Goal: Task Accomplishment & Management: Use online tool/utility

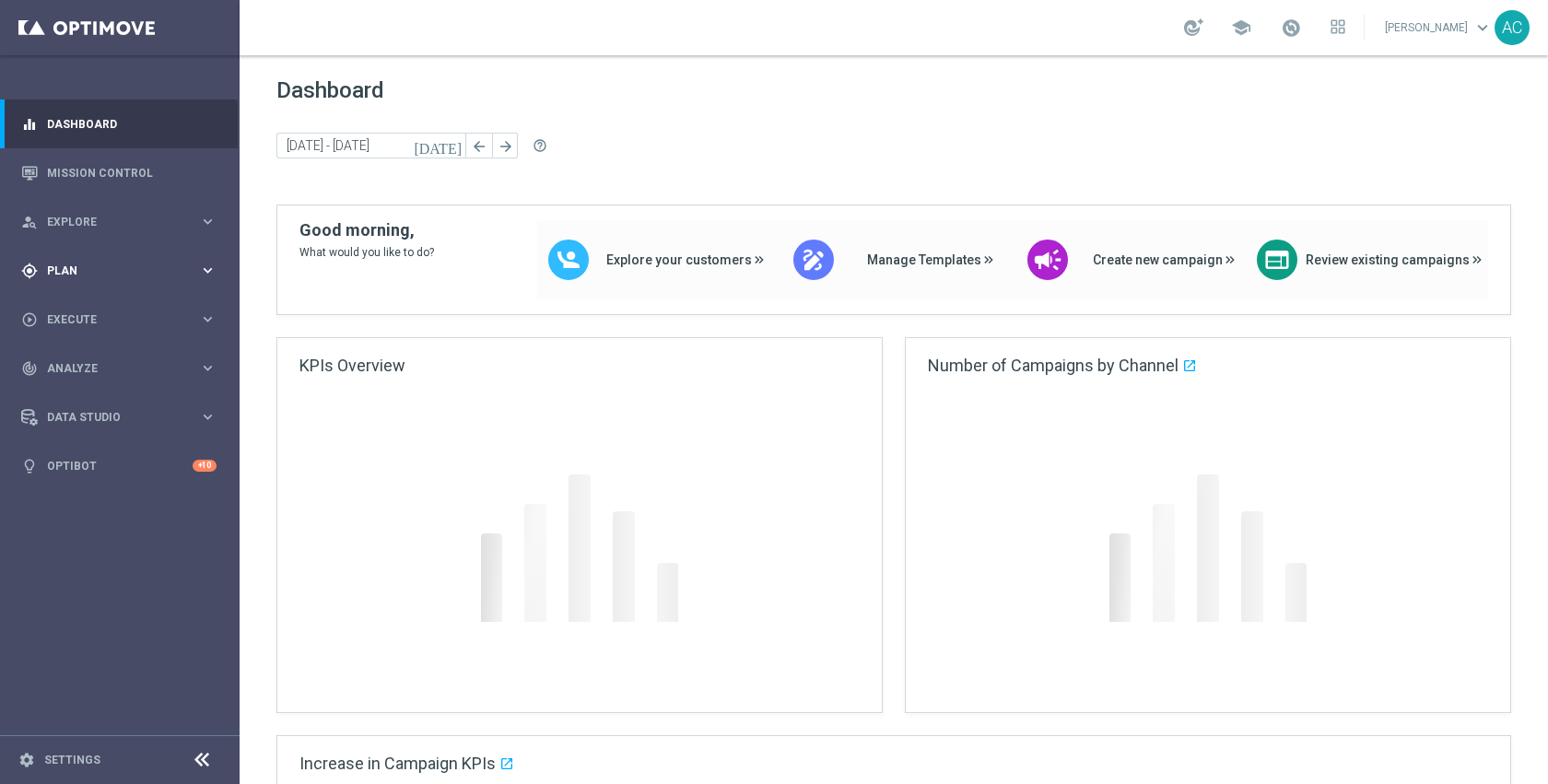
click at [73, 267] on span "Plan" at bounding box center [123, 271] width 152 height 12
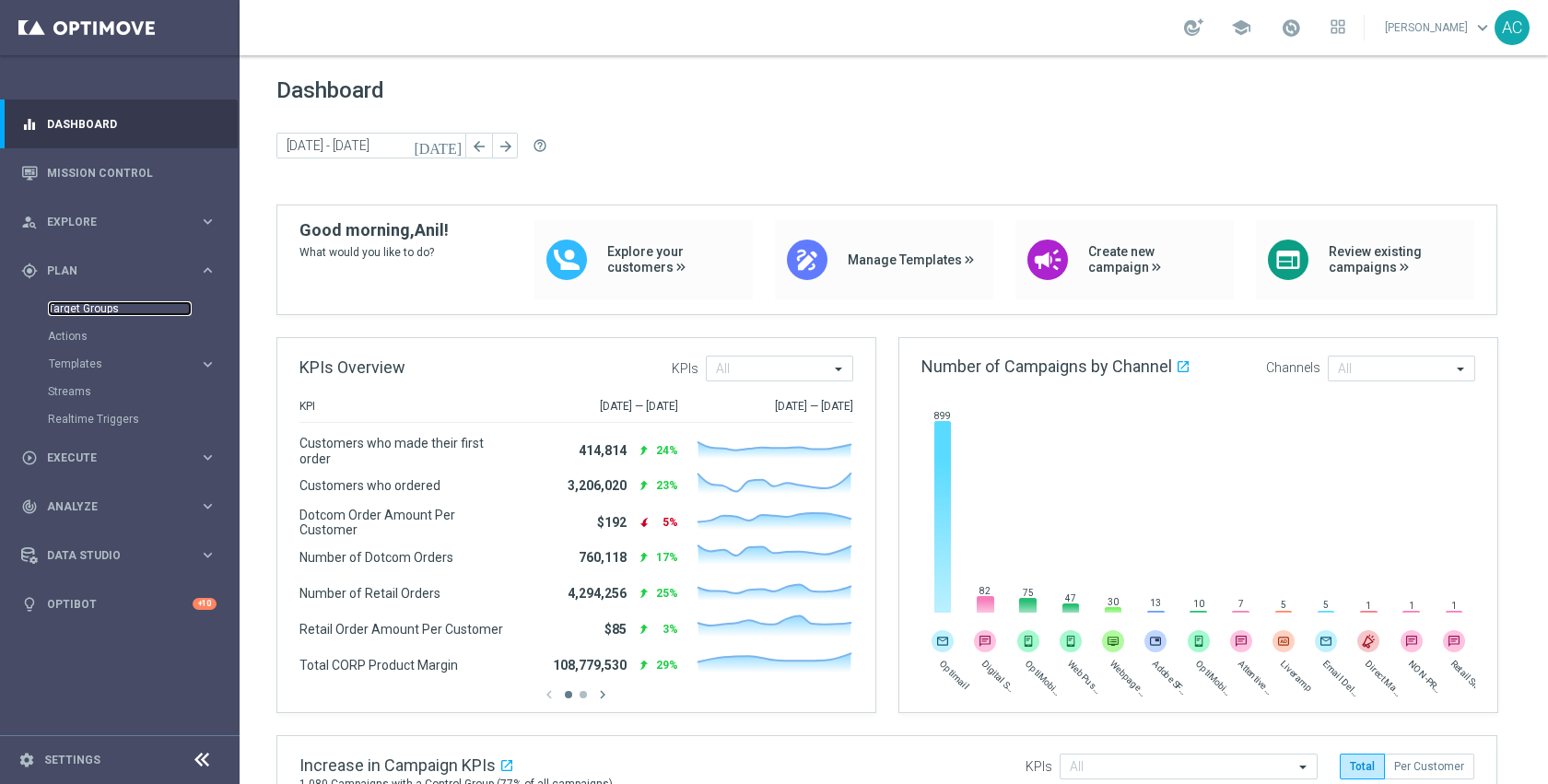
click at [75, 314] on link "Target Groups" at bounding box center [120, 308] width 144 height 14
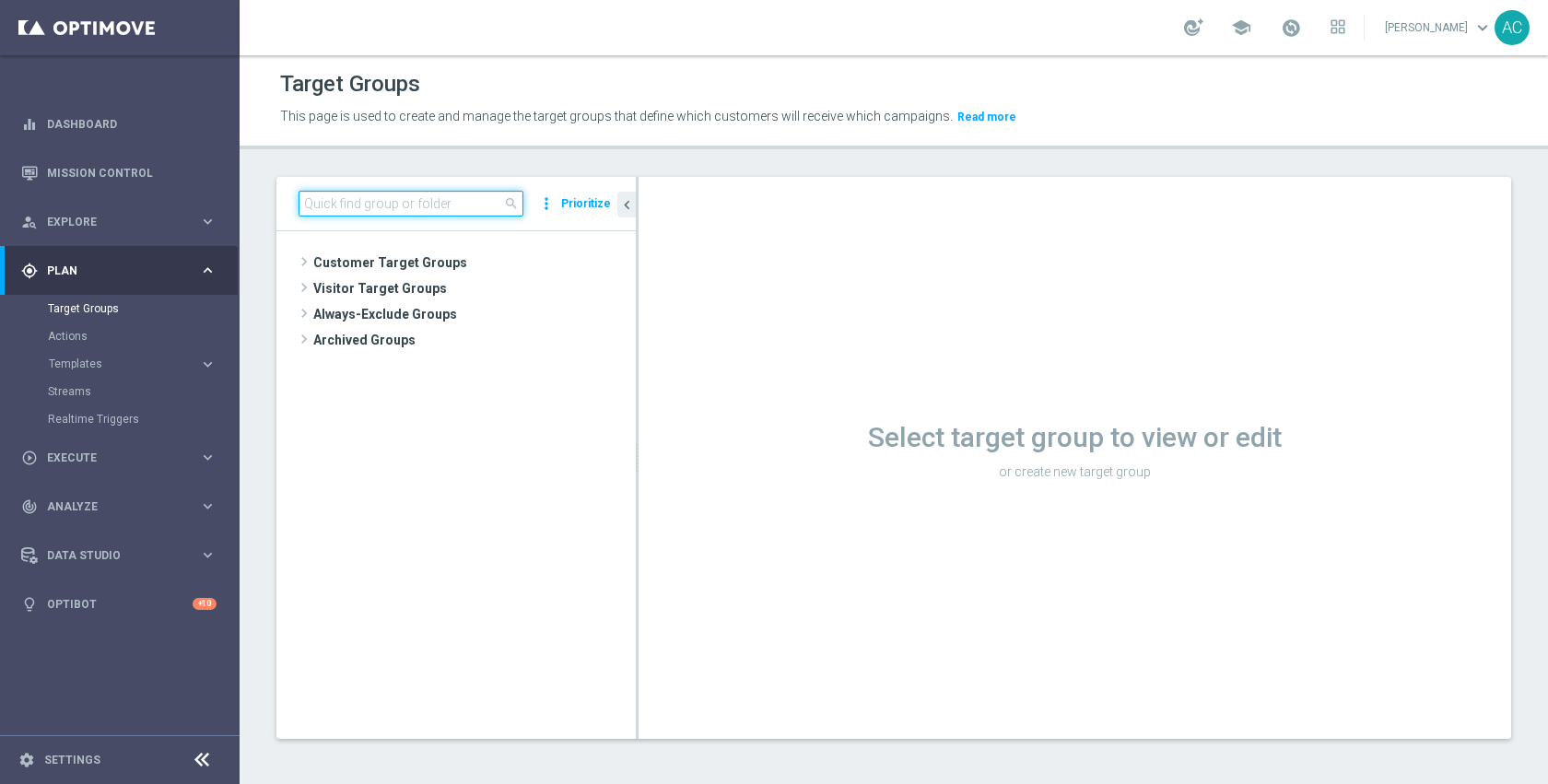
click at [351, 204] on input at bounding box center [411, 204] width 225 height 26
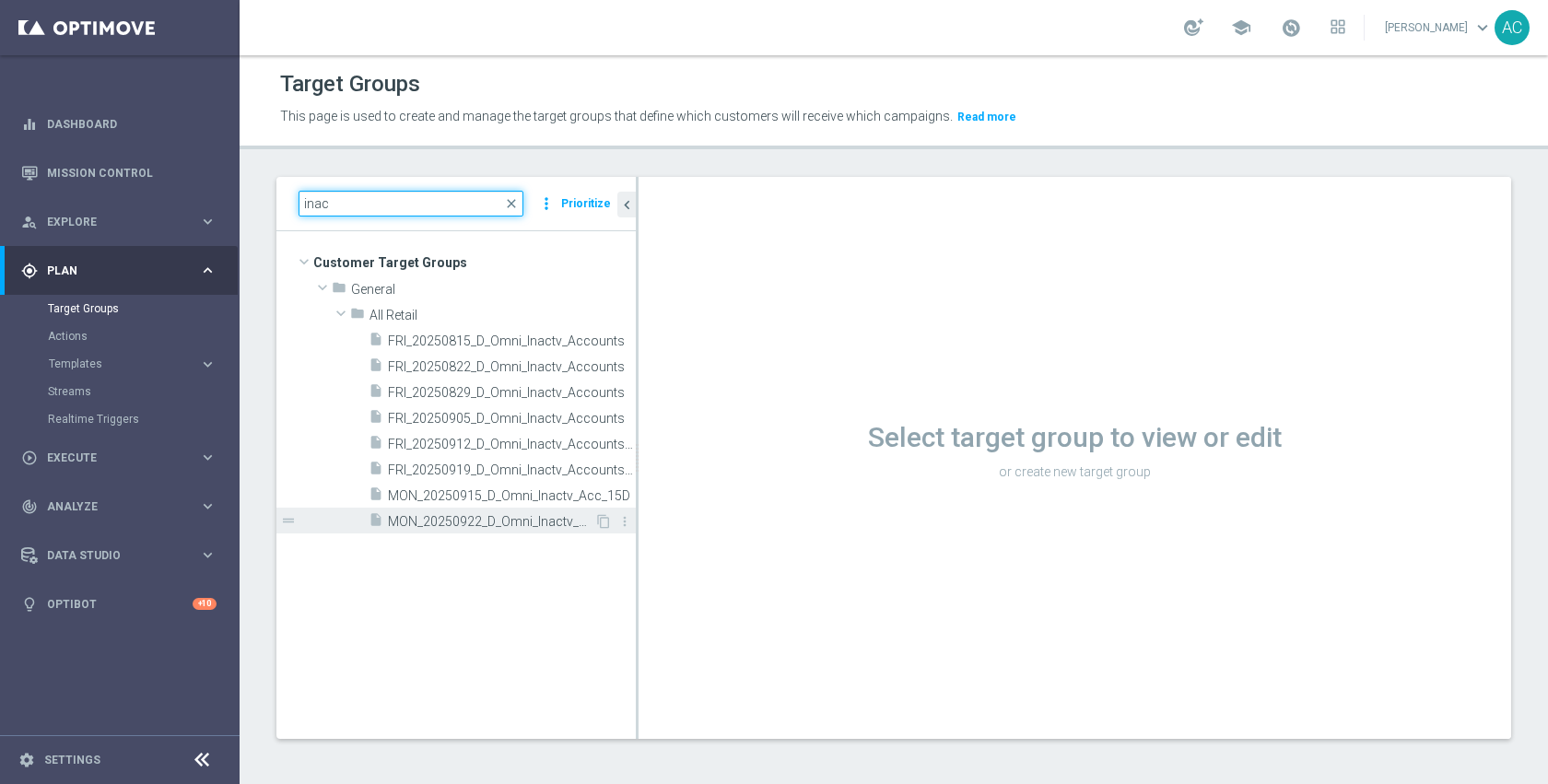
type input "inac"
click at [429, 523] on span "MON_20250922_D_Omni_Inactv_Acc_15D" at bounding box center [491, 522] width 207 height 15
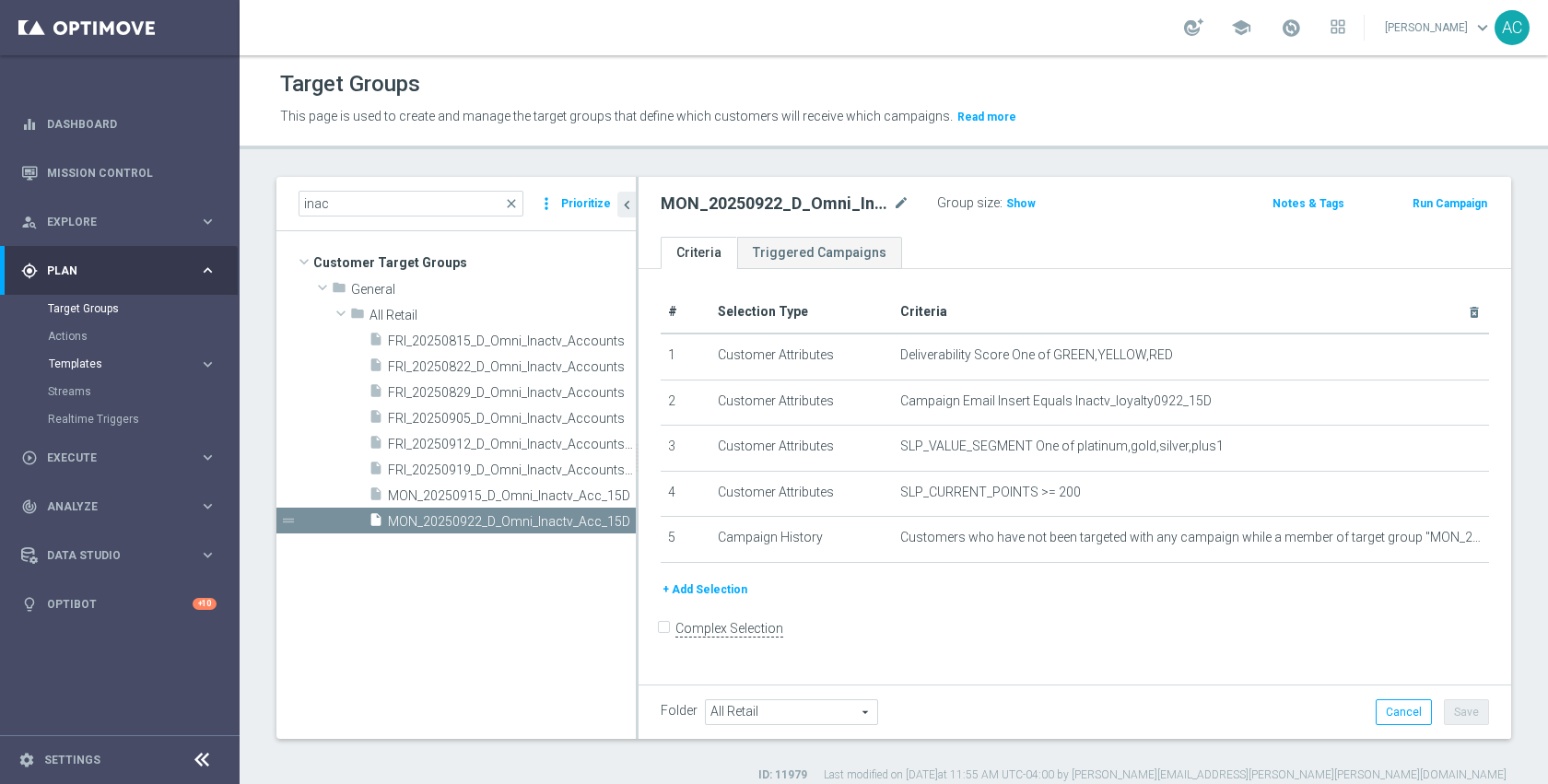
click at [65, 358] on span "Templates" at bounding box center [114, 364] width 132 height 12
click at [79, 389] on link "Optimail" at bounding box center [124, 391] width 135 height 14
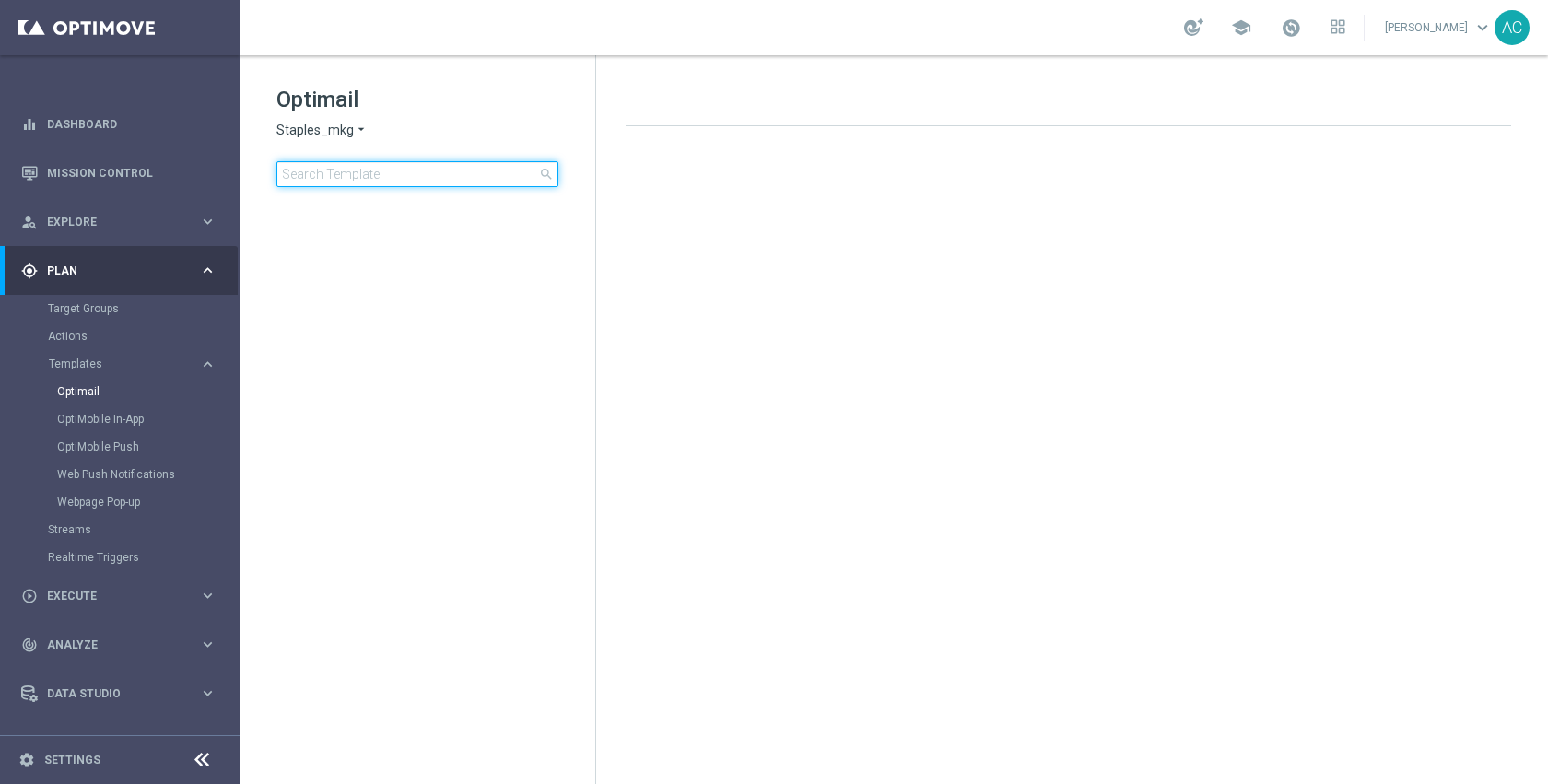
click at [419, 176] on input at bounding box center [417, 174] width 282 height 26
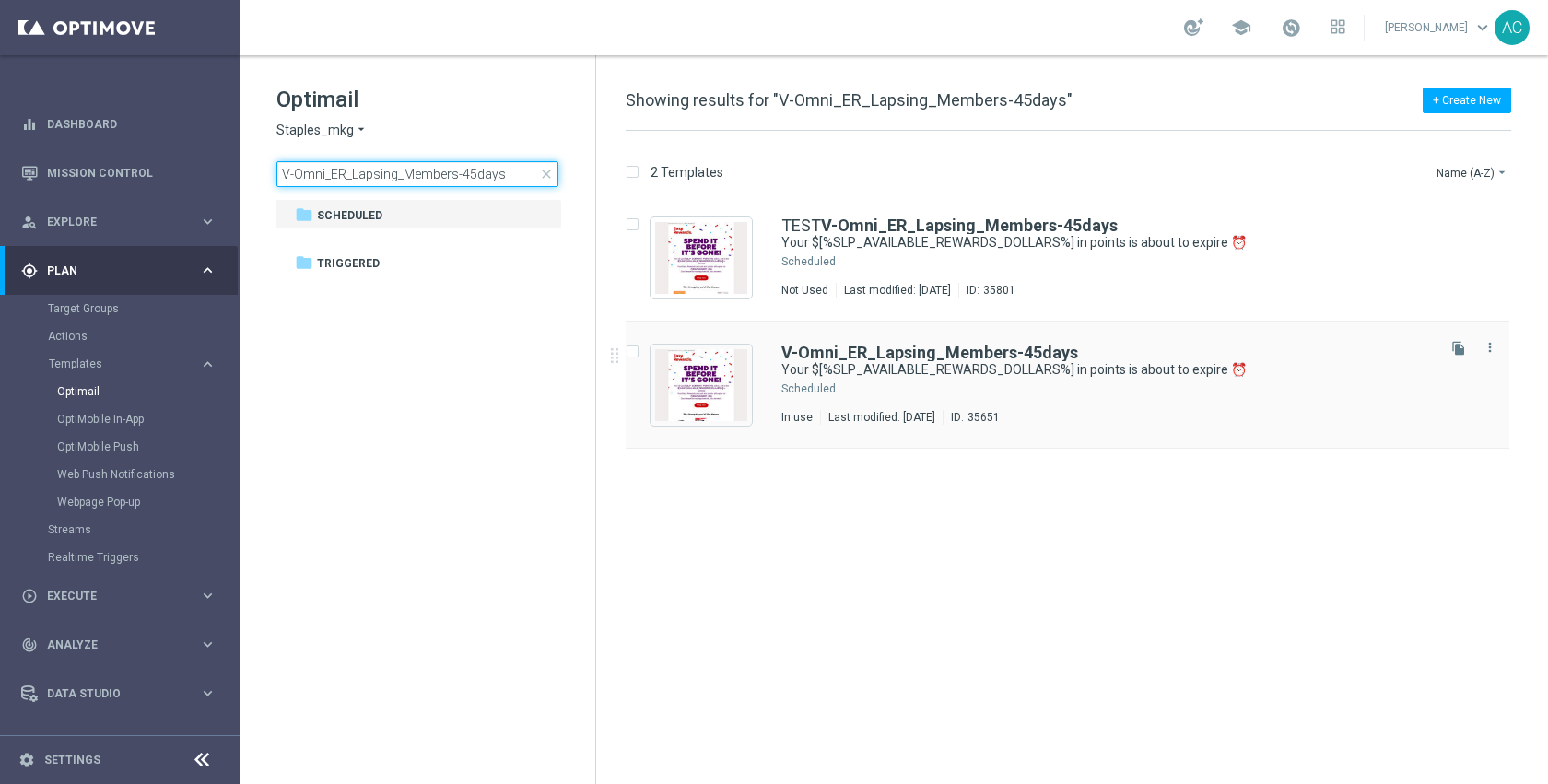
type input "V-Omni_ER_Lapsing_Members-45days"
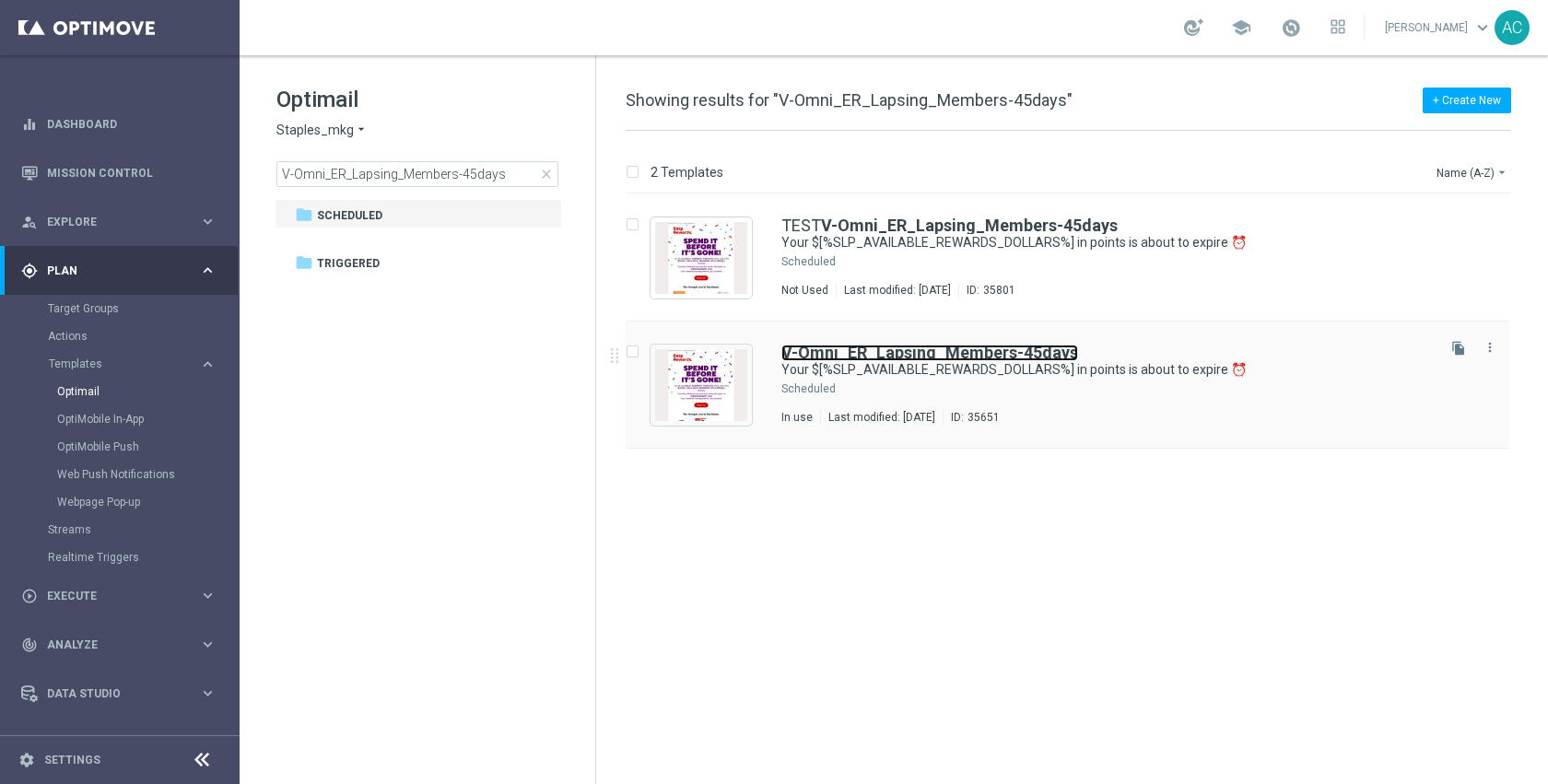
click at [971, 351] on b "V-Omni_ER_Lapsing_Members-45days" at bounding box center [929, 353] width 297 height 19
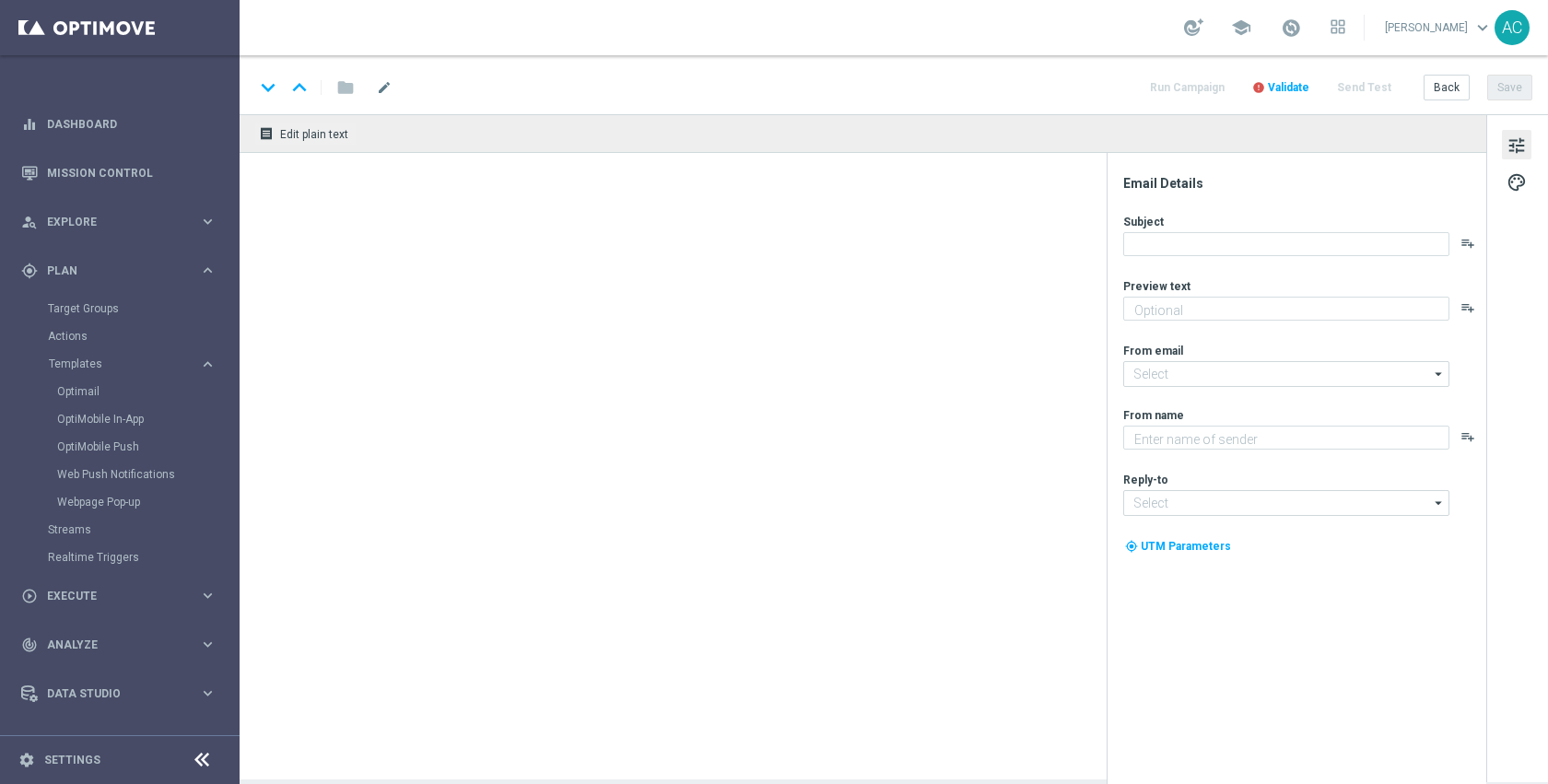
type textarea "Redeem them now before they're gone!"
type input "staples@connected.staples.com"
type textarea "Staples"
type input "info@staples.com"
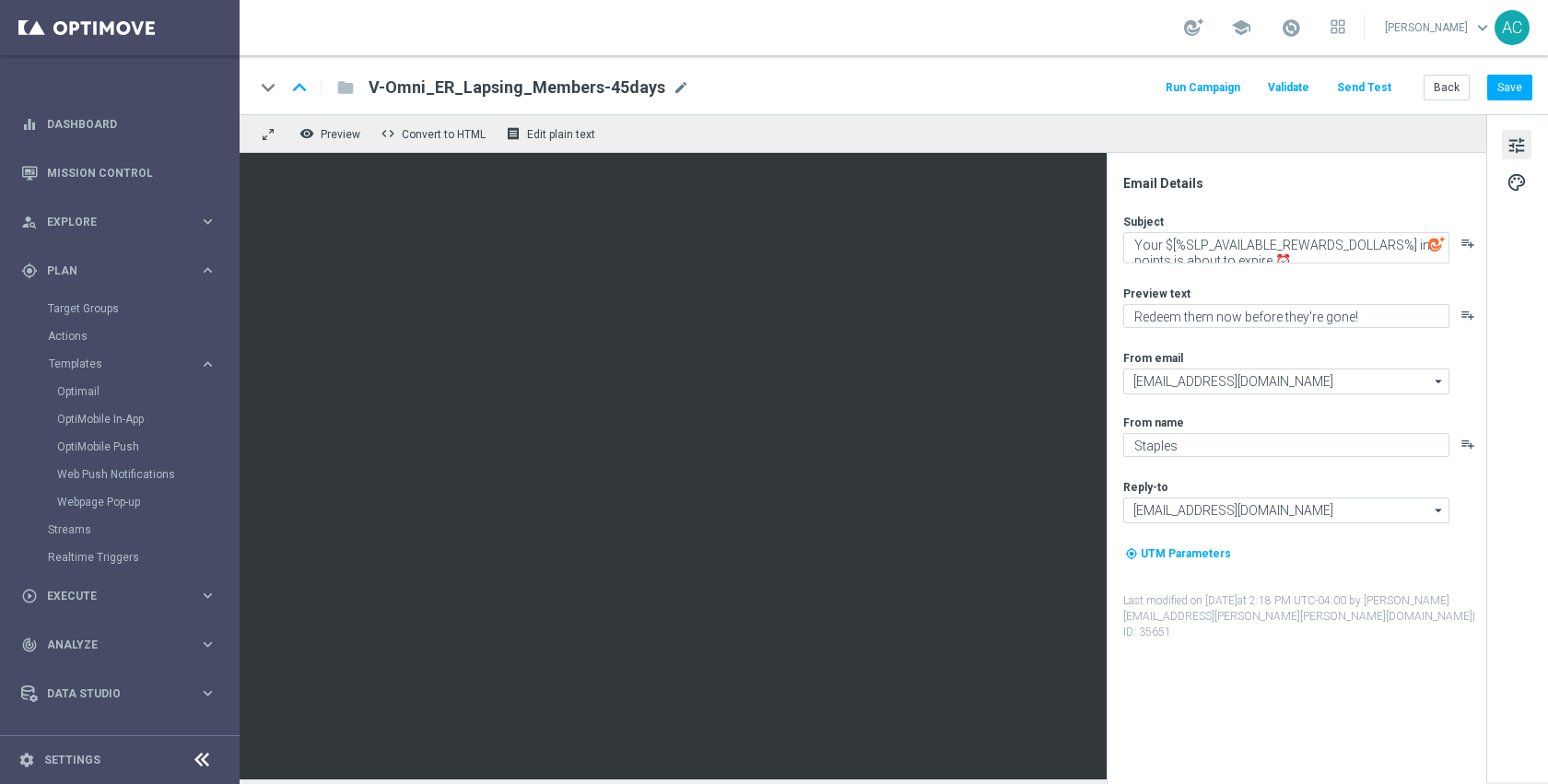
click at [1359, 80] on button "Send Test" at bounding box center [1364, 88] width 60 height 25
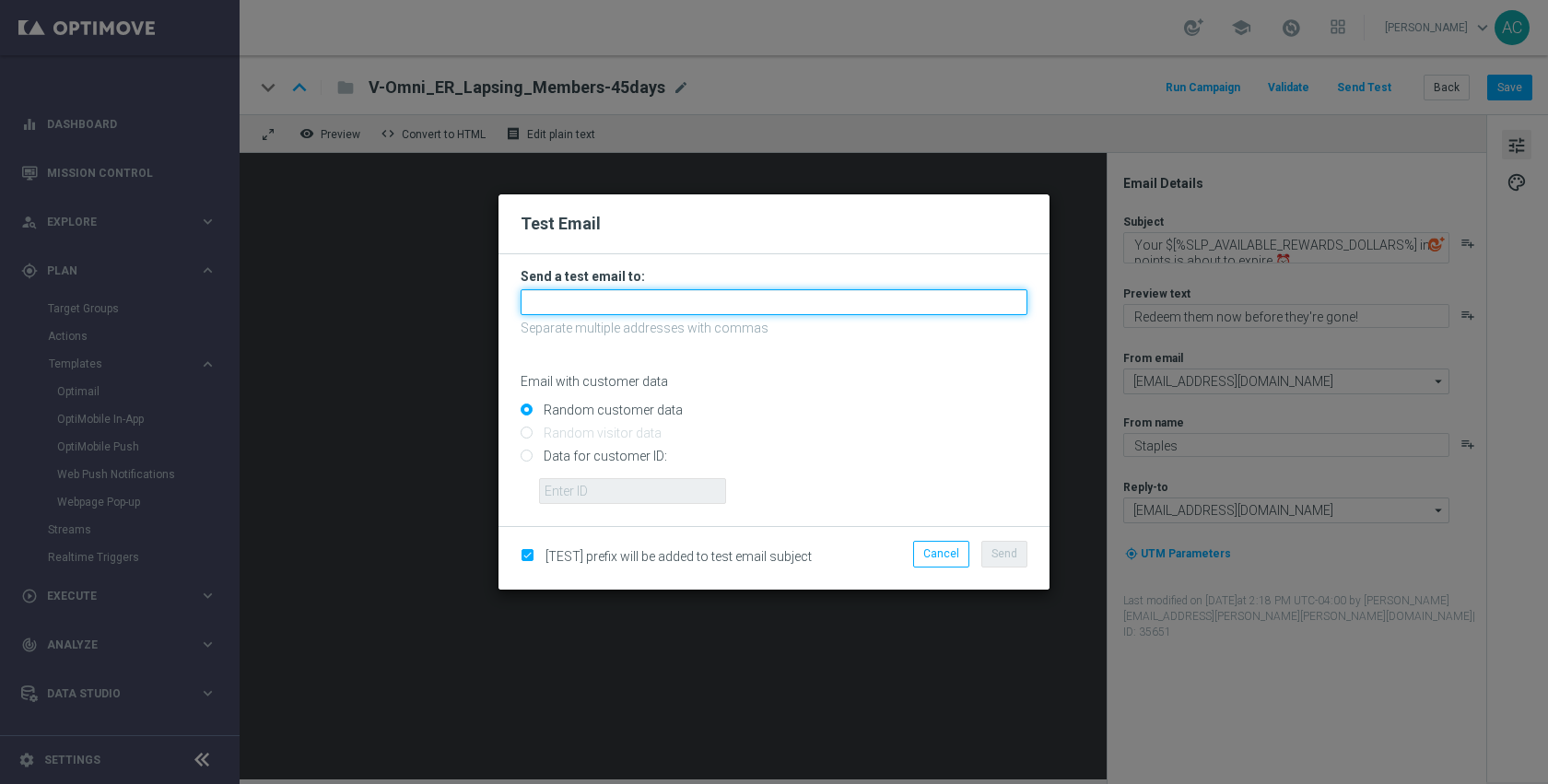
click at [650, 291] on input "text" at bounding box center [774, 302] width 506 height 26
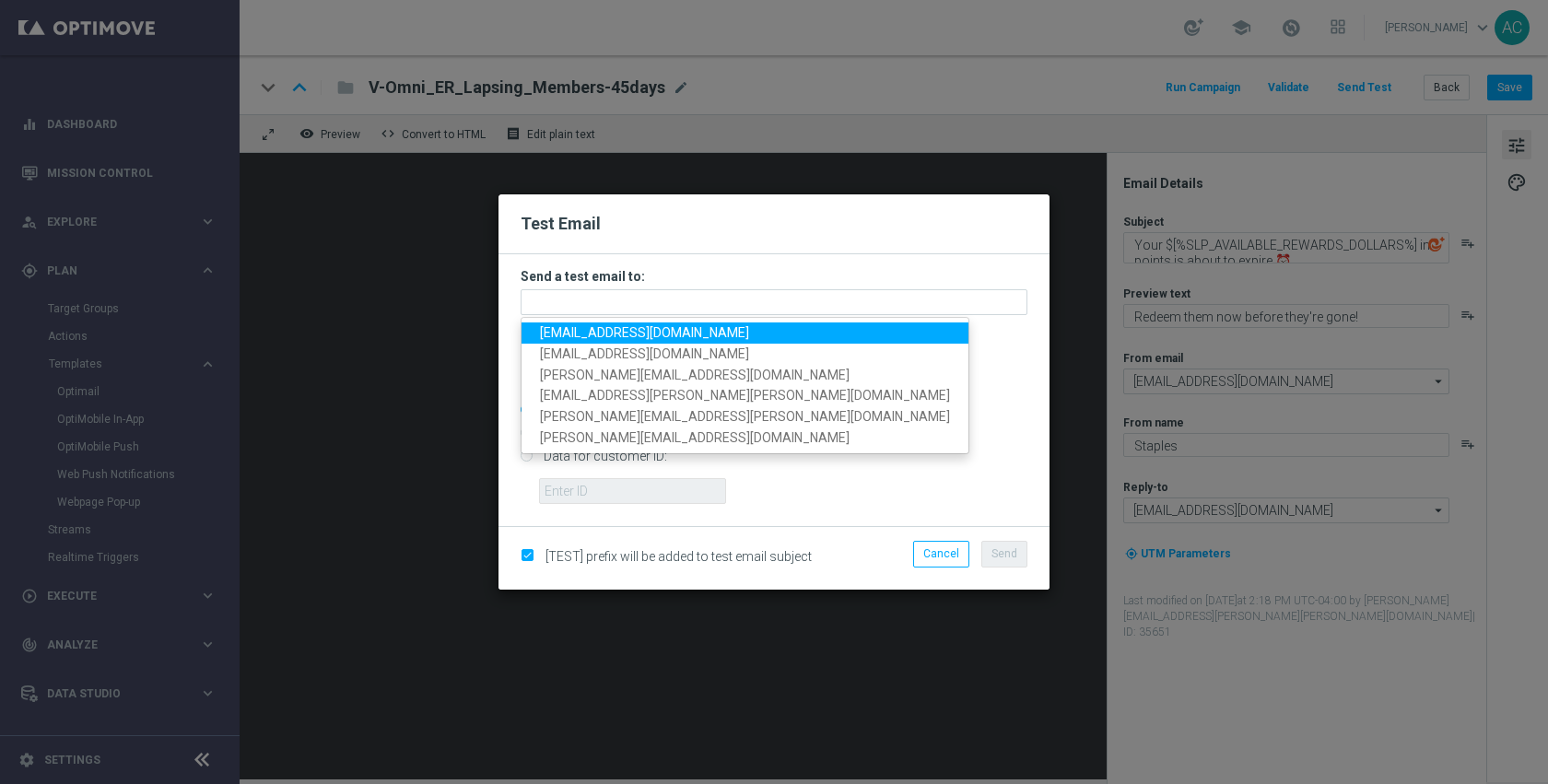
click at [632, 335] on span "anil.chennuru@staples.com" at bounding box center [645, 332] width 209 height 14
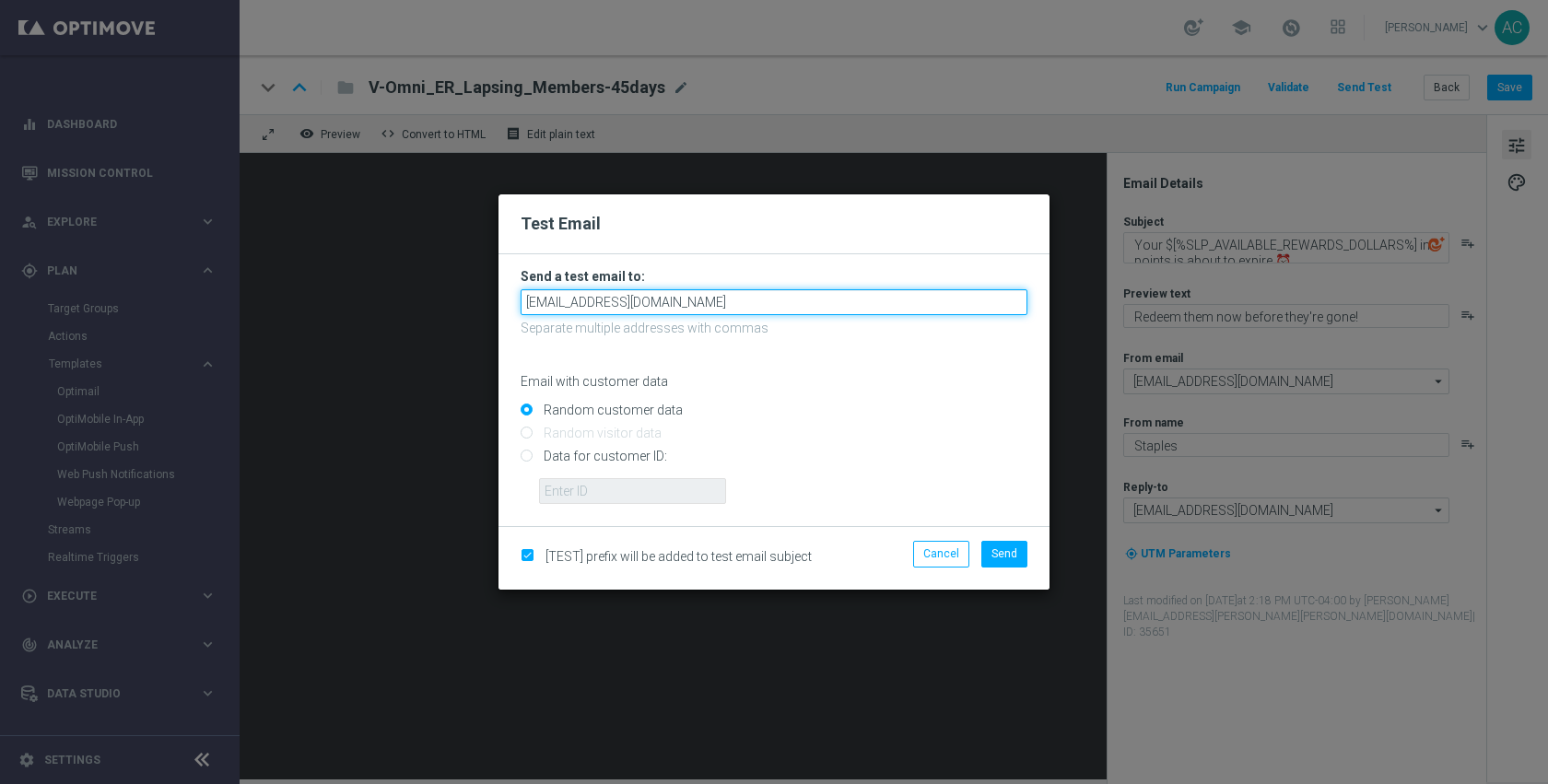
click at [724, 309] on input "anil.chennuru@staples.com" at bounding box center [774, 302] width 506 height 26
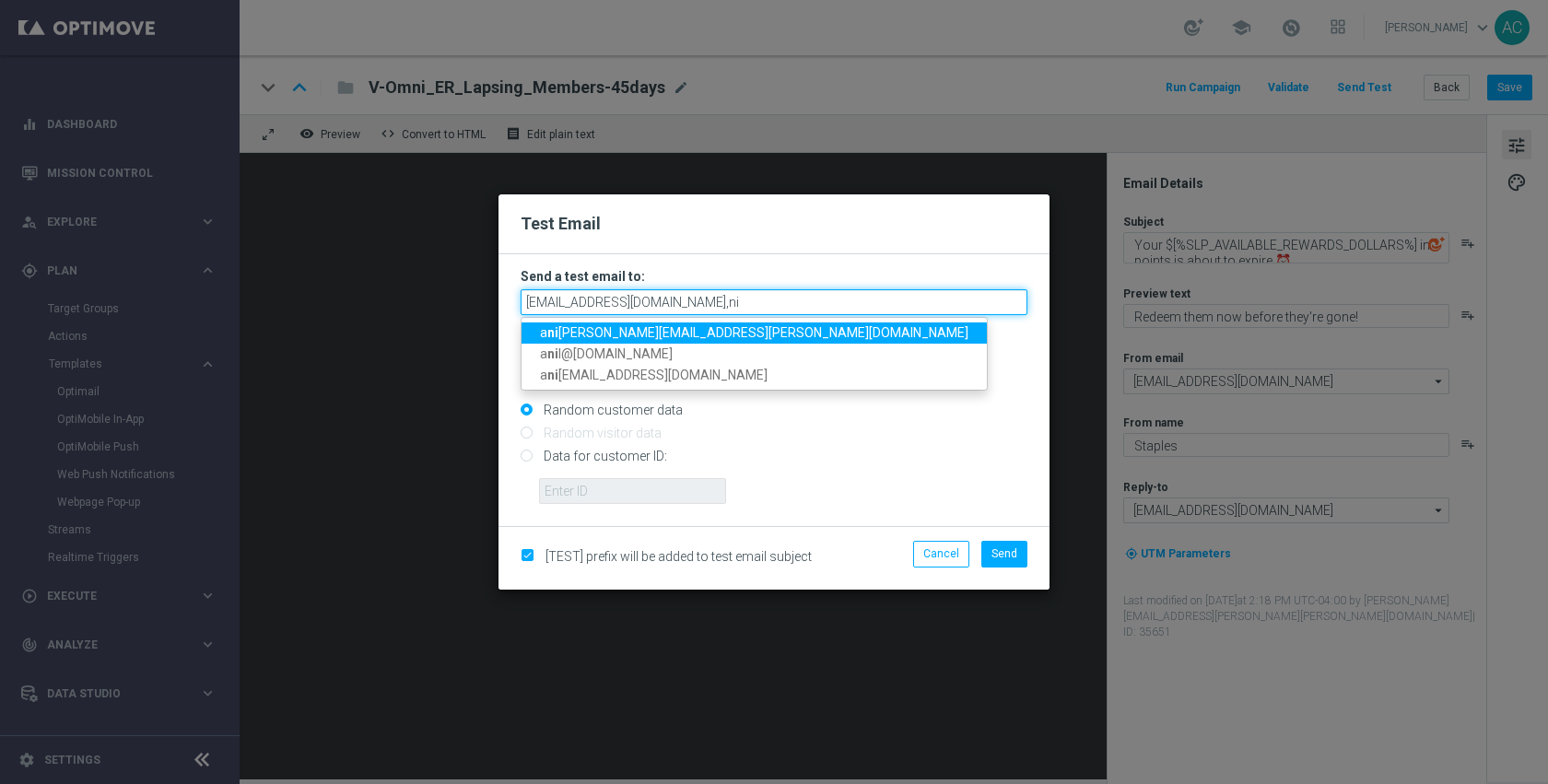
paste input "Nicholas.Russo@Staples.com"
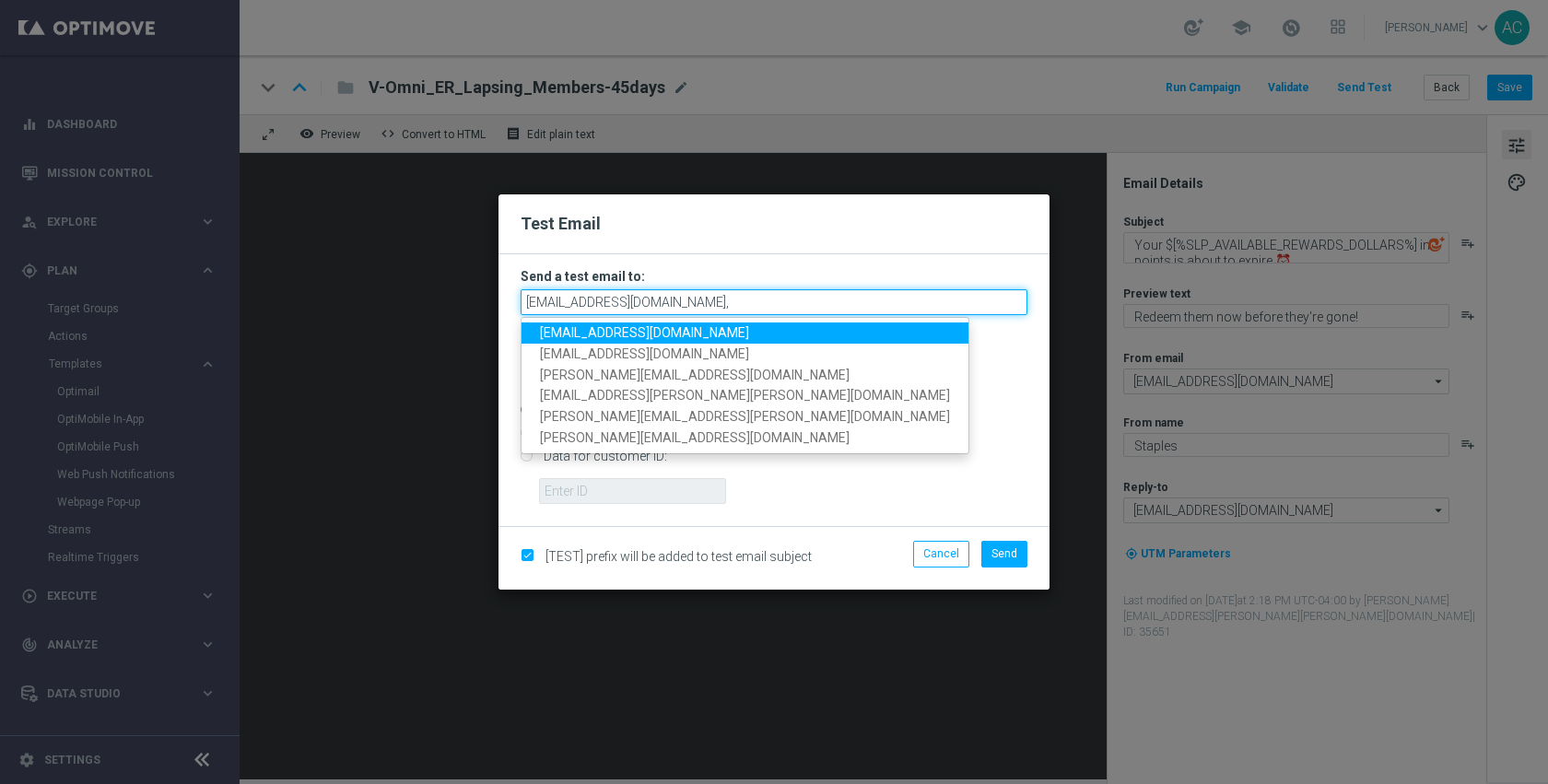
paste input "Nicholas.Russo@Staples.com"
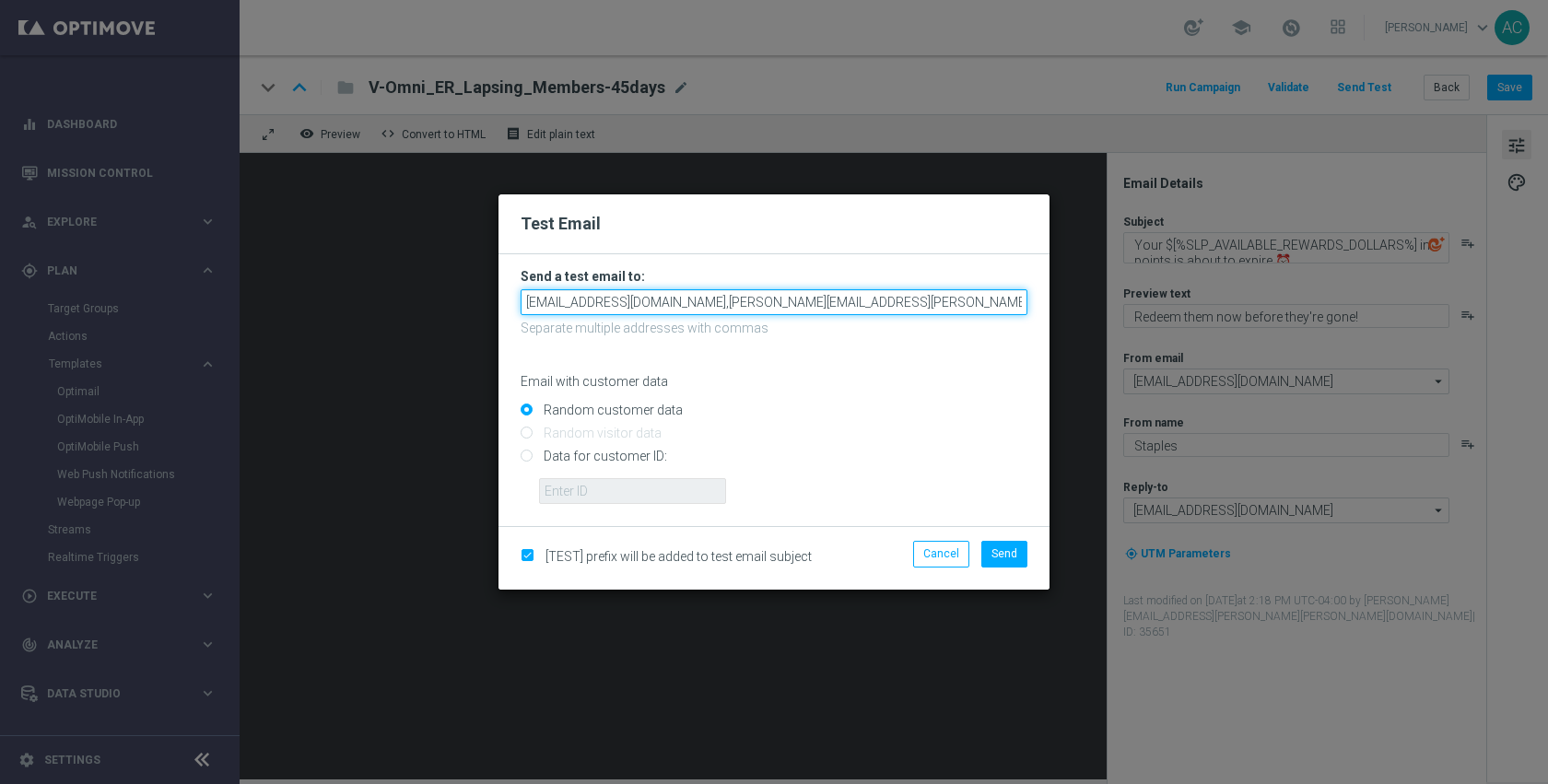
type input "anil.chennuru@staples.com,Nicholas.Russo@Staples.com,"
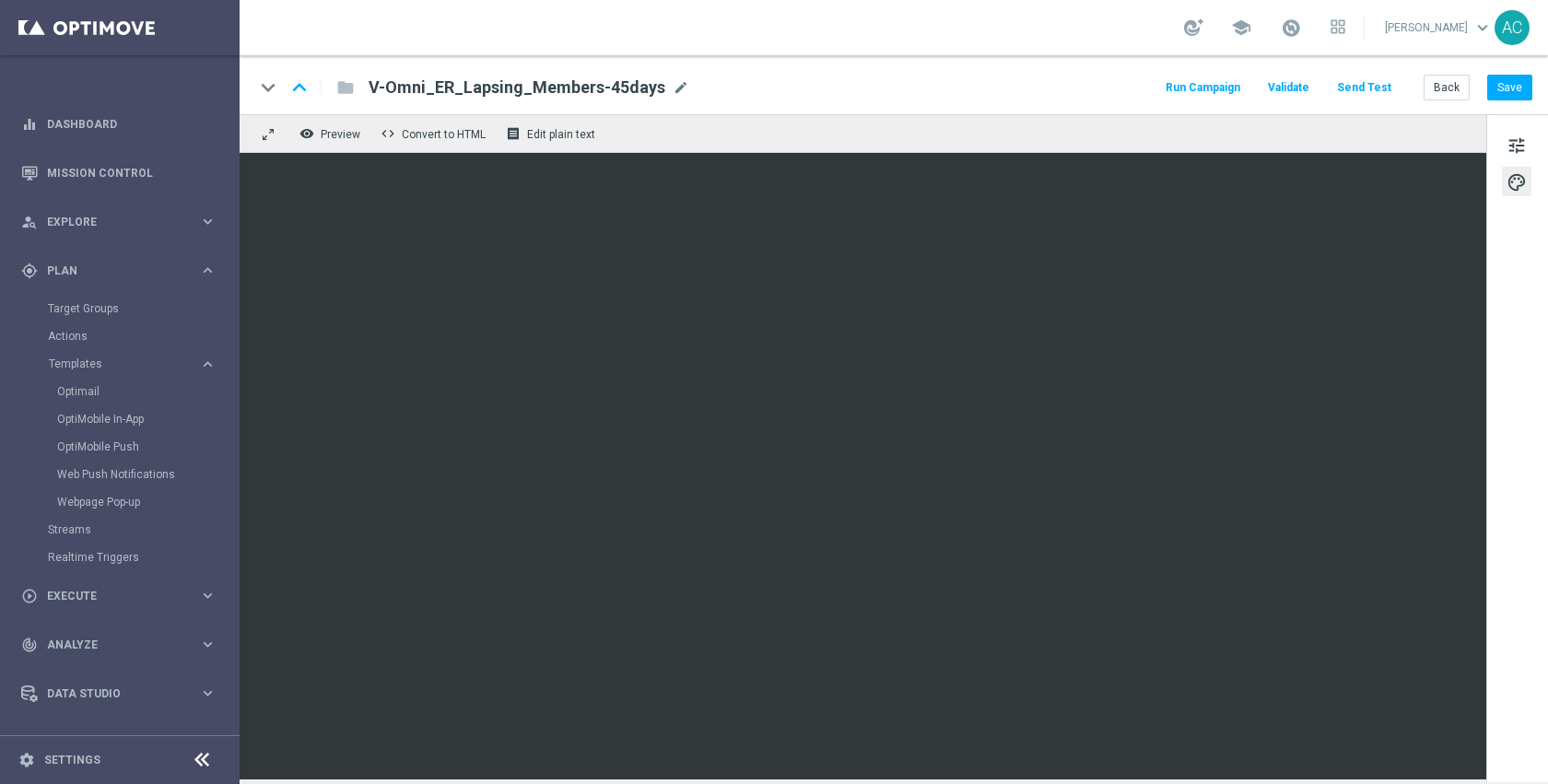
click at [1383, 79] on button "Send Test" at bounding box center [1364, 88] width 60 height 25
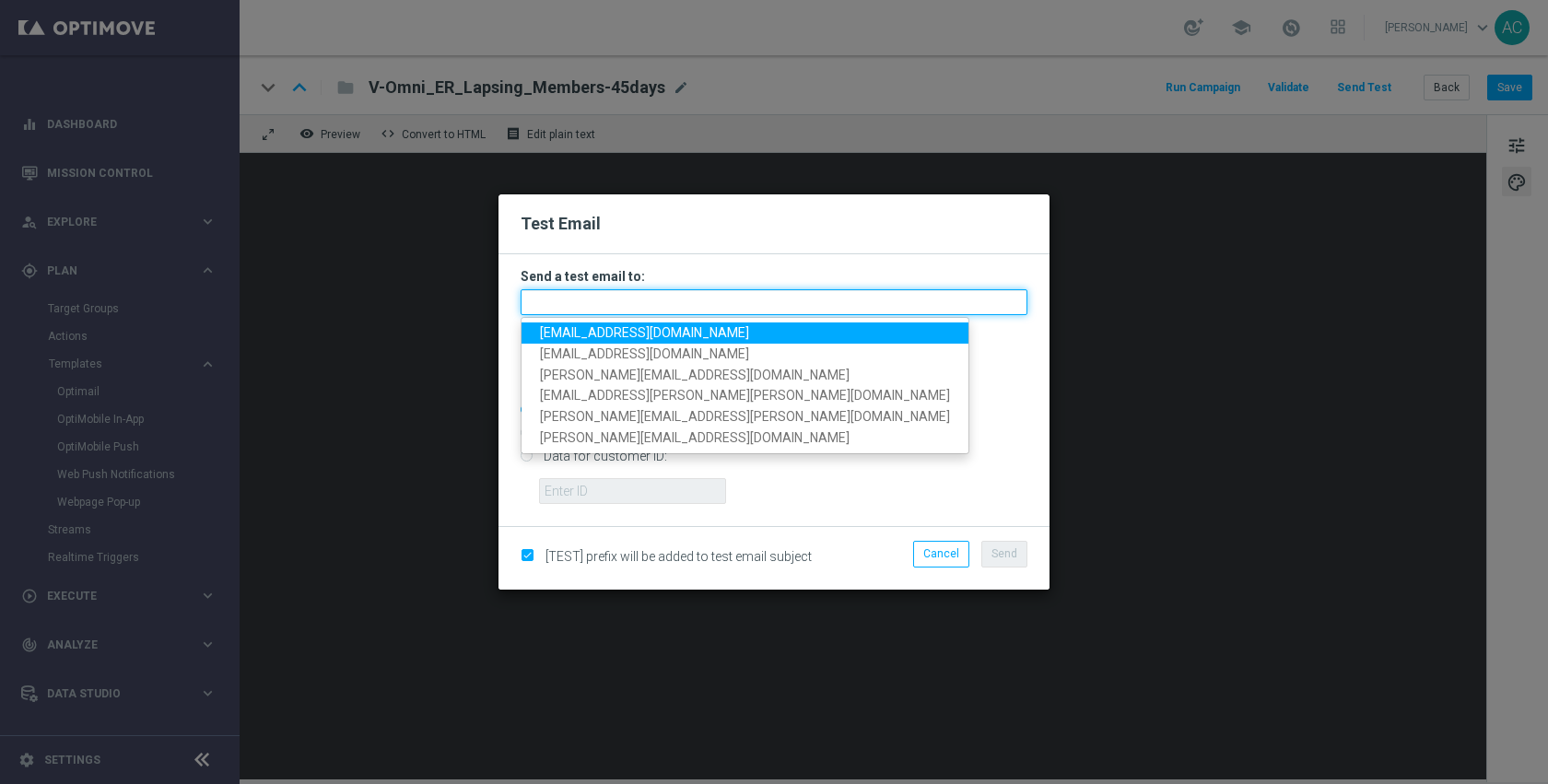
click at [690, 299] on input "text" at bounding box center [774, 302] width 506 height 26
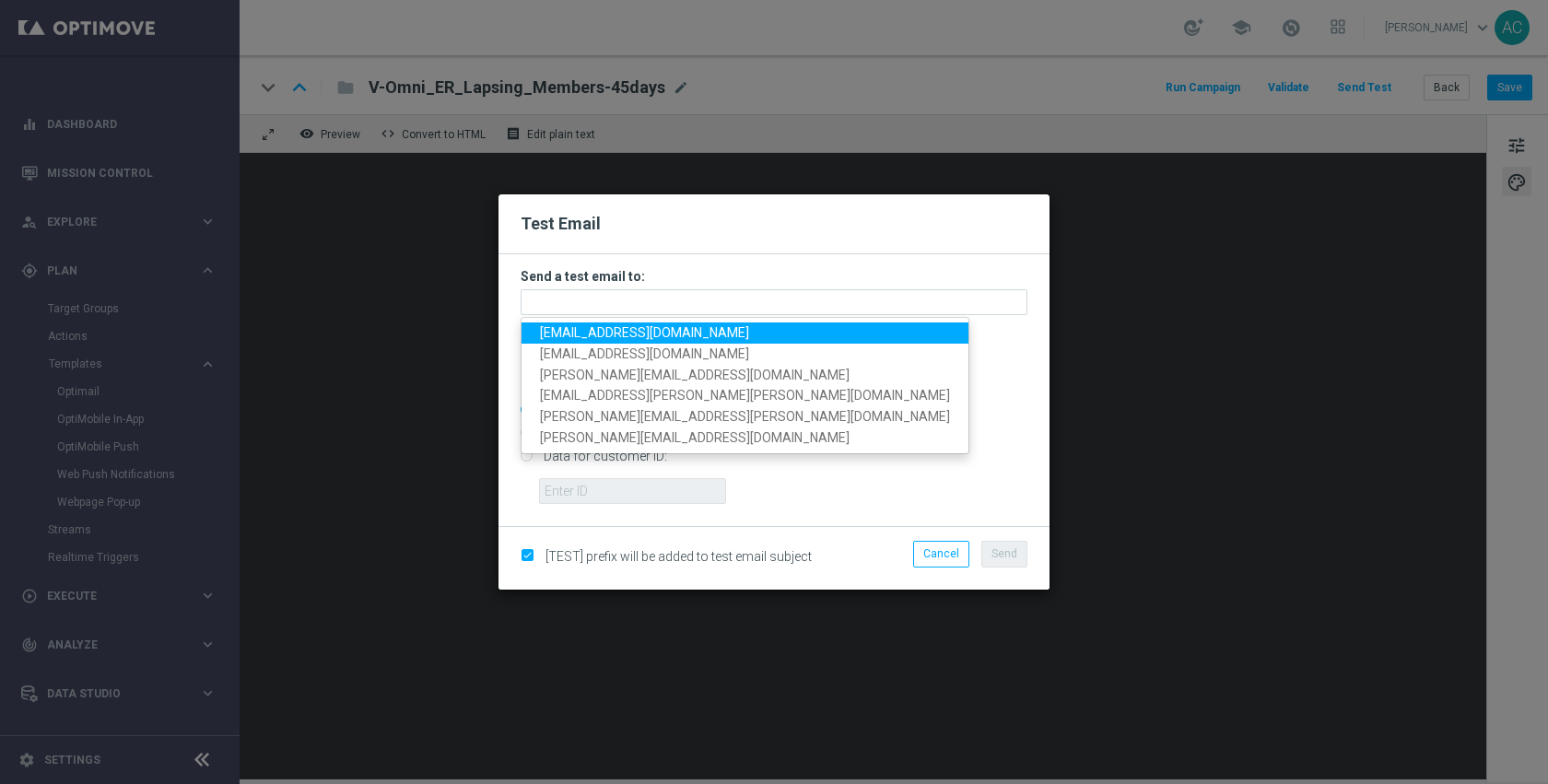
click at [651, 331] on span "anil.chennuru@staples.com" at bounding box center [645, 332] width 209 height 14
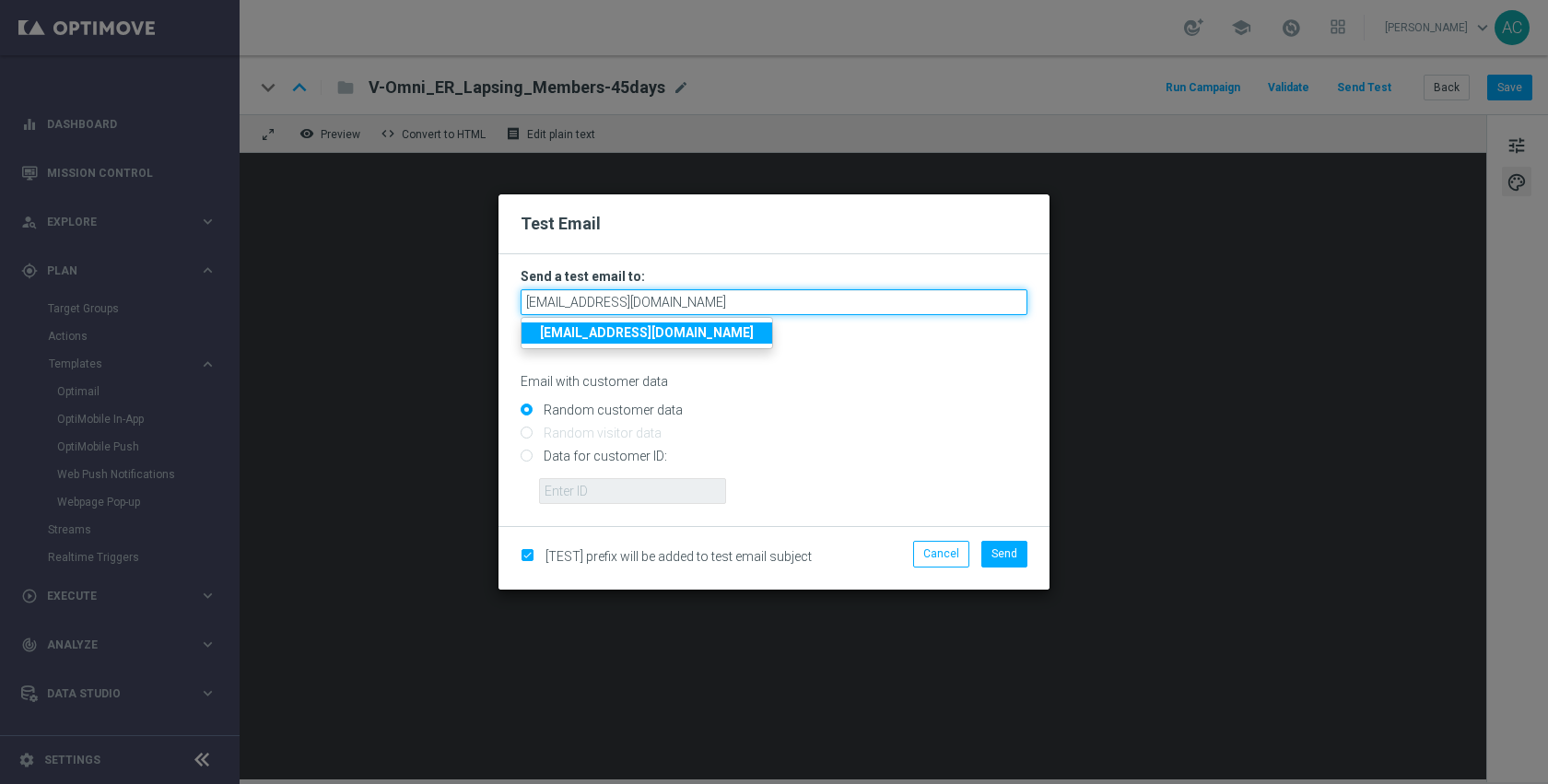
click at [729, 312] on input "anil.chennuru@staples.com" at bounding box center [774, 302] width 506 height 26
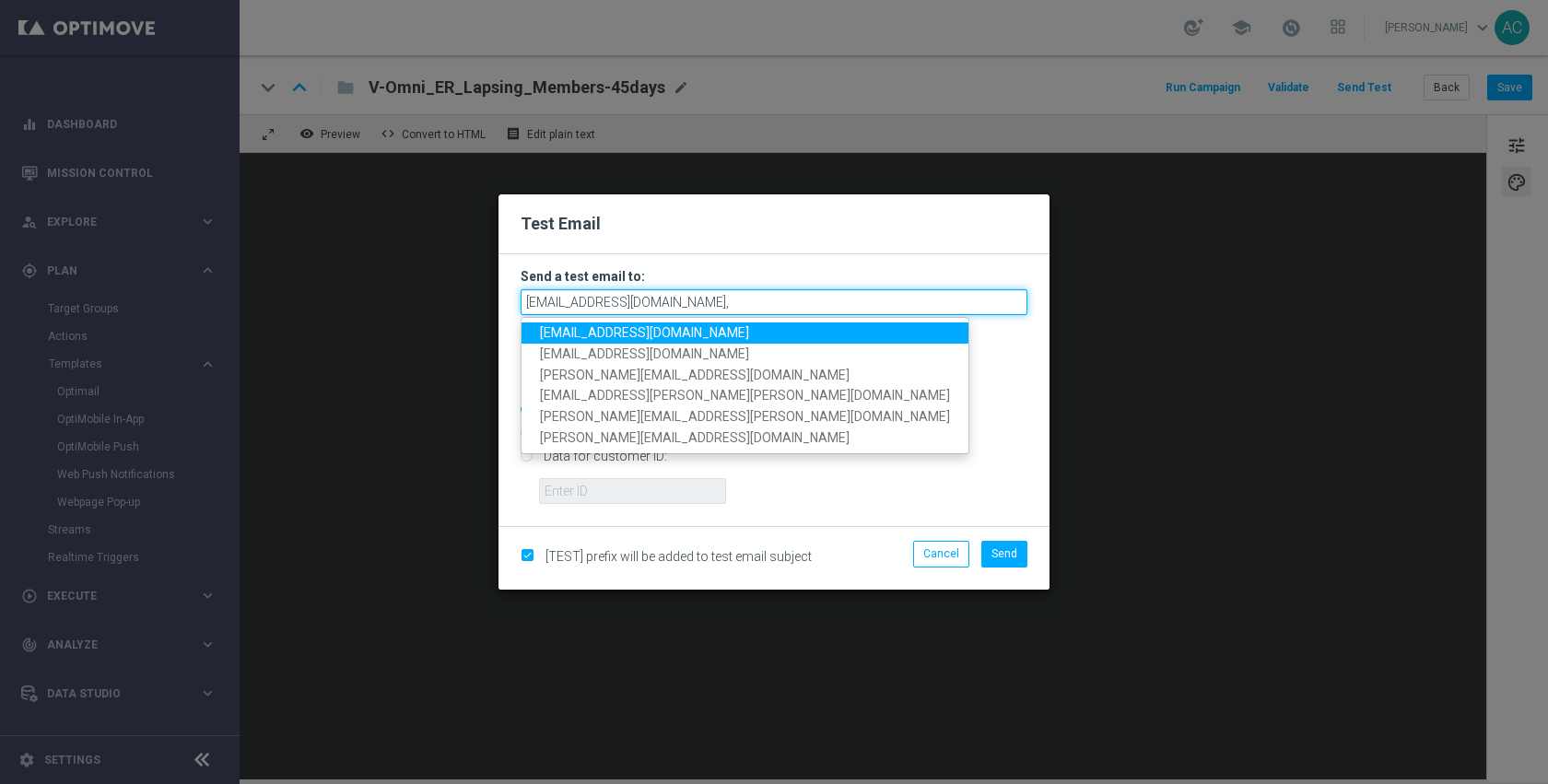
paste input "Nicholas.Russo@Staples.com"
paste input "Molly.Leahy@staples.com"
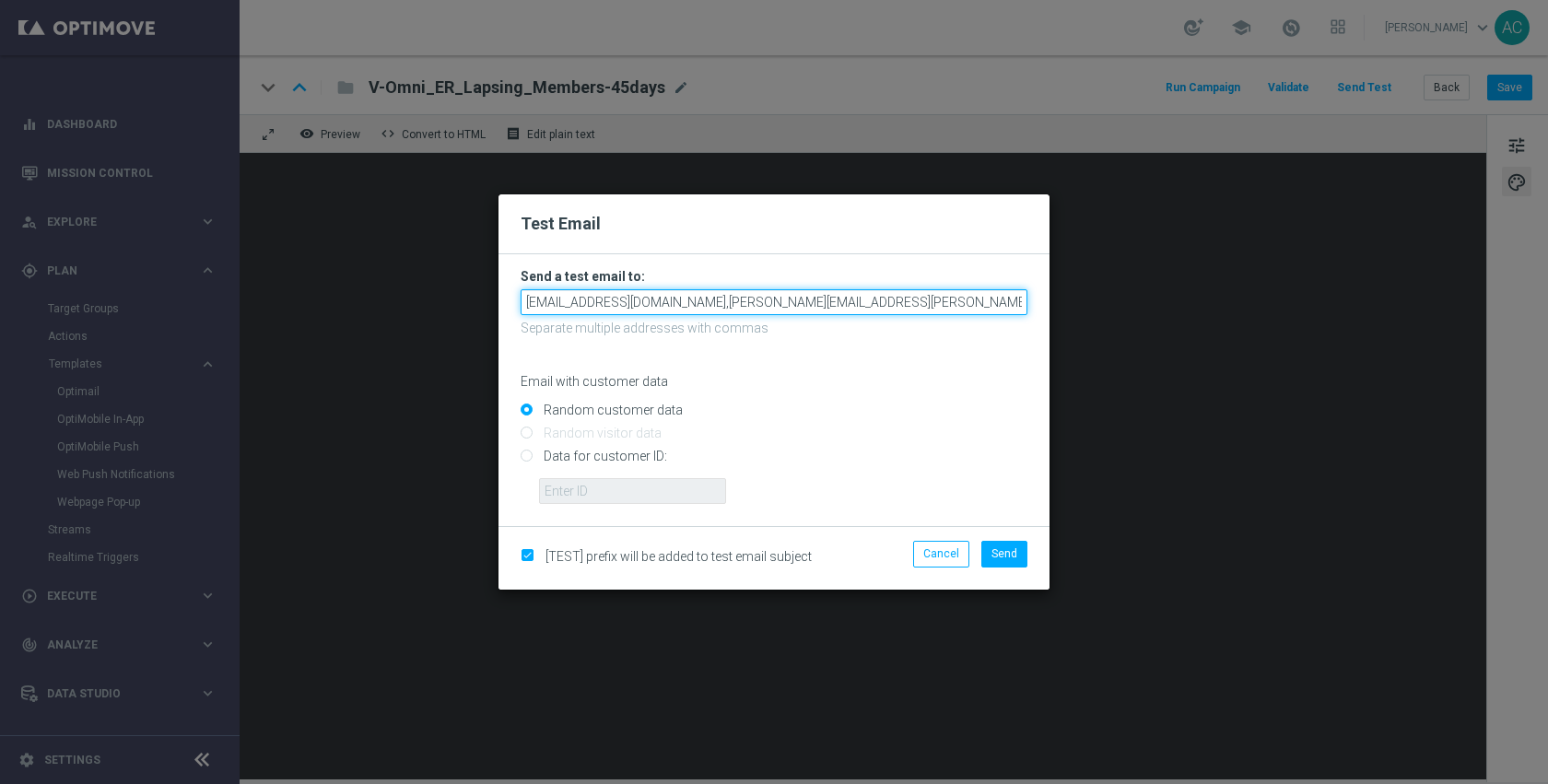
type input "anil.chennuru@staples.com,Nicholas.Russo@Staples.com,Molly.Leahy@staples.com"
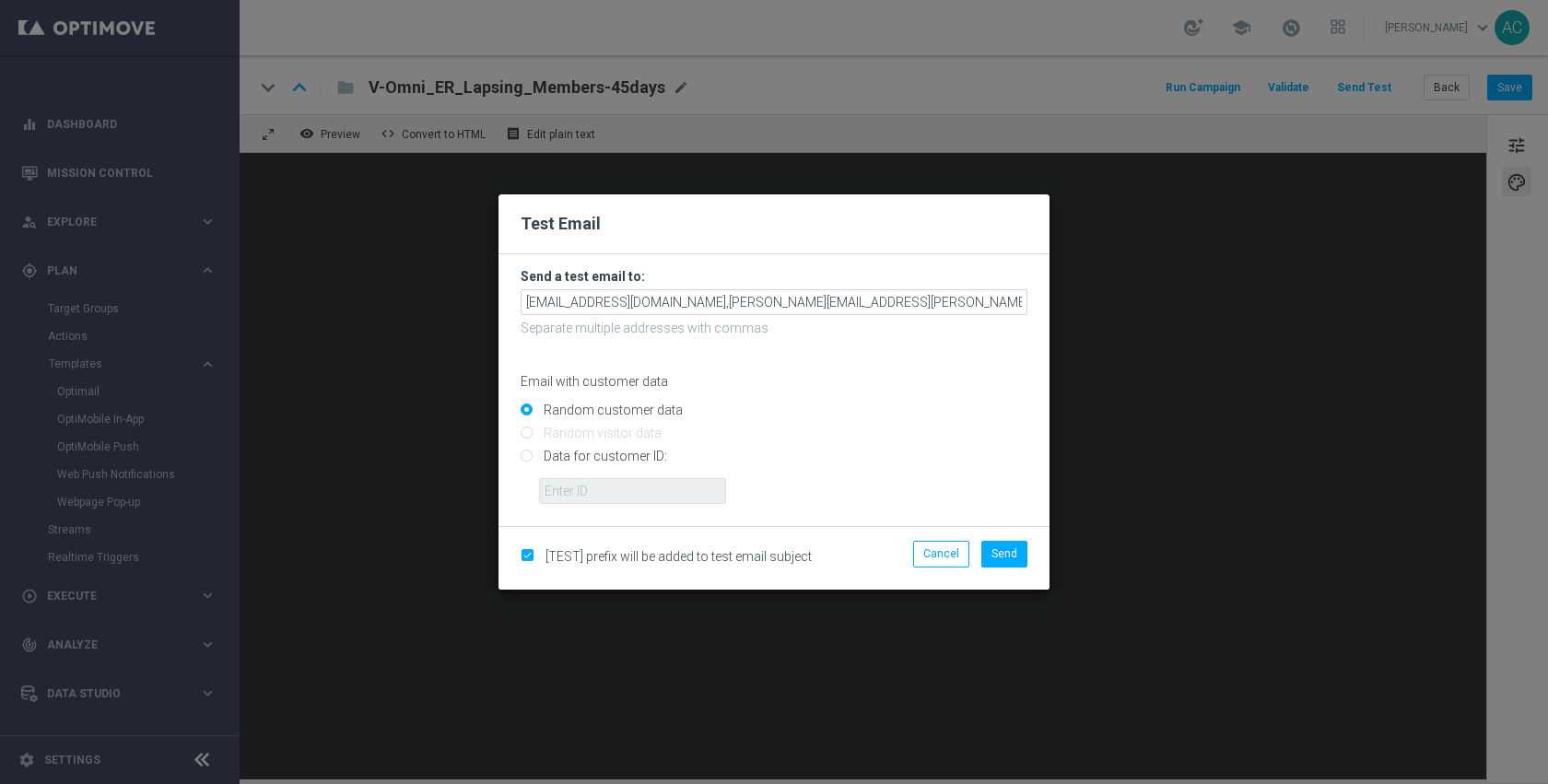
click at [632, 461] on input "Data for customer ID:" at bounding box center [774, 464] width 506 height 26
radio input "true"
click at [629, 496] on input "text" at bounding box center [632, 491] width 187 height 26
paste input "10051890399"
type input "10051890399"
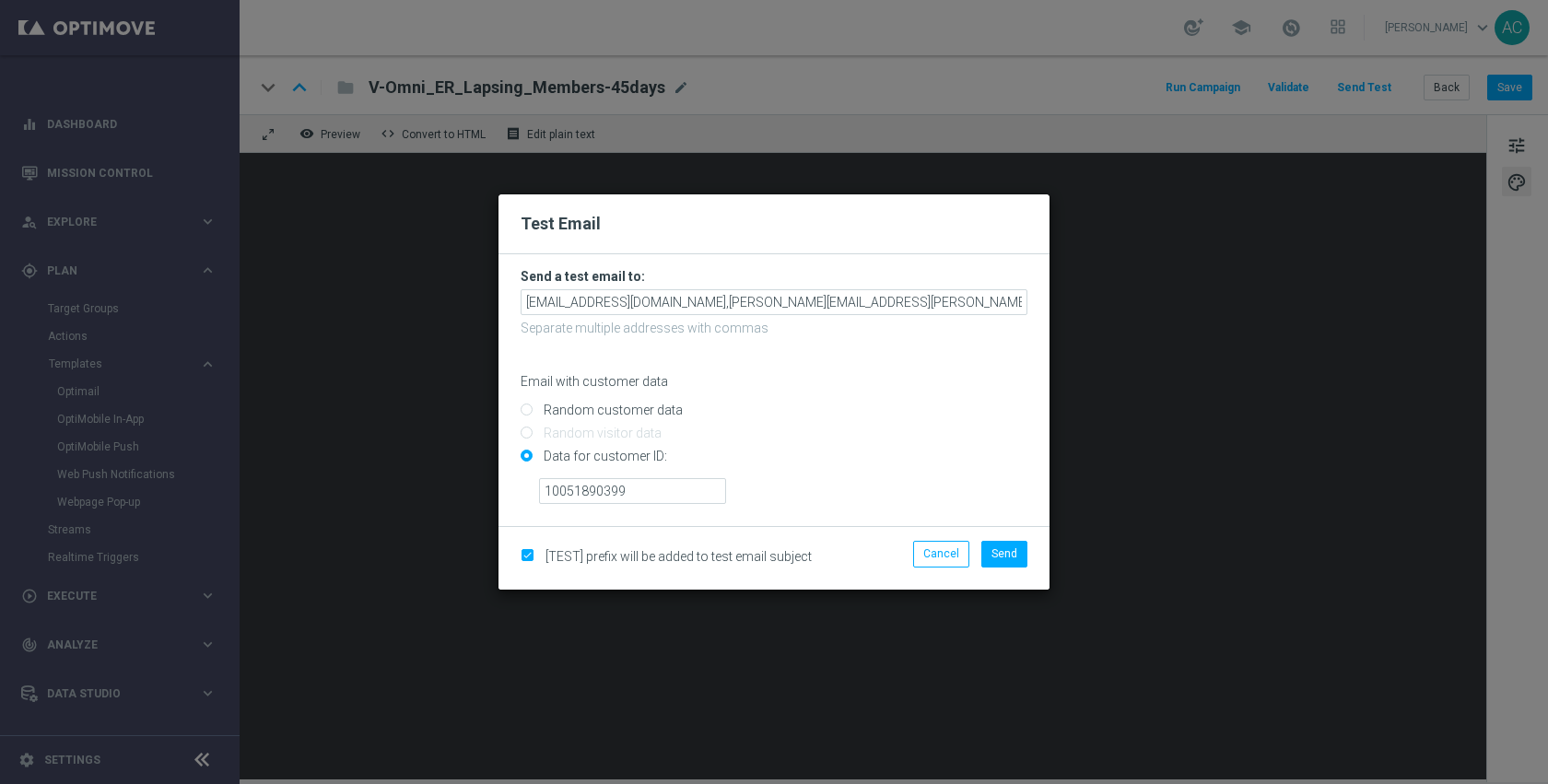
click at [848, 454] on input "Data for customer ID:" at bounding box center [774, 464] width 506 height 26
click at [1009, 551] on span "Send" at bounding box center [1004, 553] width 26 height 12
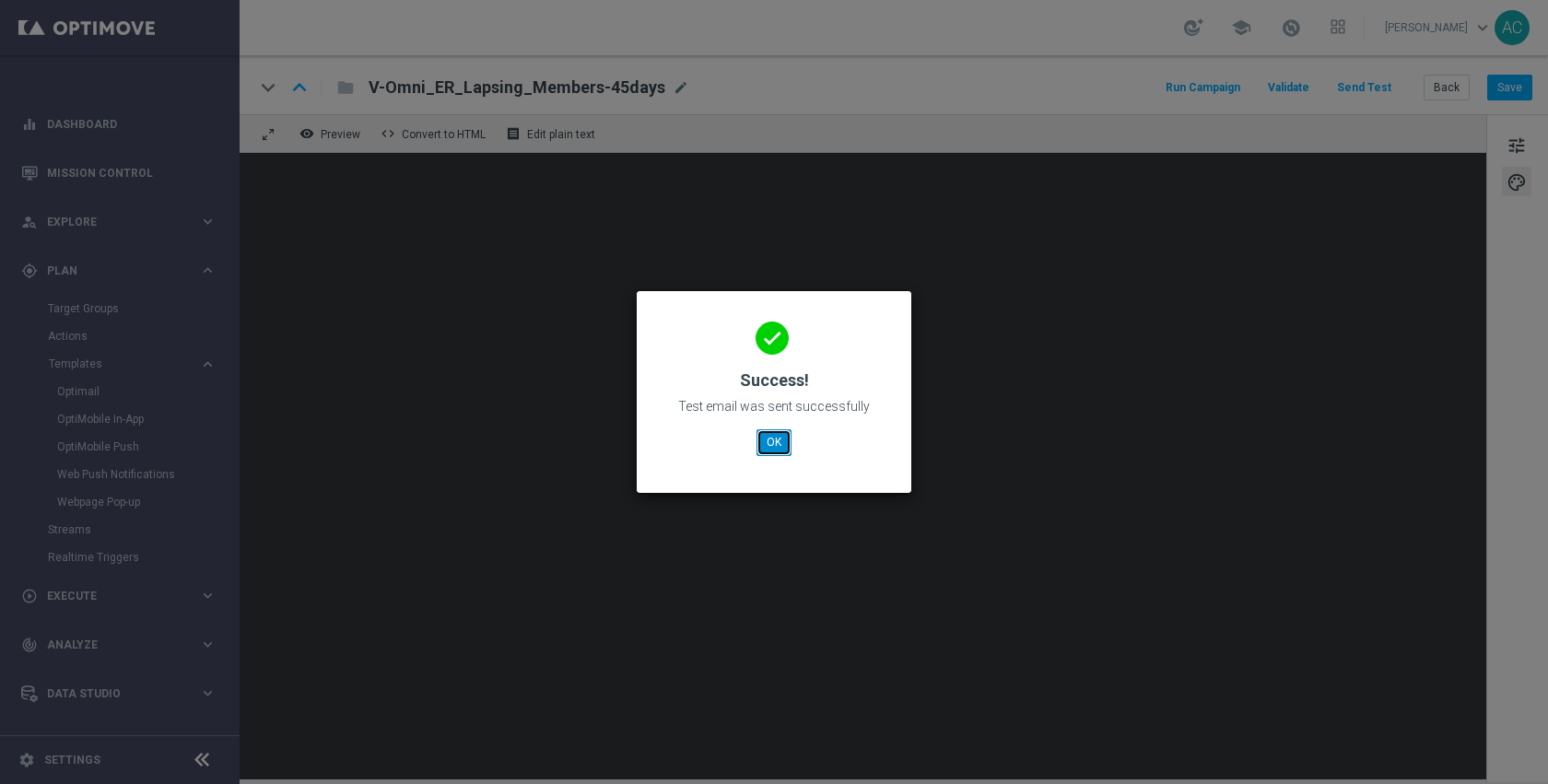
click at [775, 434] on button "OK" at bounding box center [774, 442] width 35 height 26
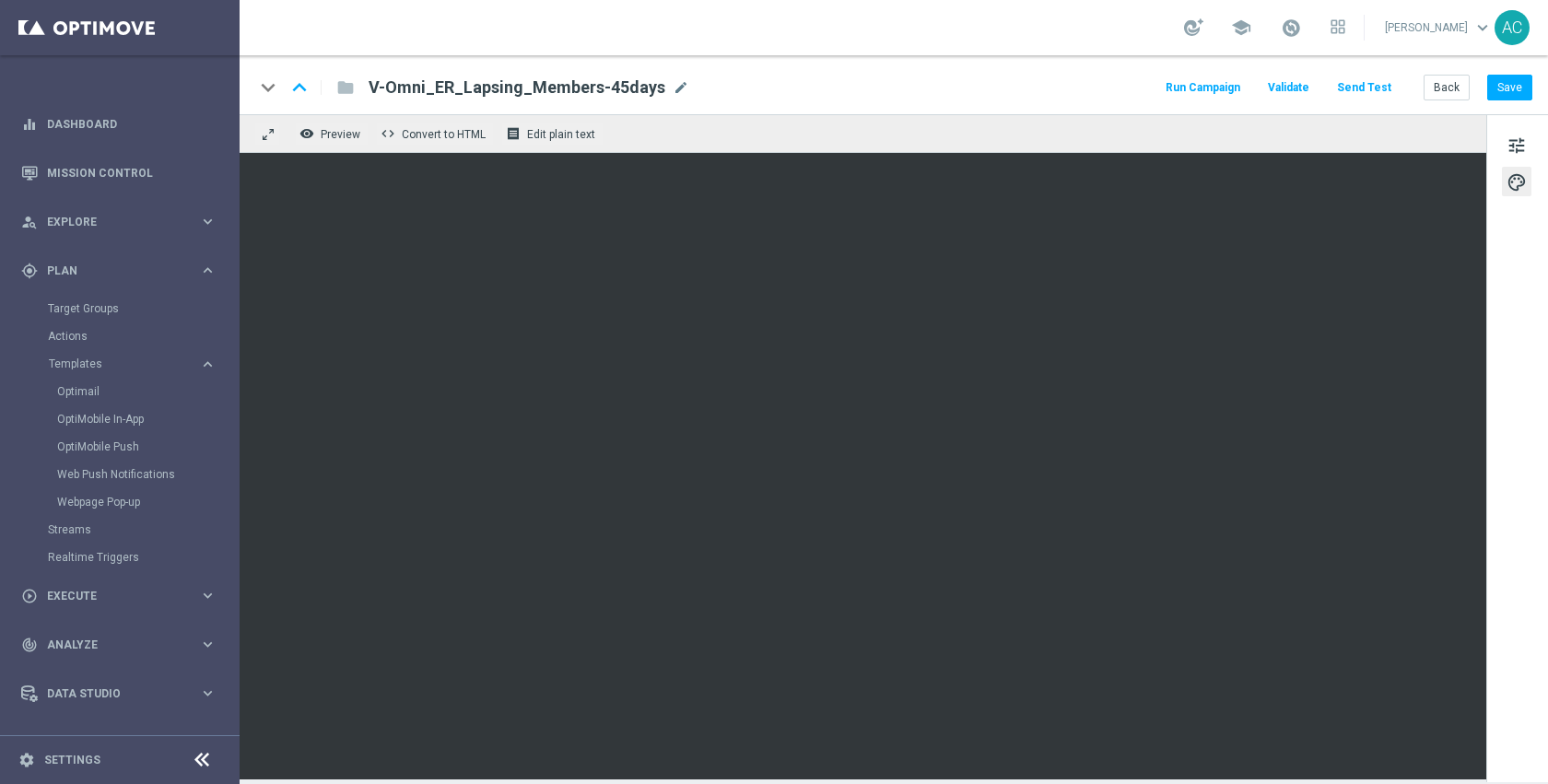
click at [1377, 88] on button "Send Test" at bounding box center [1364, 88] width 60 height 25
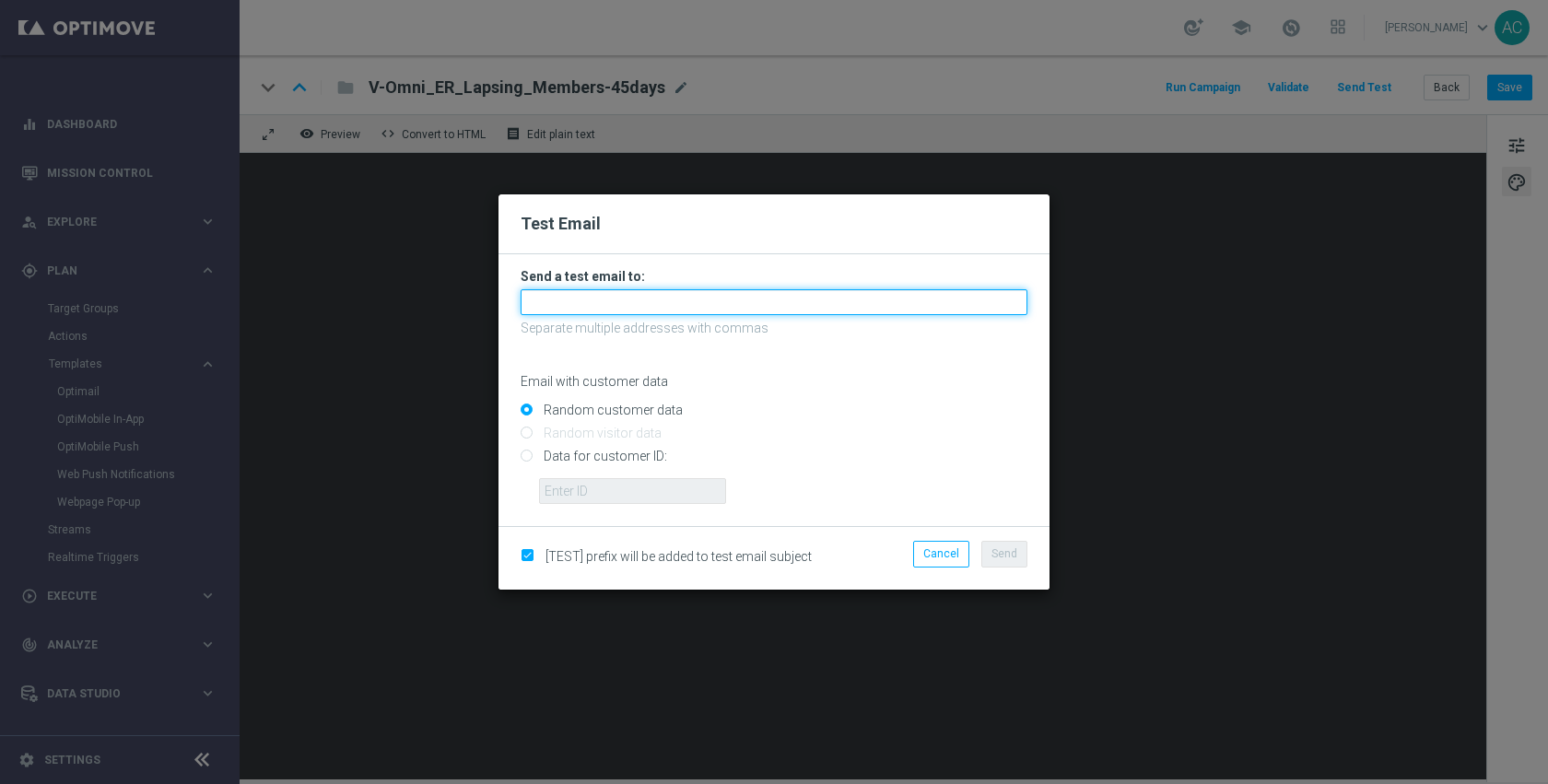
click at [755, 305] on input "text" at bounding box center [774, 302] width 506 height 26
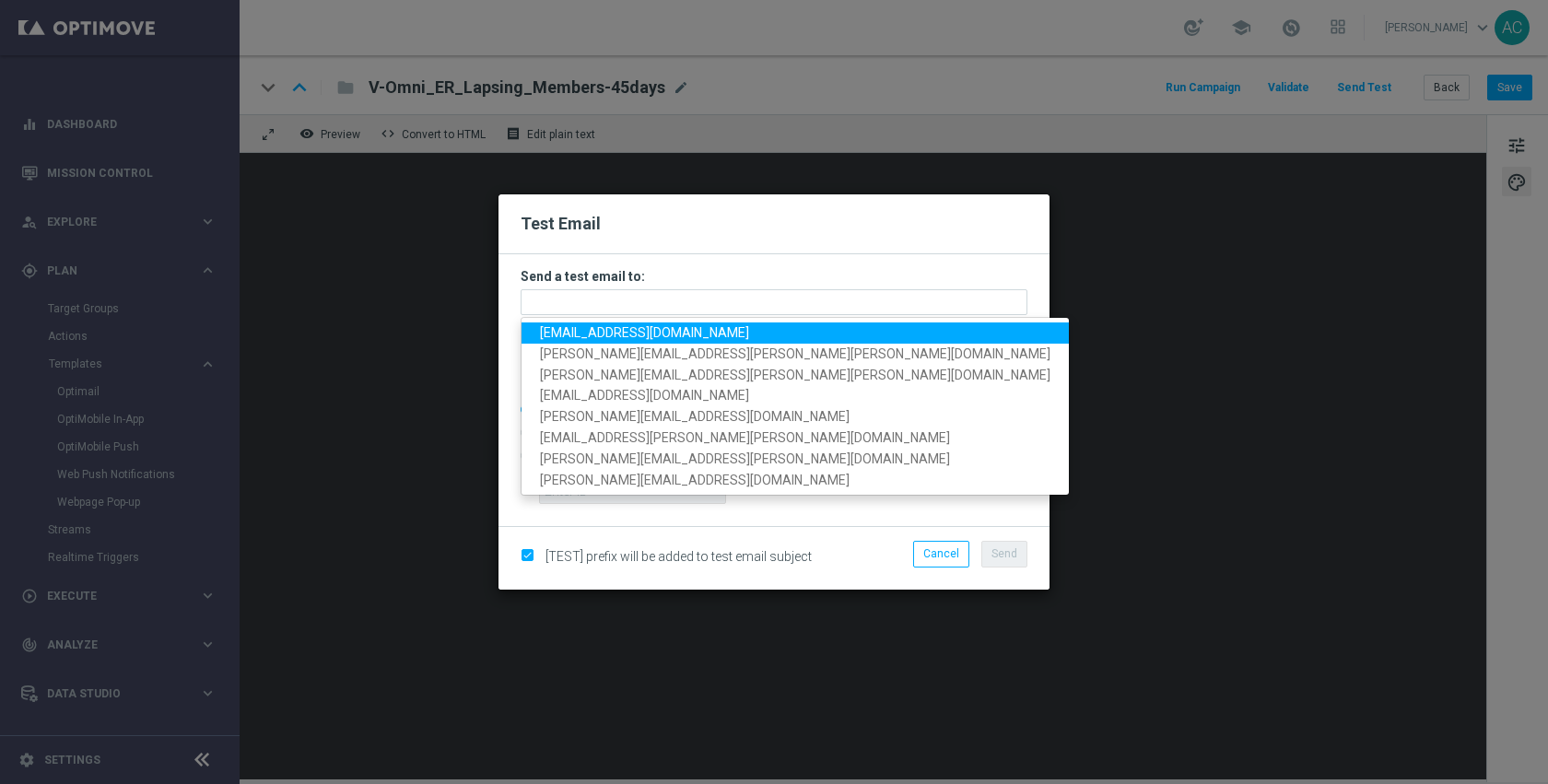
click at [673, 330] on span "anil.chennuru@staples.com" at bounding box center [645, 332] width 209 height 14
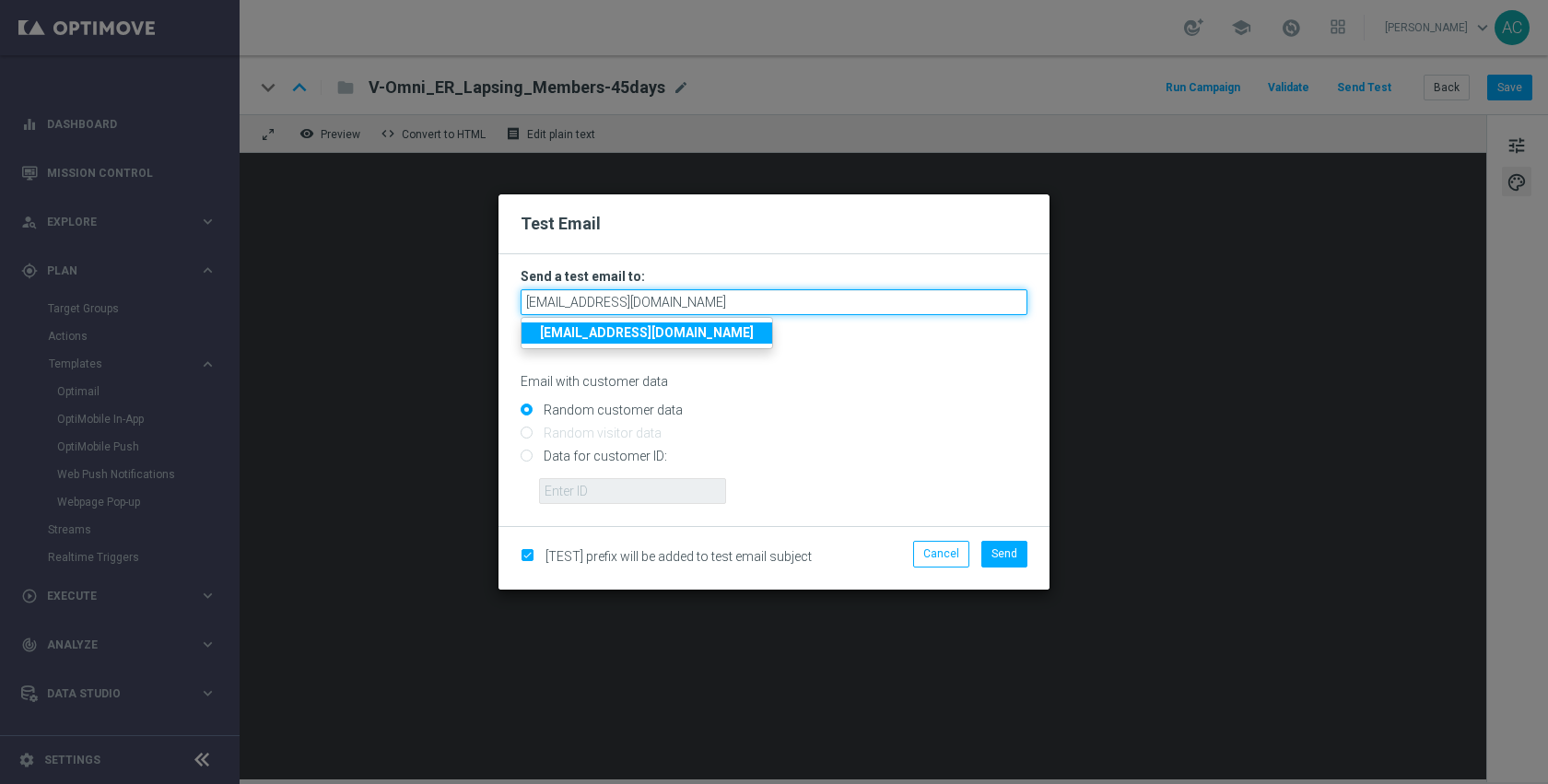
click at [732, 304] on input "anil.chennuru@staples.com" at bounding box center [774, 302] width 506 height 26
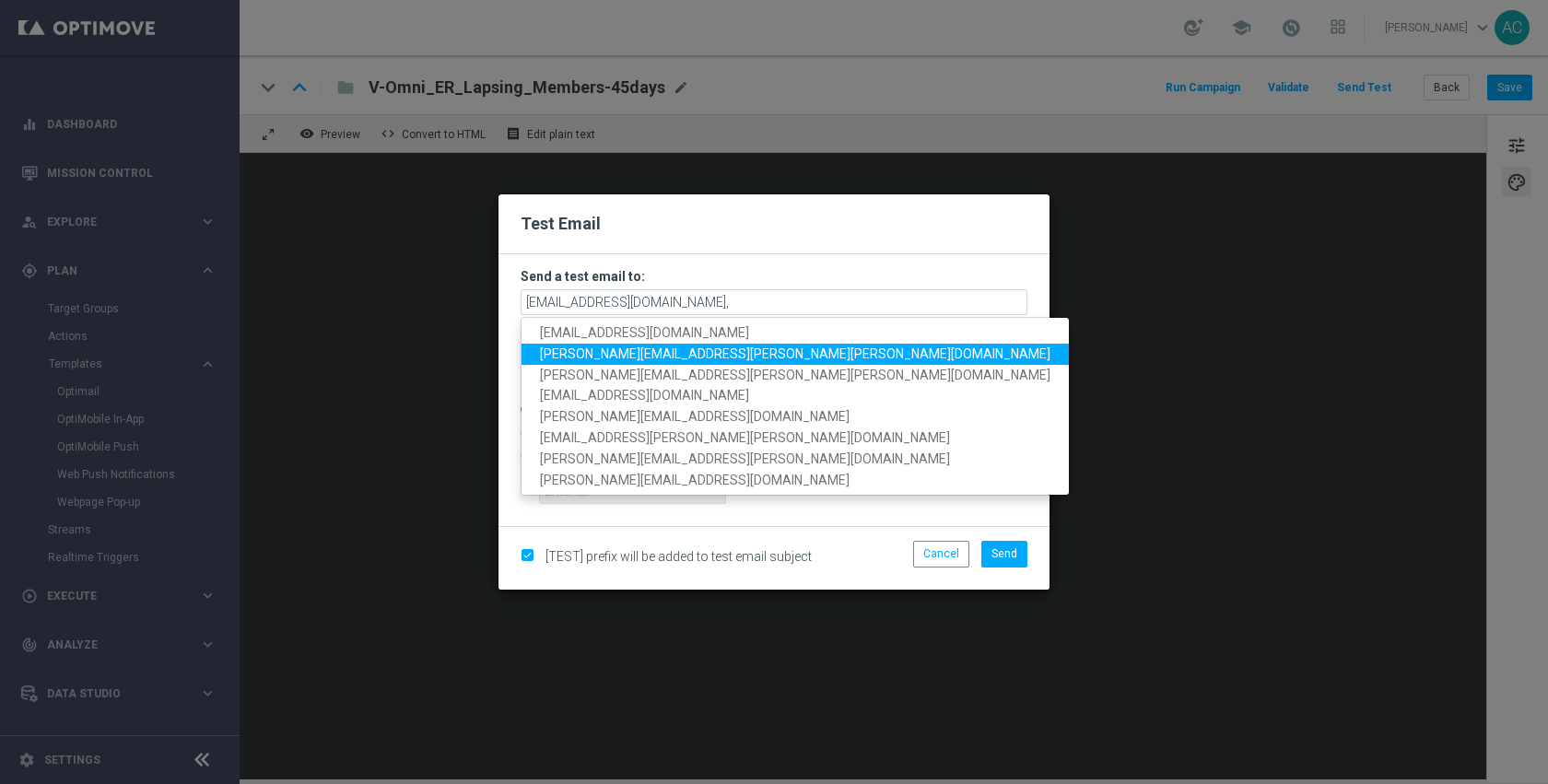
click at [664, 347] on span "Nicholas.Russo@Staples.com" at bounding box center [795, 354] width 510 height 14
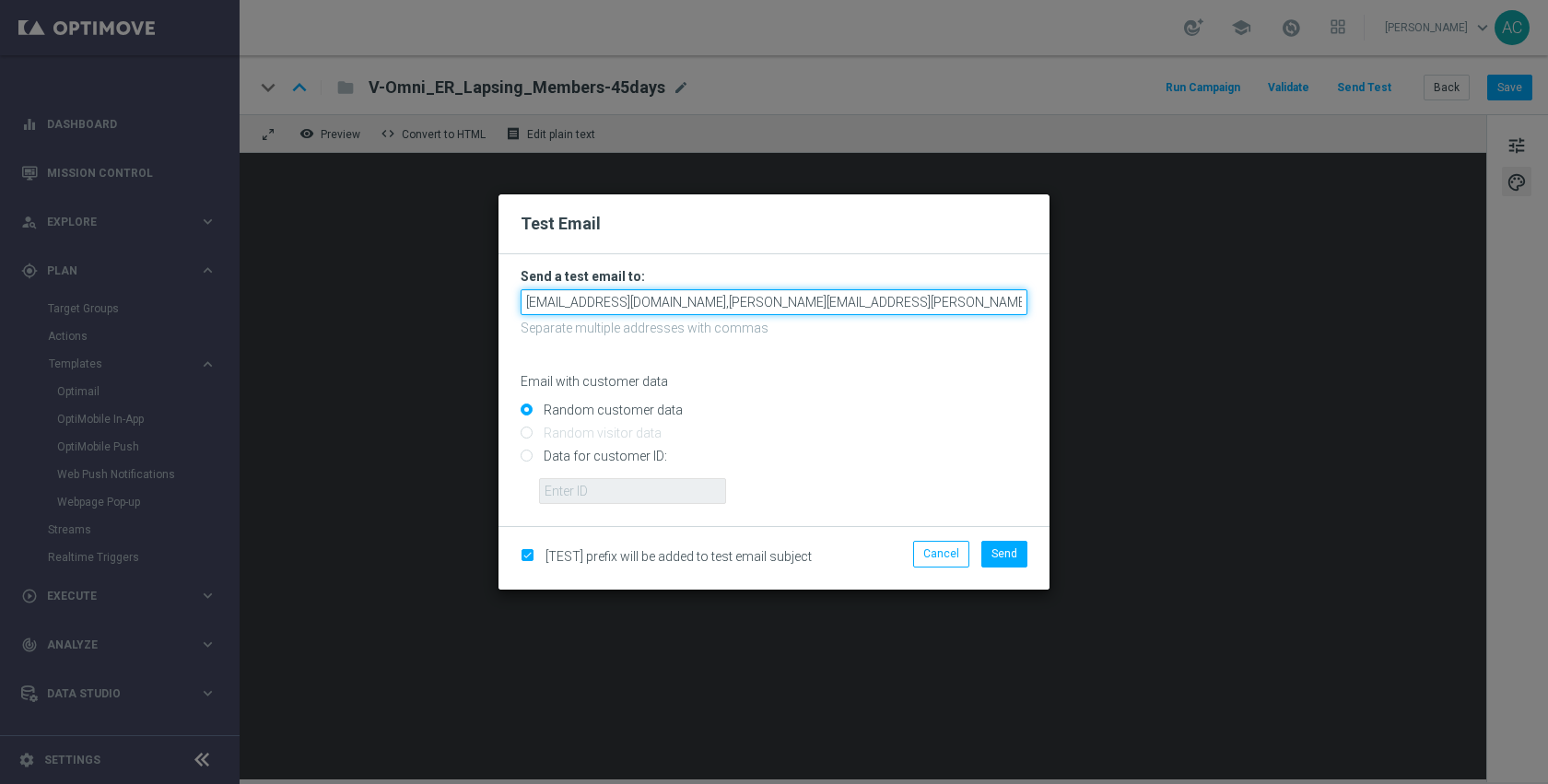
click at [890, 304] on input "anil.chennuru@staples.com,Nicholas.Russo@Staples.com" at bounding box center [774, 302] width 506 height 26
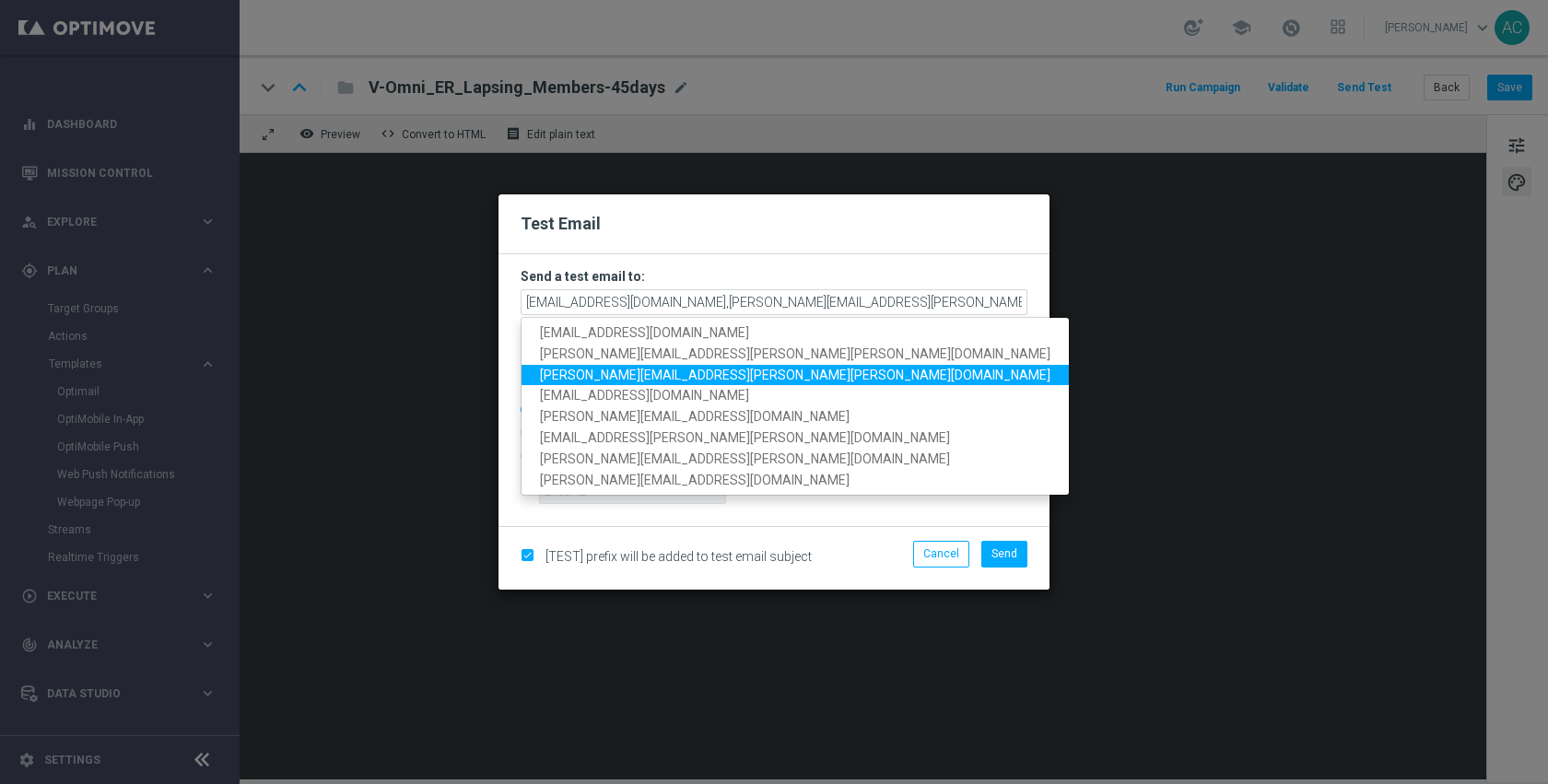
click at [655, 374] on span "Molly.Leahy@staples.com" at bounding box center [795, 375] width 510 height 14
type input "anil.chennuru@staples.com,Nicholas.Russo@Staples.com,Molly.Leahy@staples.com"
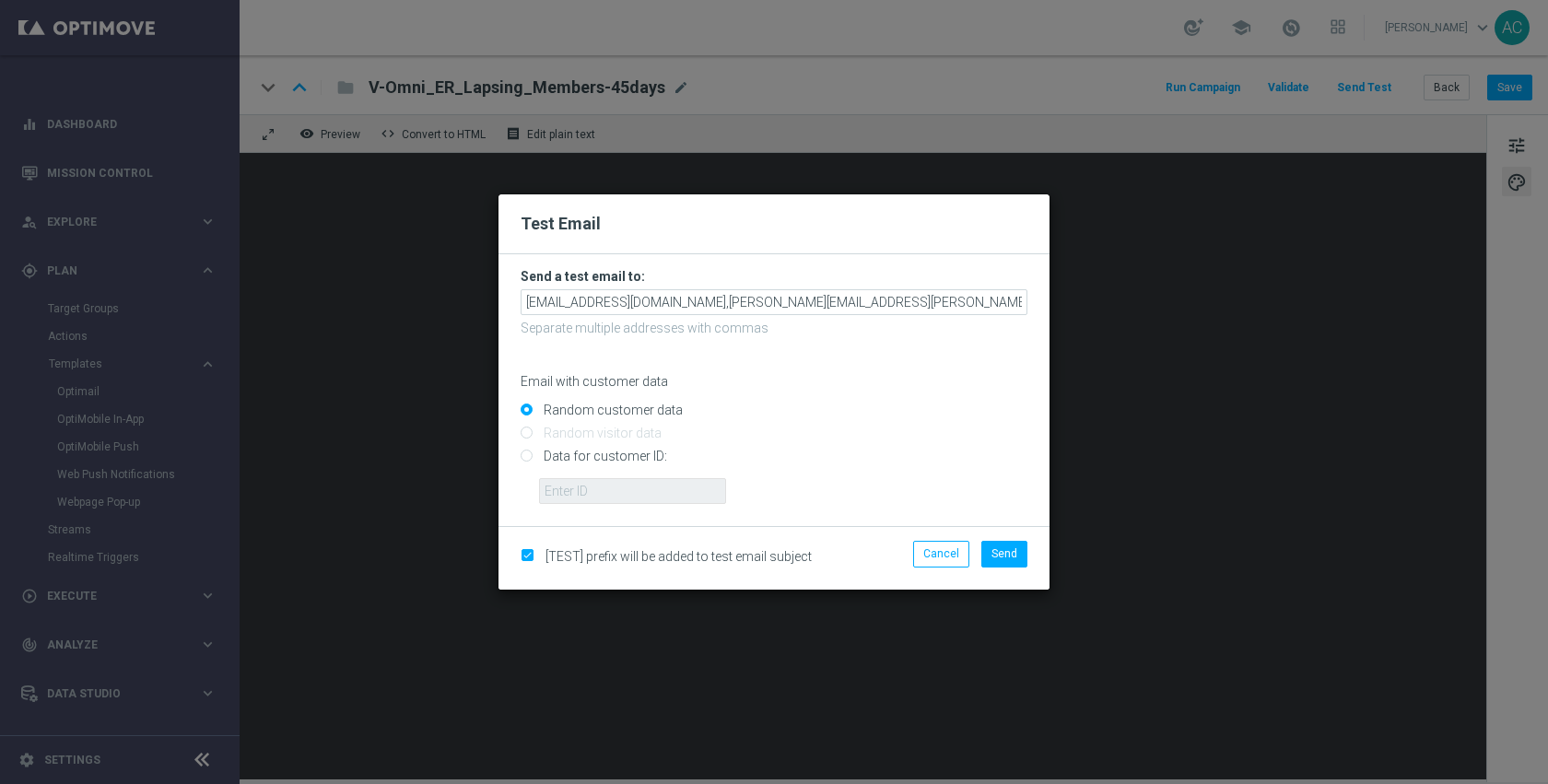
click at [613, 467] on input "Data for customer ID:" at bounding box center [774, 464] width 506 height 26
radio input "true"
click at [612, 484] on input "text" at bounding box center [632, 491] width 187 height 26
paste input "10424525450"
type input "10424525450"
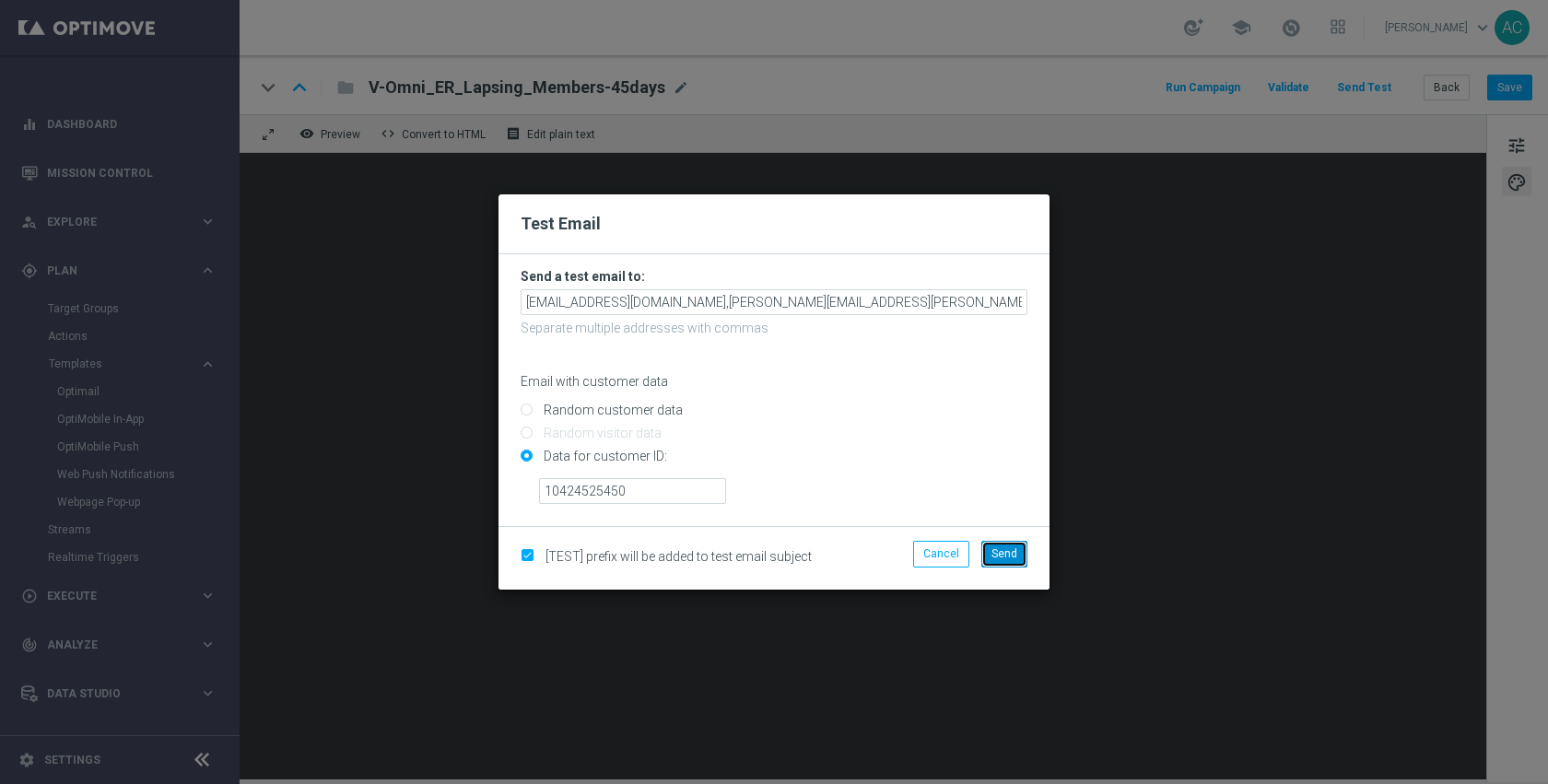
click at [1000, 551] on span "Send" at bounding box center [1004, 553] width 26 height 12
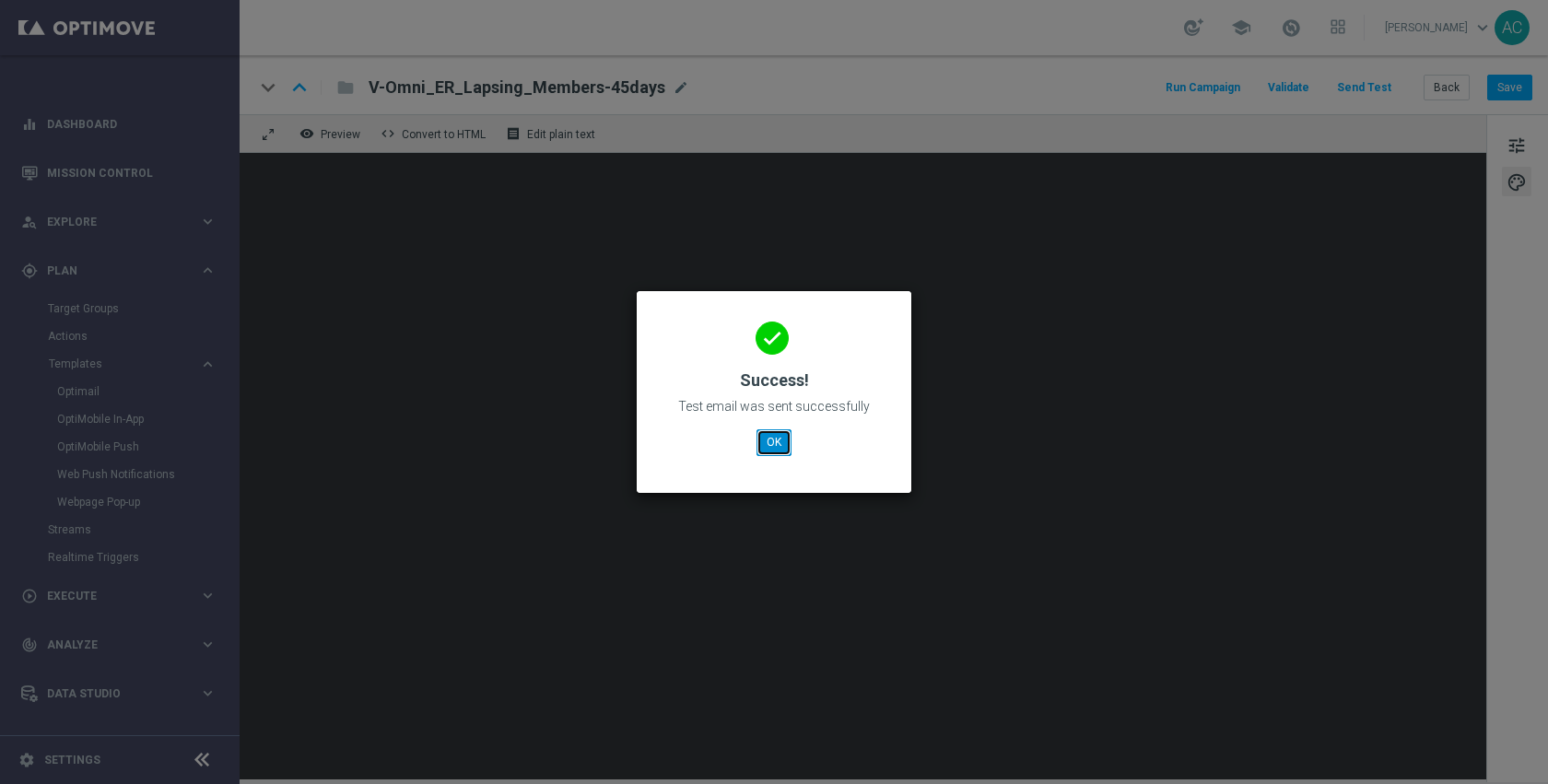
click at [774, 439] on button "OK" at bounding box center [774, 442] width 35 height 26
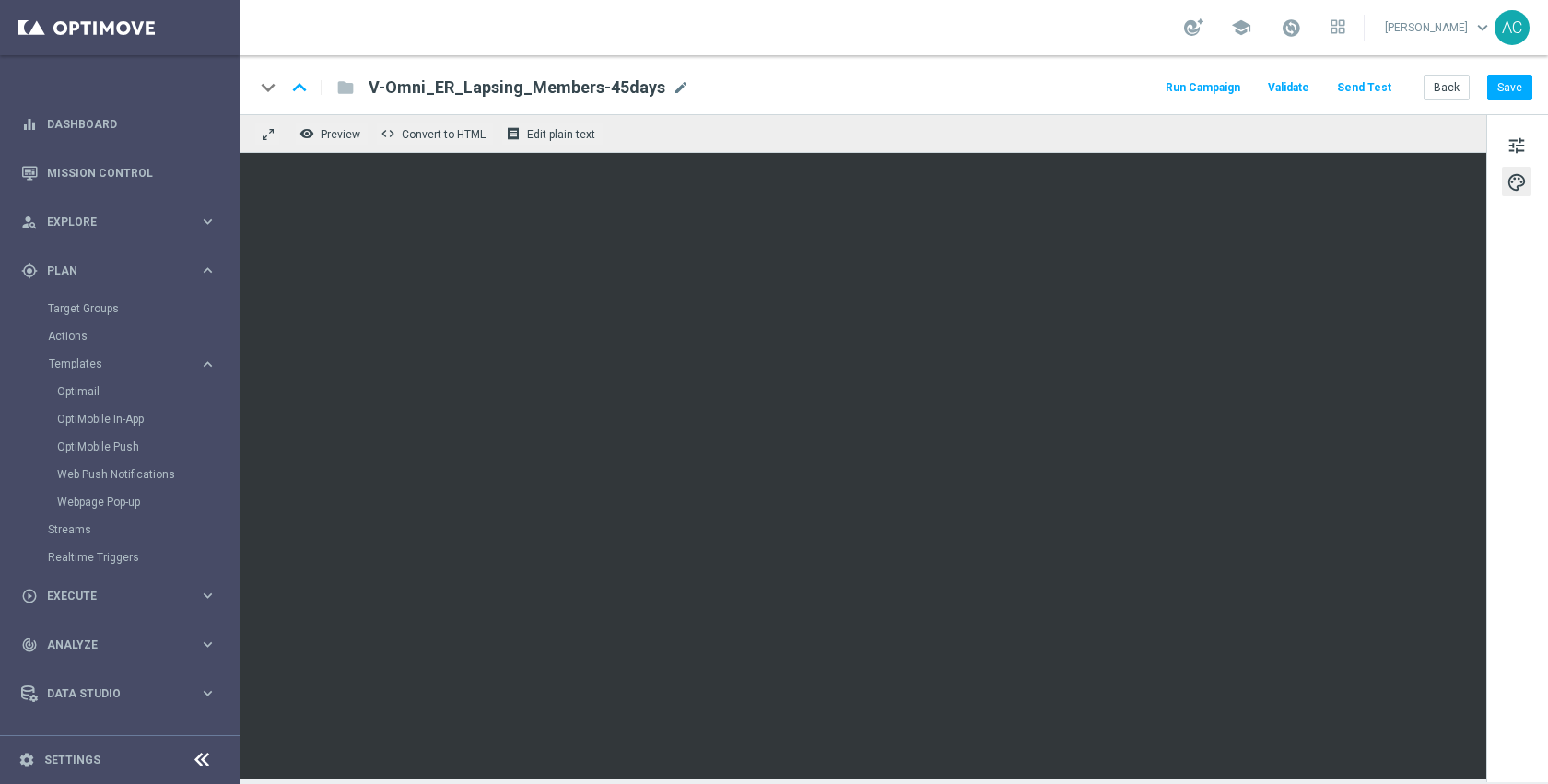
click at [1375, 86] on button "Send Test" at bounding box center [1364, 88] width 60 height 25
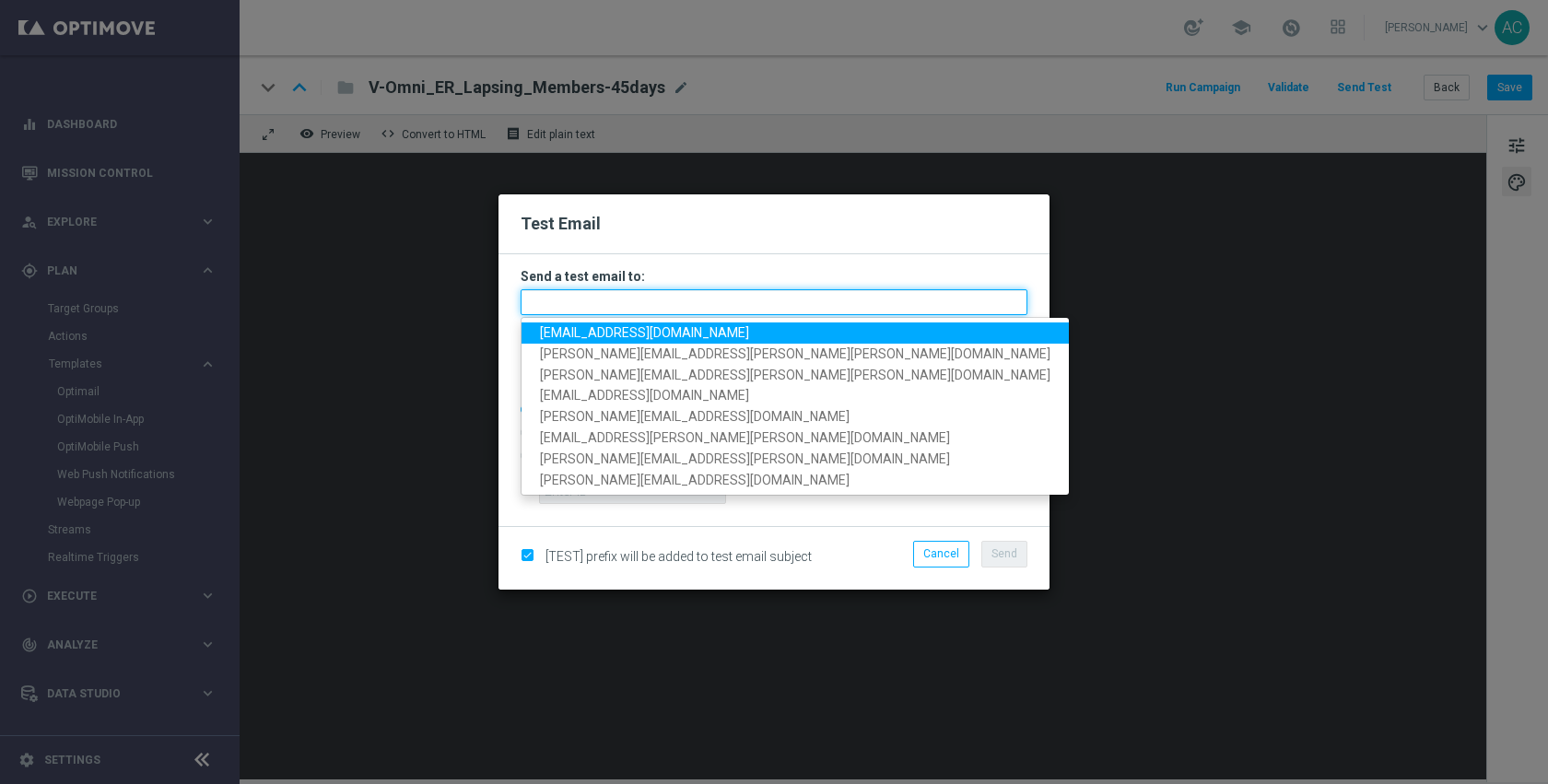
click at [624, 305] on input "text" at bounding box center [774, 302] width 506 height 26
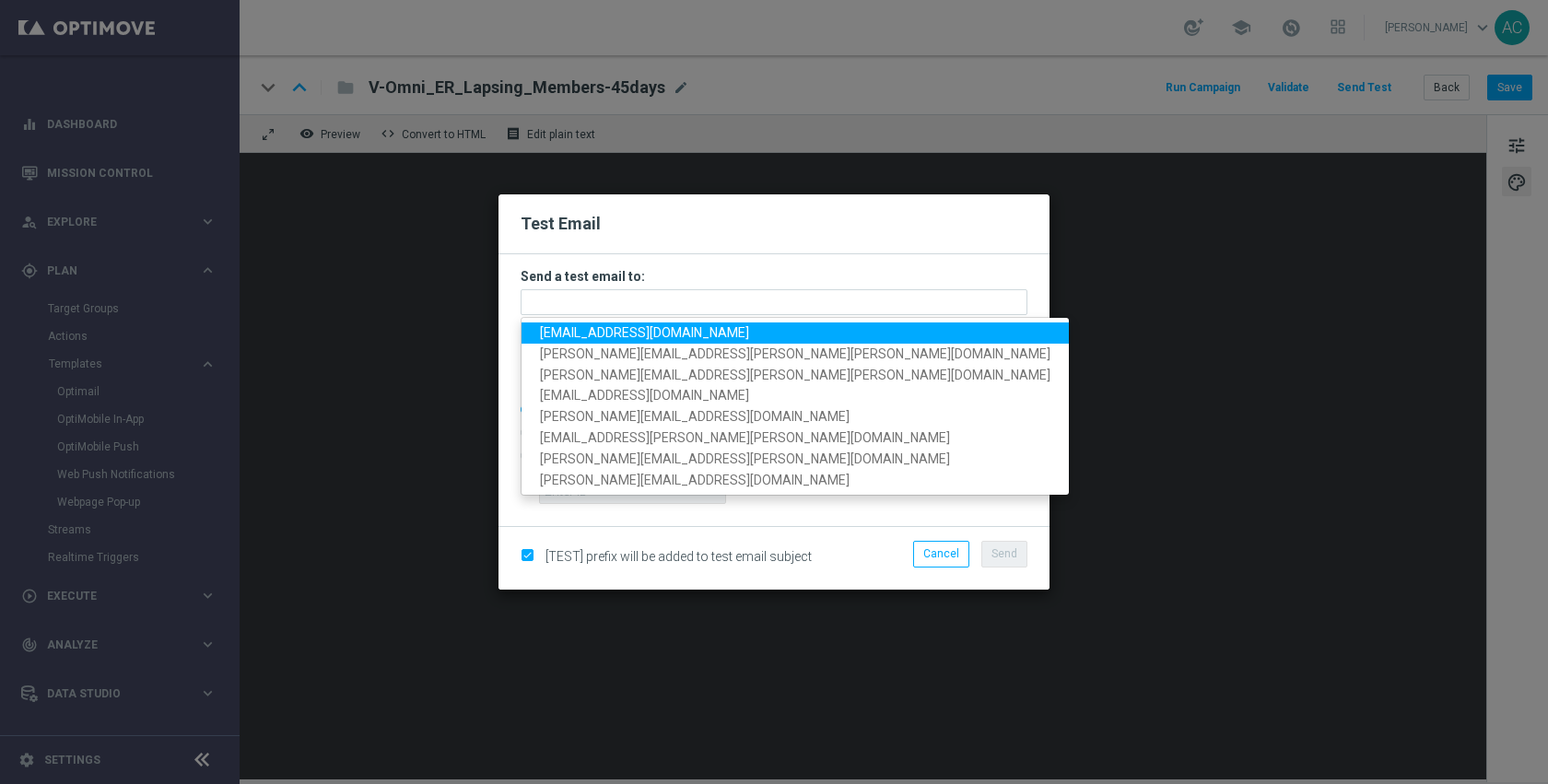
click at [609, 327] on span "anil.chennuru@staples.com" at bounding box center [645, 332] width 209 height 14
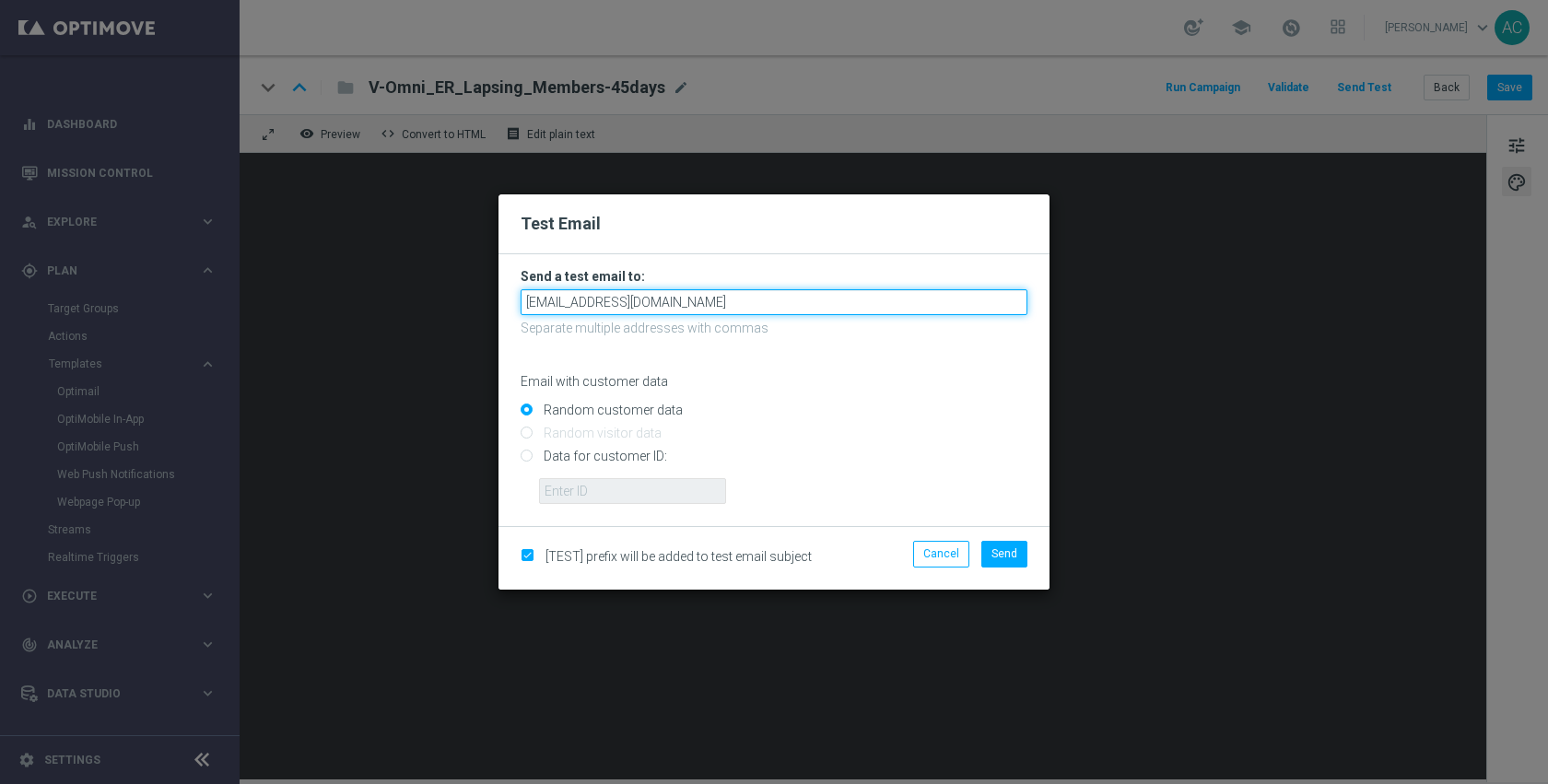
click at [699, 303] on input "anil.chennuru@staples.com" at bounding box center [774, 302] width 506 height 26
click at [716, 302] on input "anil.chennuru@staples.com." at bounding box center [774, 302] width 506 height 26
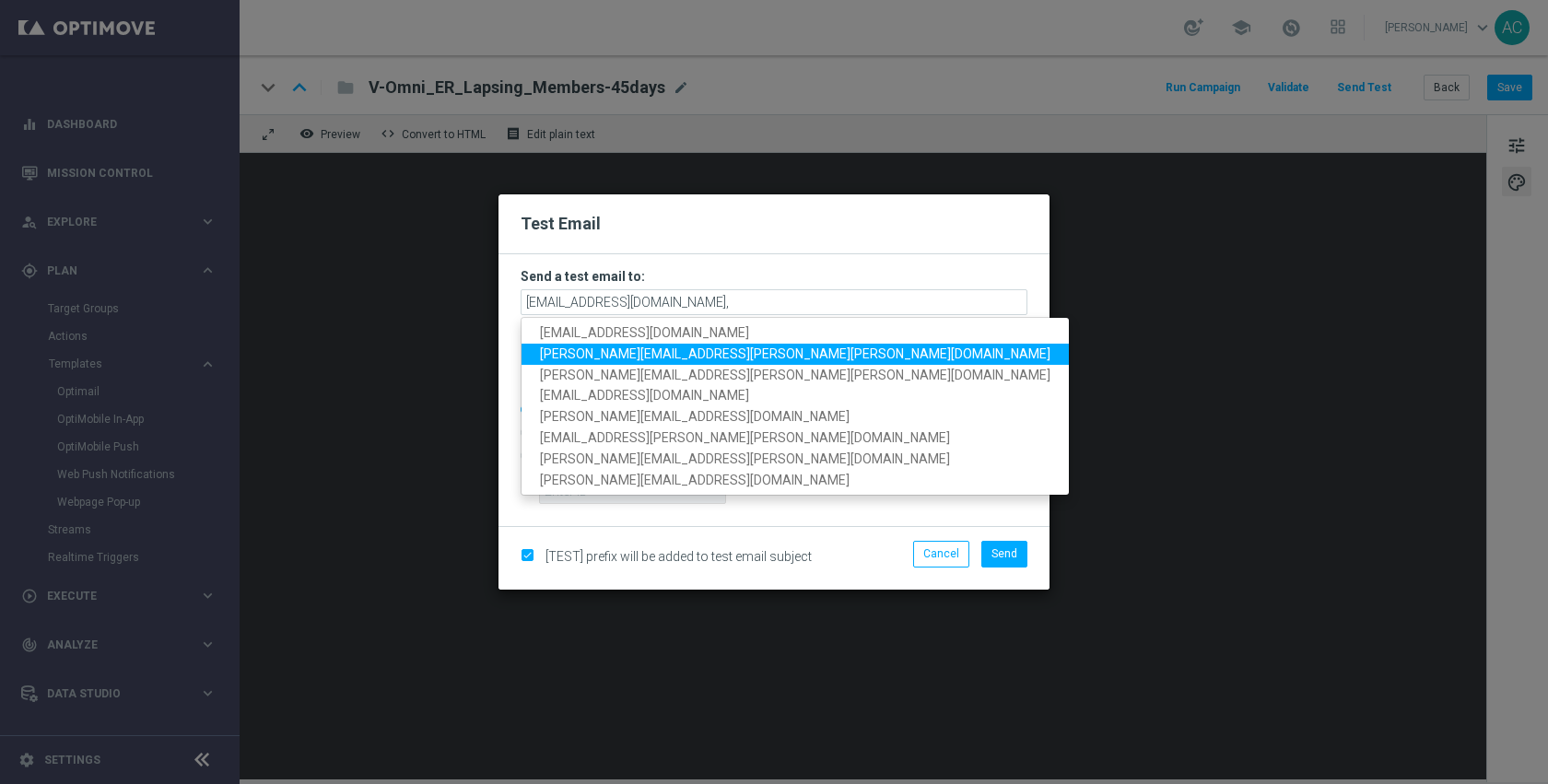
click at [655, 355] on span "Nicholas.Russo@Staples.com" at bounding box center [795, 354] width 510 height 14
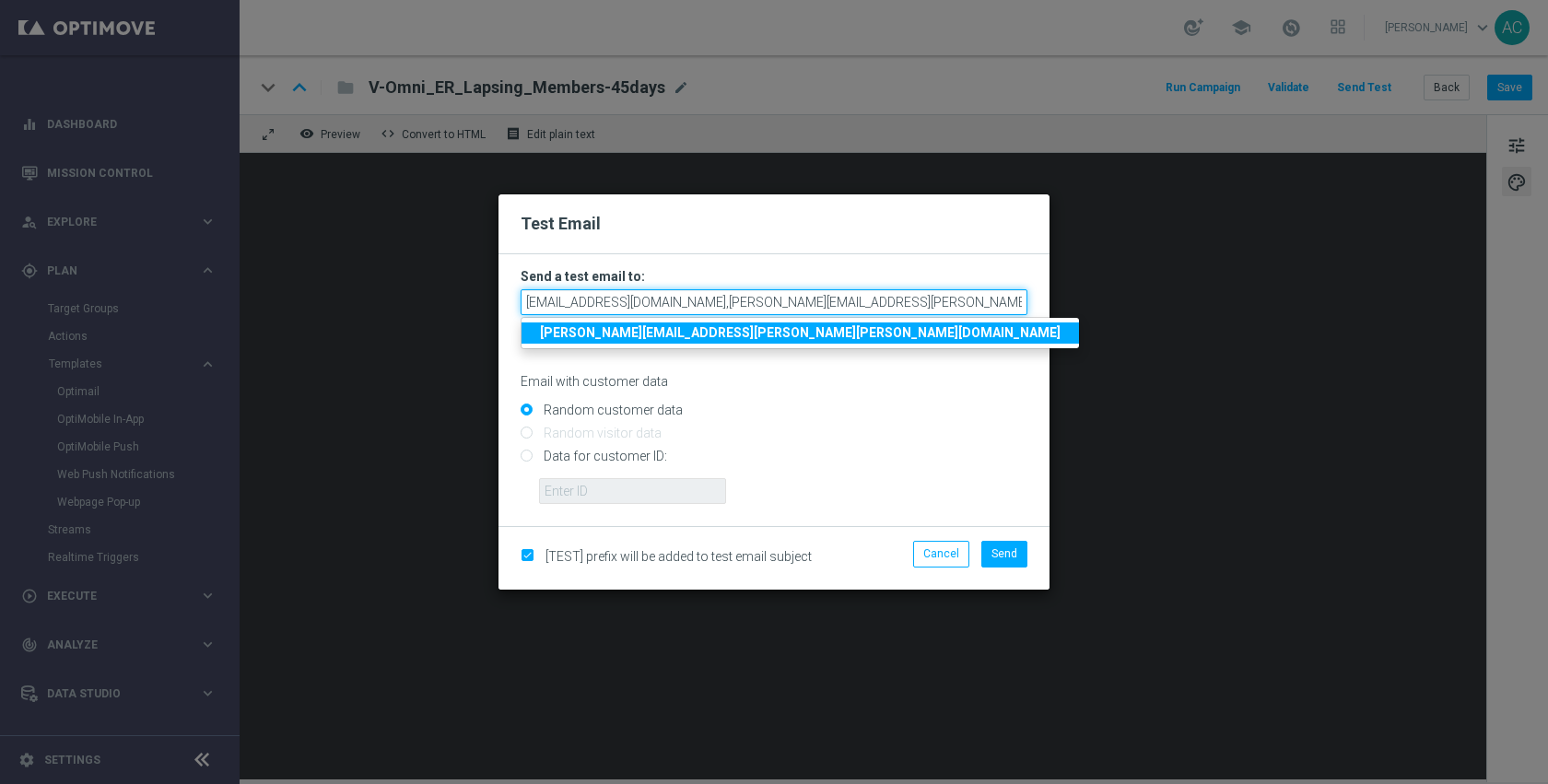
click at [890, 306] on input "anil.chennuru@staples.com,Nicholas.Russo@Staples.com" at bounding box center [774, 302] width 506 height 26
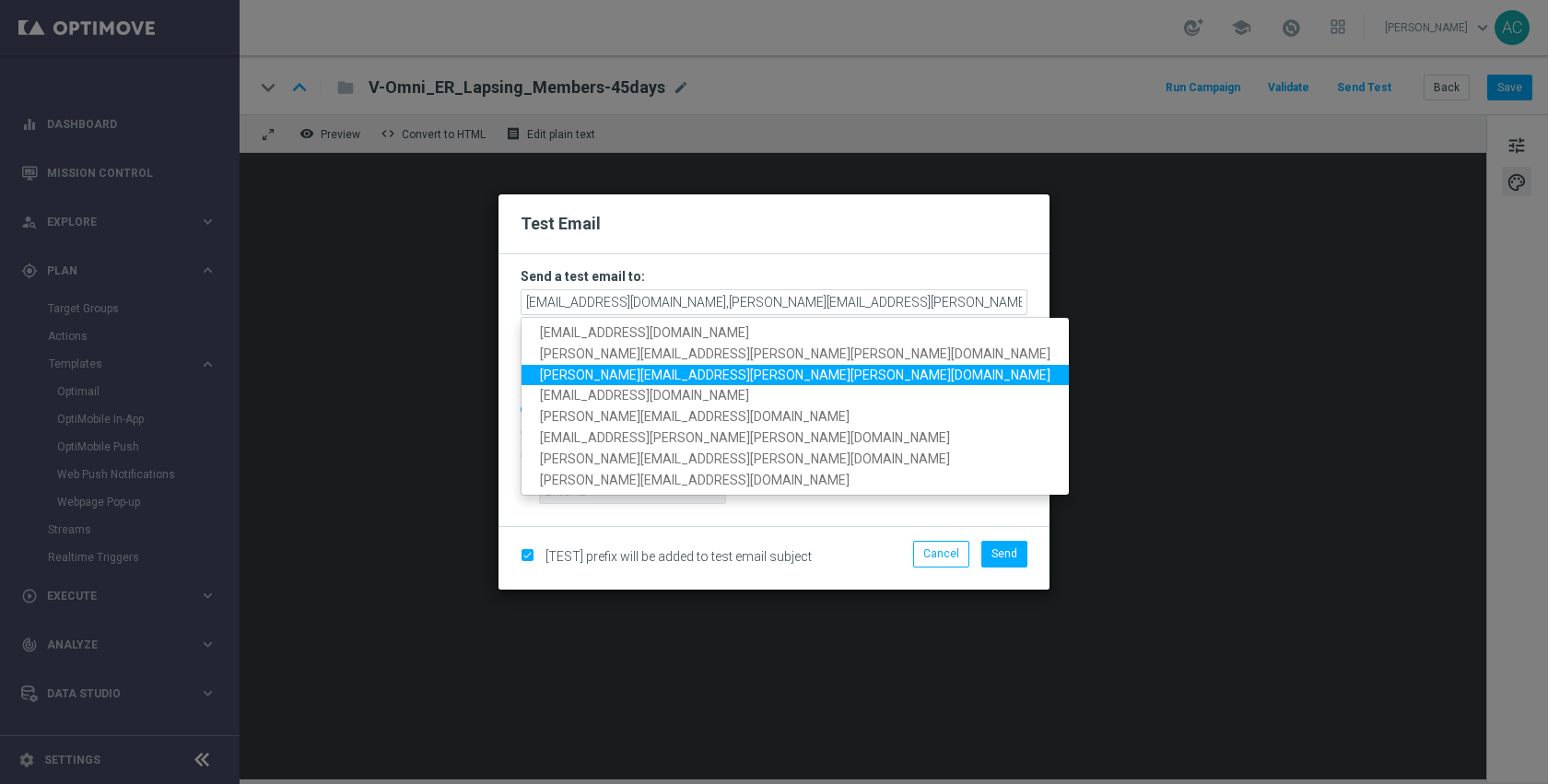
click at [654, 370] on span "Molly.Leahy@staples.com" at bounding box center [795, 375] width 510 height 14
type input "anil.chennuru@staples.com,Nicholas.Russo@Staples.com,Molly.Leahy@staples.com"
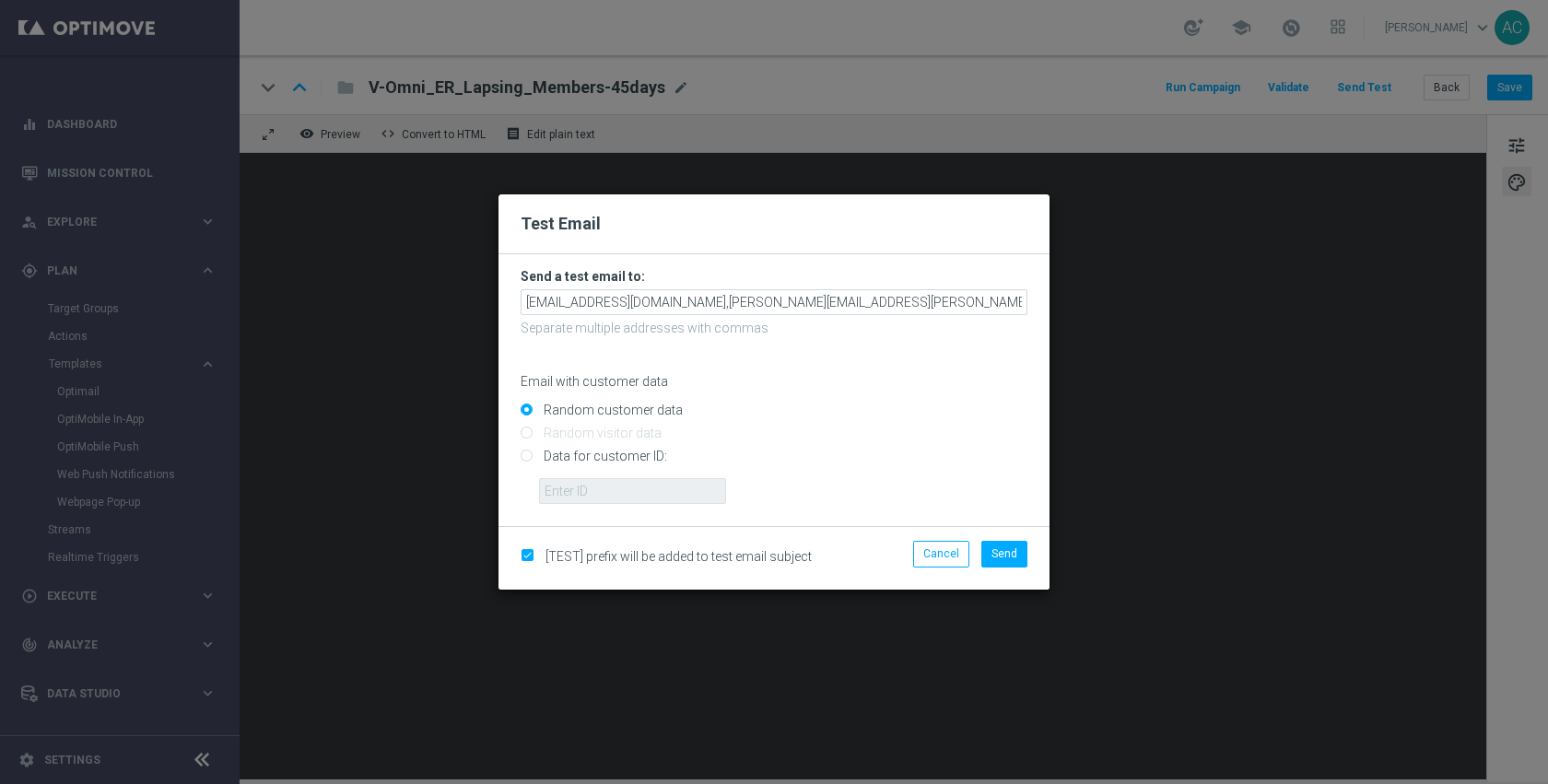
click at [614, 462] on input "Data for customer ID:" at bounding box center [774, 464] width 506 height 26
radio input "true"
click at [614, 494] on input "text" at bounding box center [632, 491] width 187 height 26
paste input "10422110321"
type input "10422110321"
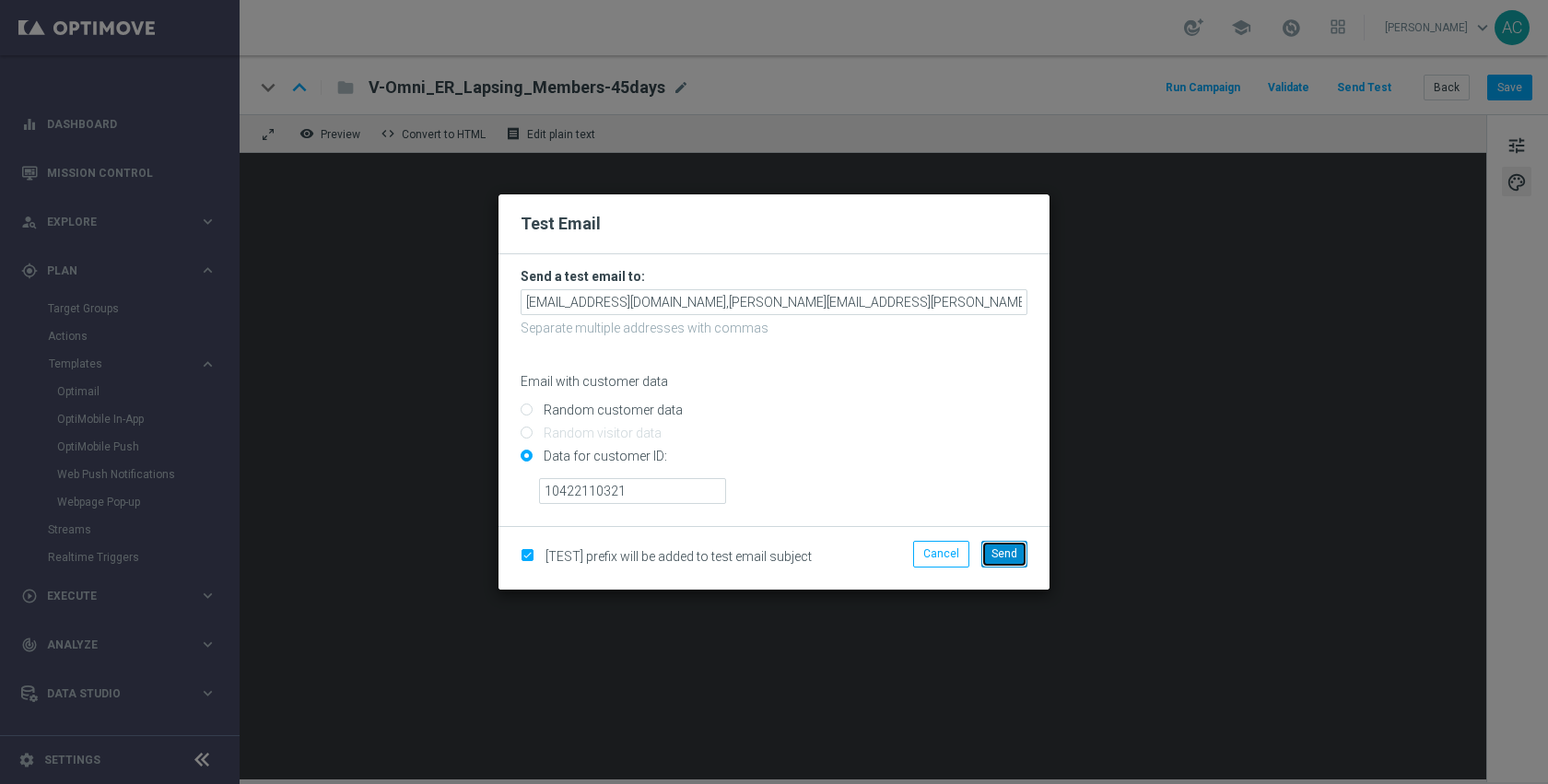
click at [1011, 554] on span "Send" at bounding box center [1004, 553] width 26 height 12
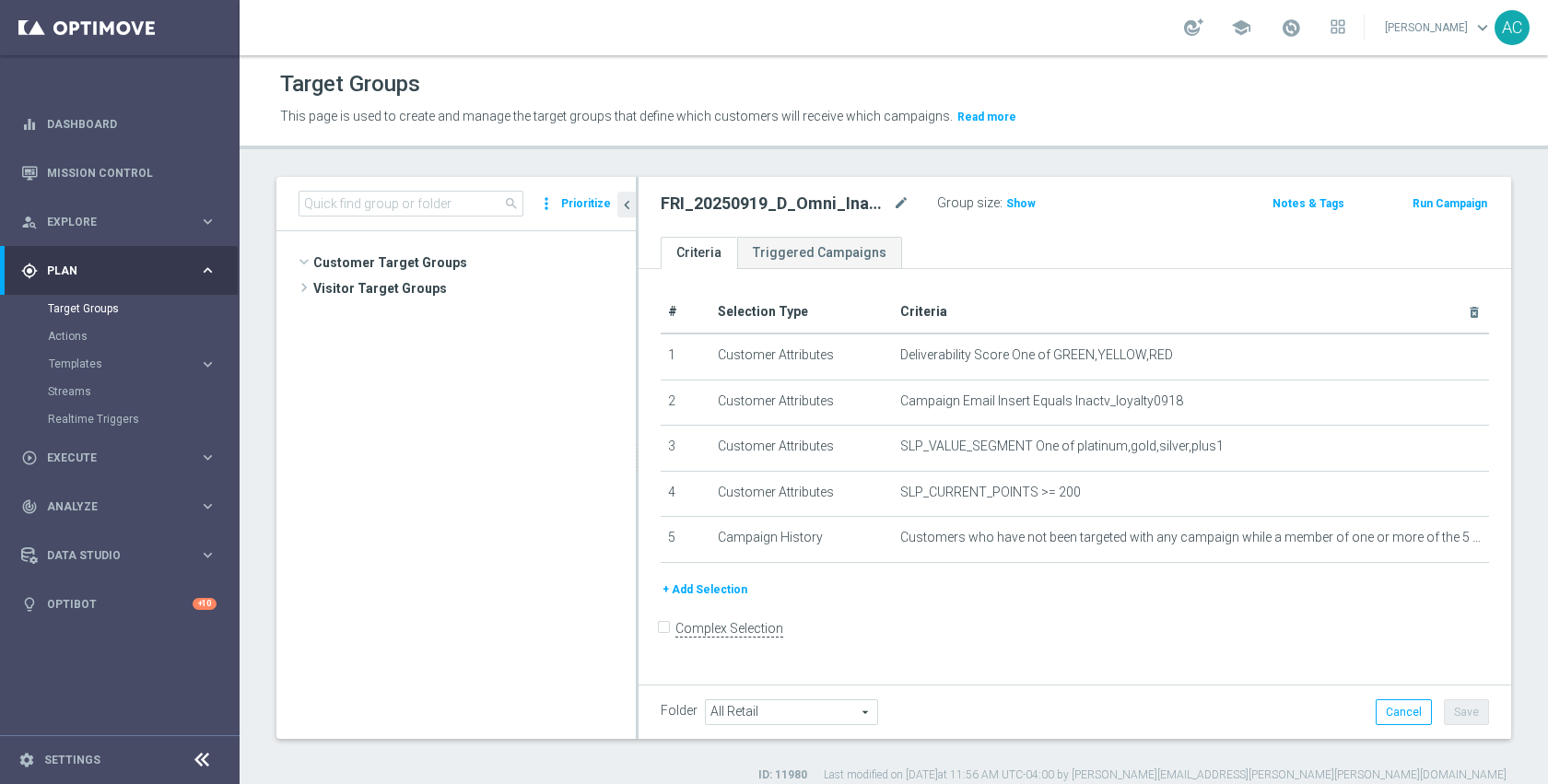
scroll to position [1160, 0]
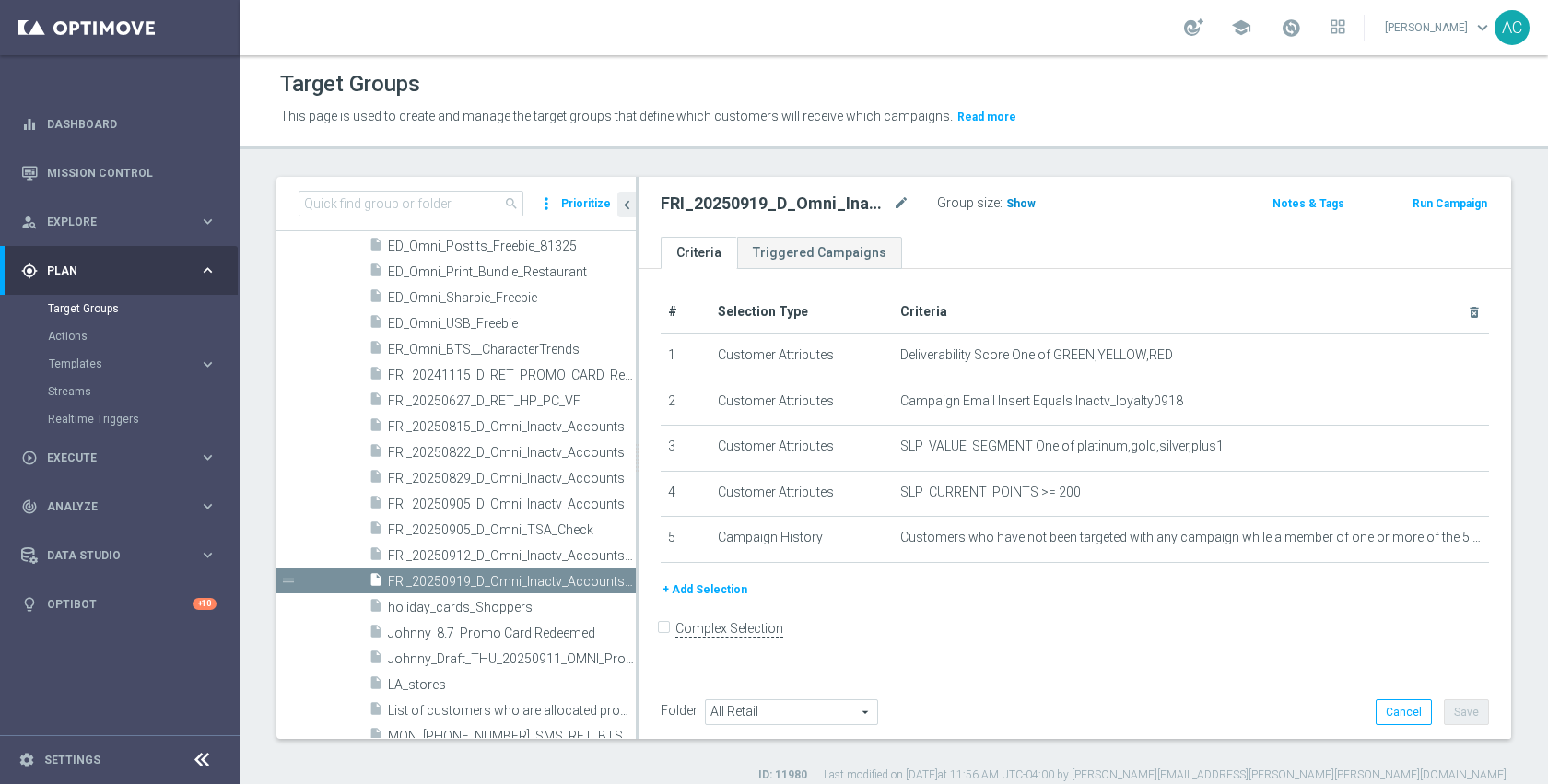
click at [1013, 205] on span "Show" at bounding box center [1020, 203] width 30 height 12
click at [1150, 232] on div "FRI_20250919_D_Omni_Inactv_Accounts_45D mode_edit Group size : Show Calculating…" at bounding box center [1075, 207] width 872 height 60
click at [1013, 204] on span "106" at bounding box center [1019, 206] width 23 height 17
click at [84, 365] on span "Templates" at bounding box center [114, 364] width 132 height 12
click at [64, 214] on div "person_search Explore" at bounding box center [110, 222] width 178 height 16
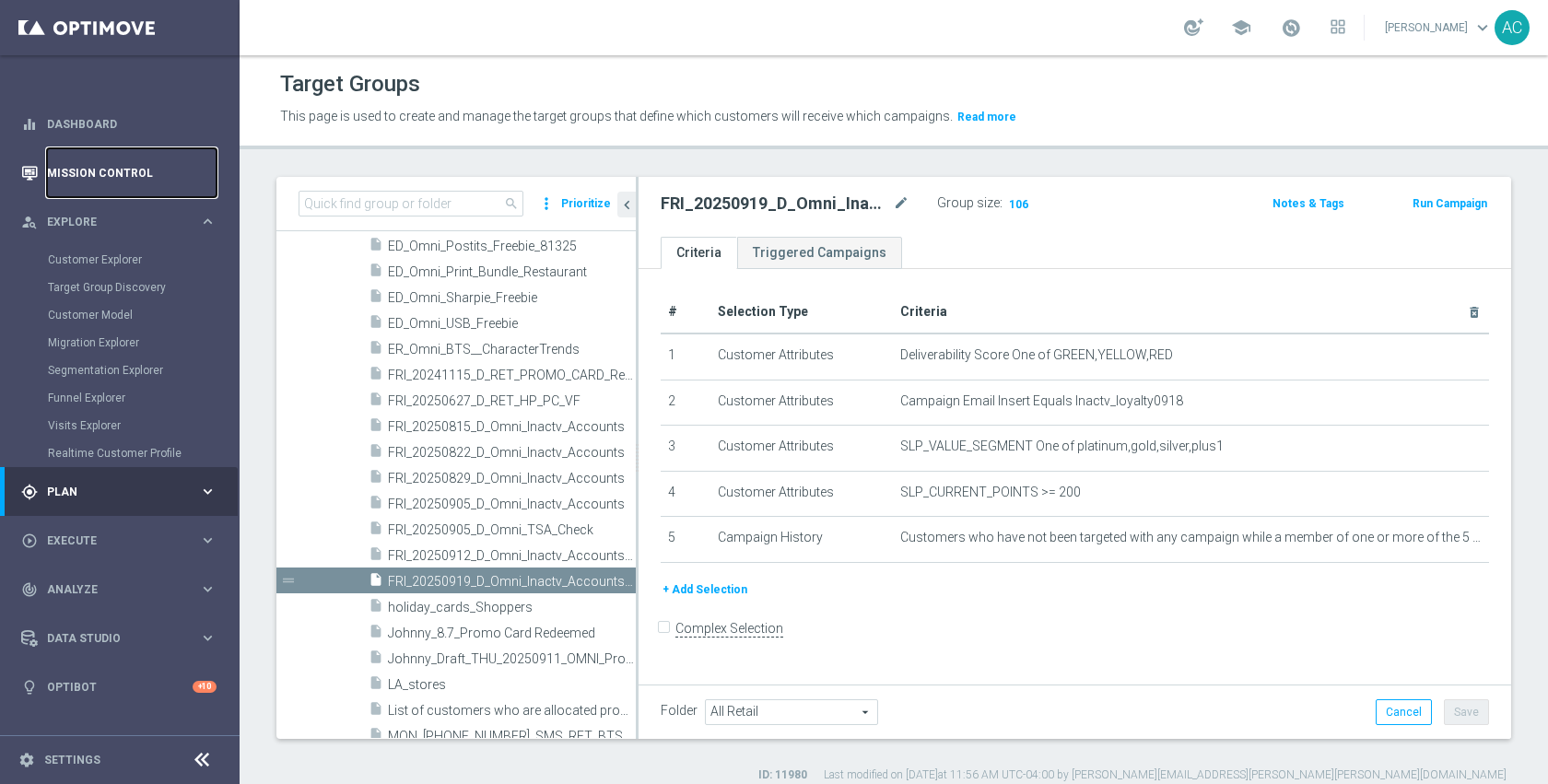
click at [80, 169] on link "Mission Control" at bounding box center [132, 172] width 169 height 49
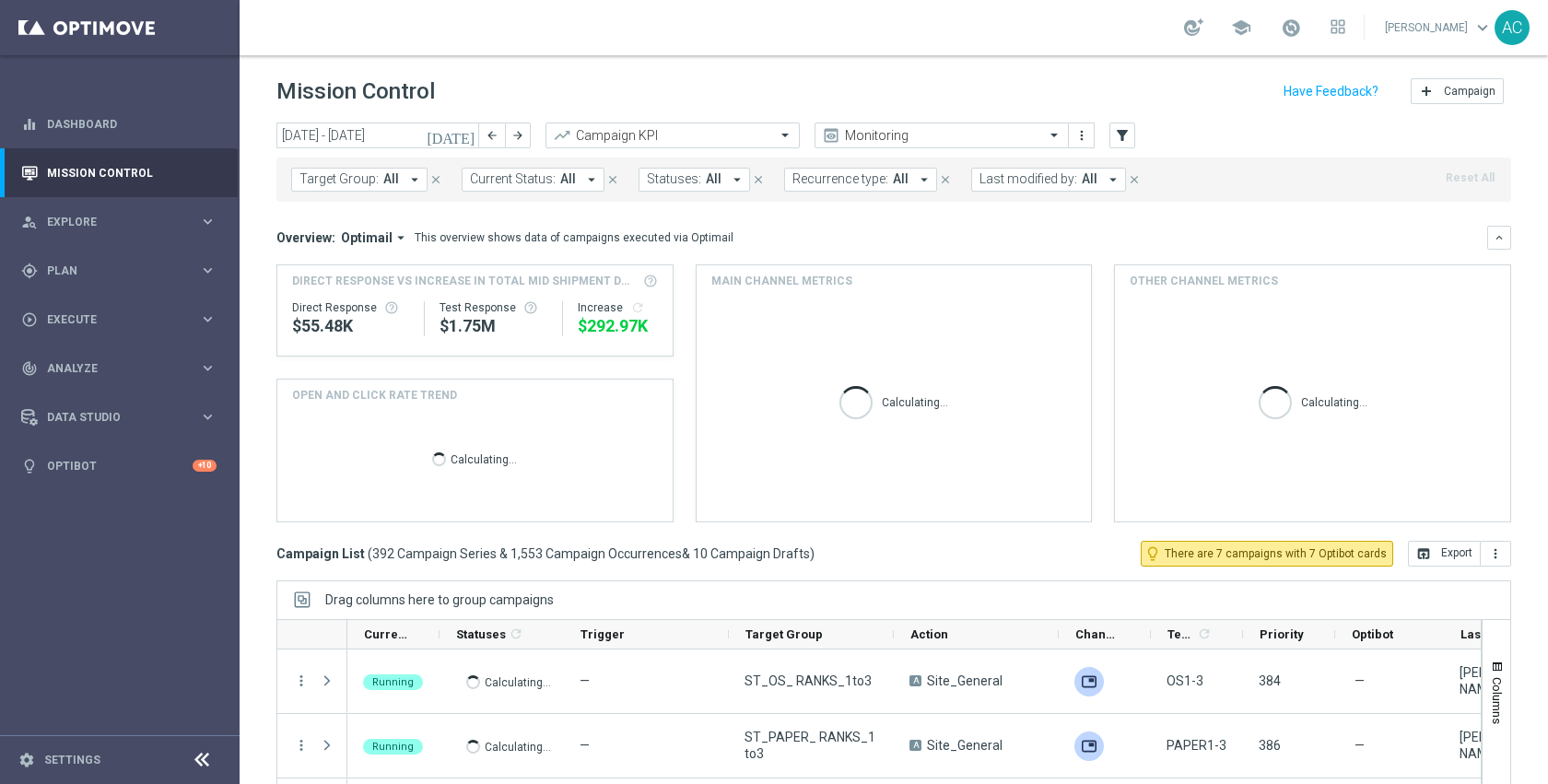
click at [406, 185] on icon "arrow_drop_down" at bounding box center [414, 179] width 16 height 16
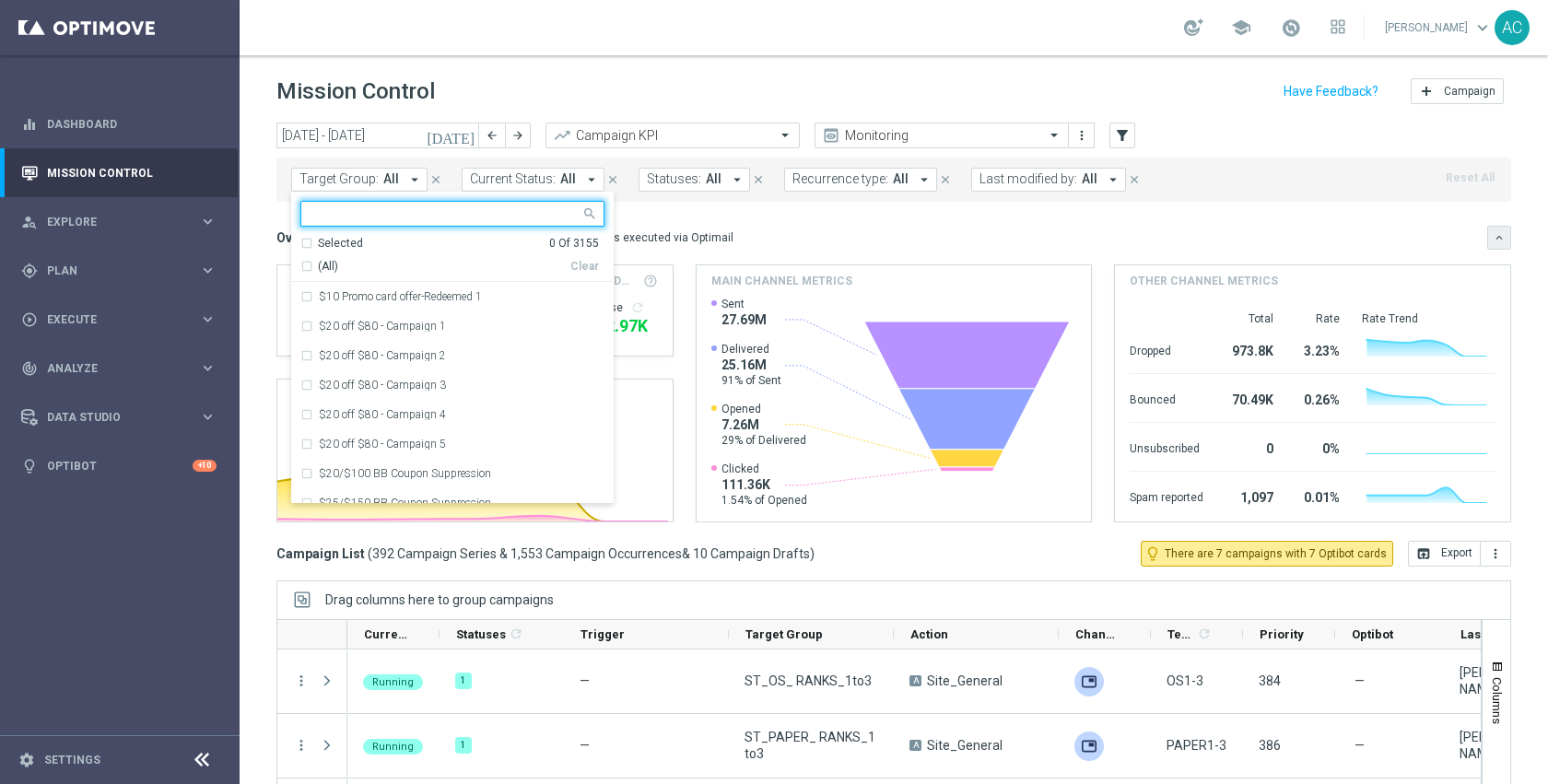
click at [1493, 240] on icon "keyboard_arrow_down" at bounding box center [1499, 237] width 12 height 12
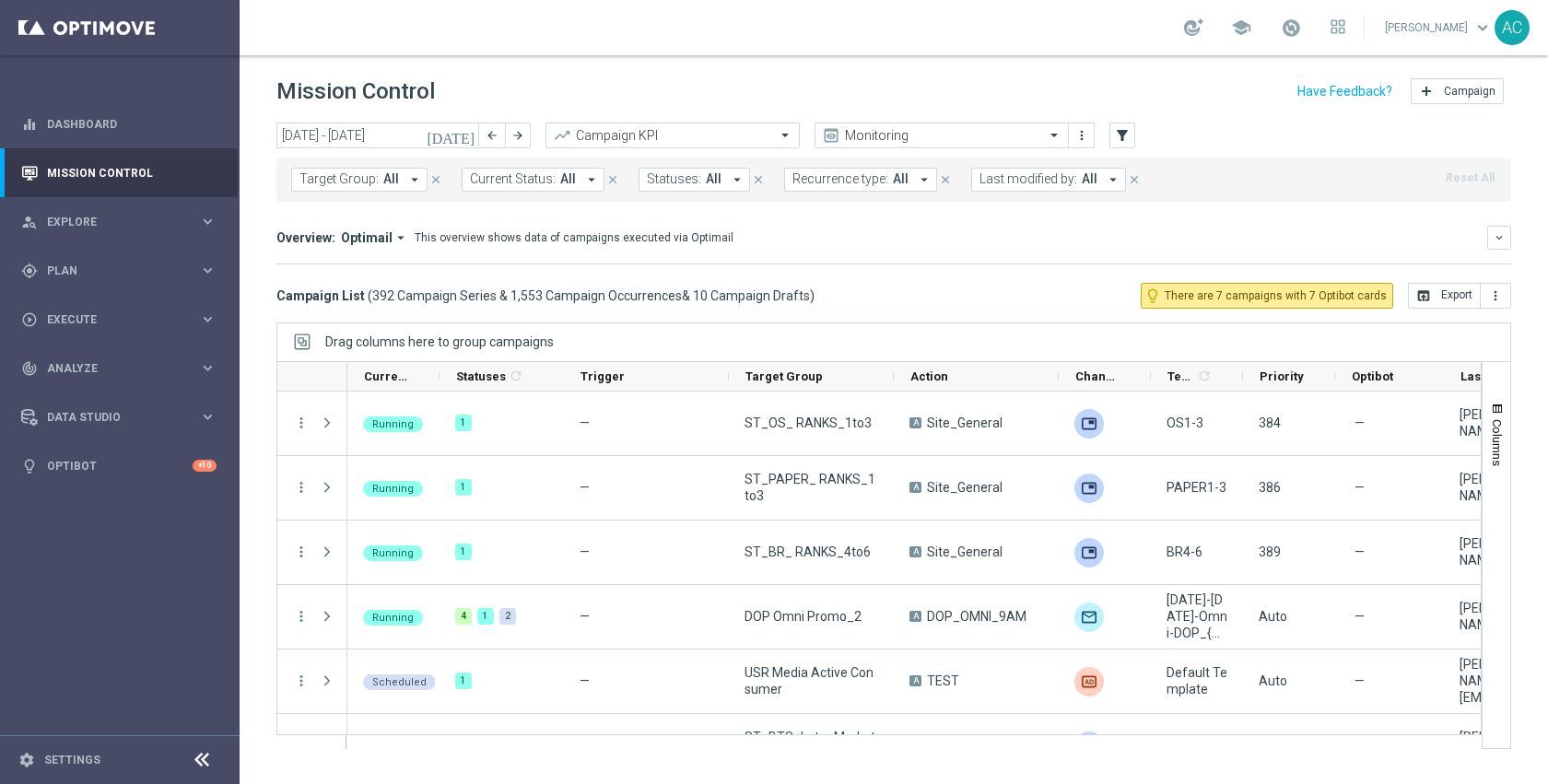
click at [399, 184] on button "Target Group: All arrow_drop_down" at bounding box center [359, 180] width 136 height 24
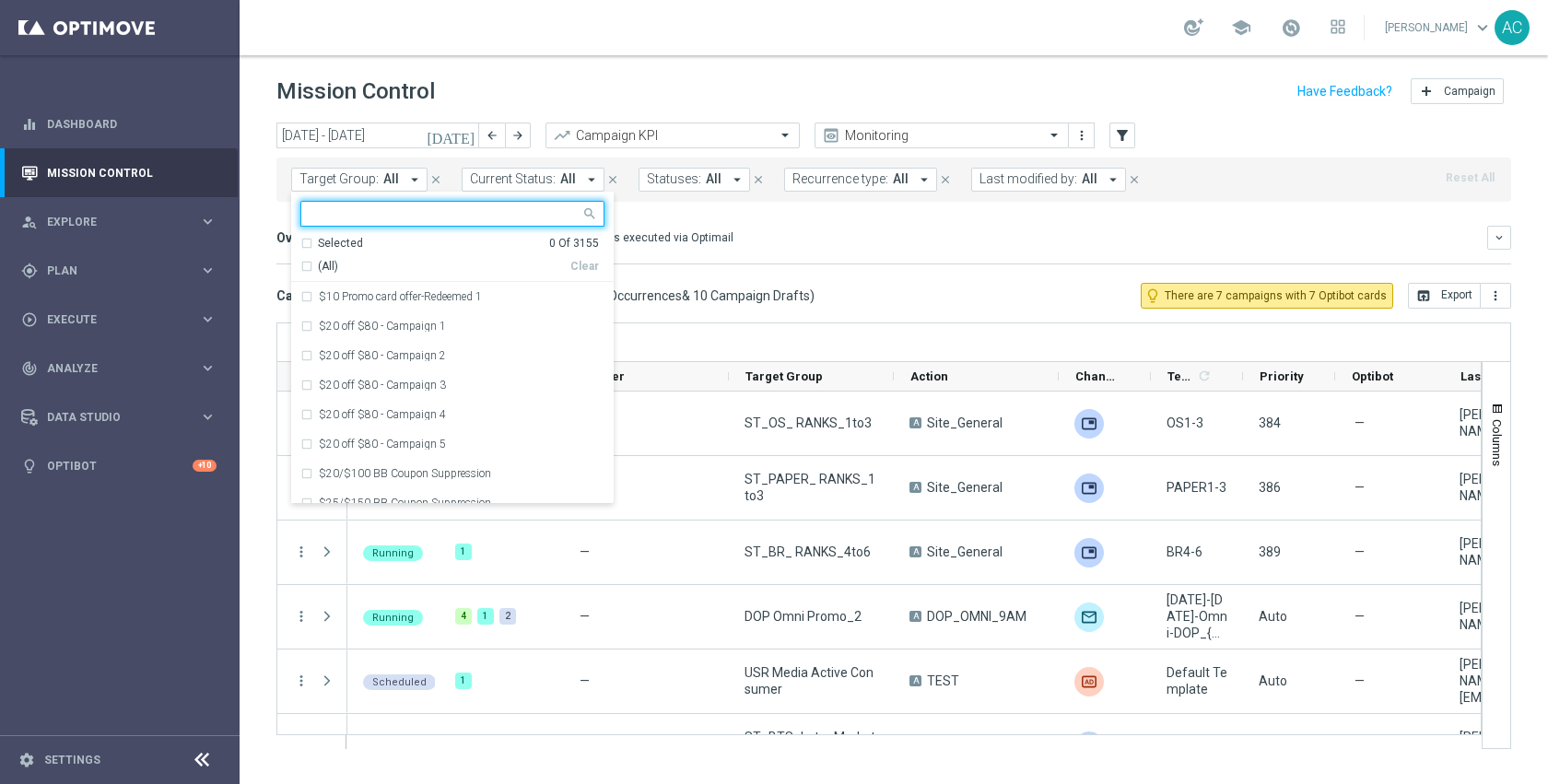
click at [439, 216] on input "text" at bounding box center [445, 214] width 270 height 15
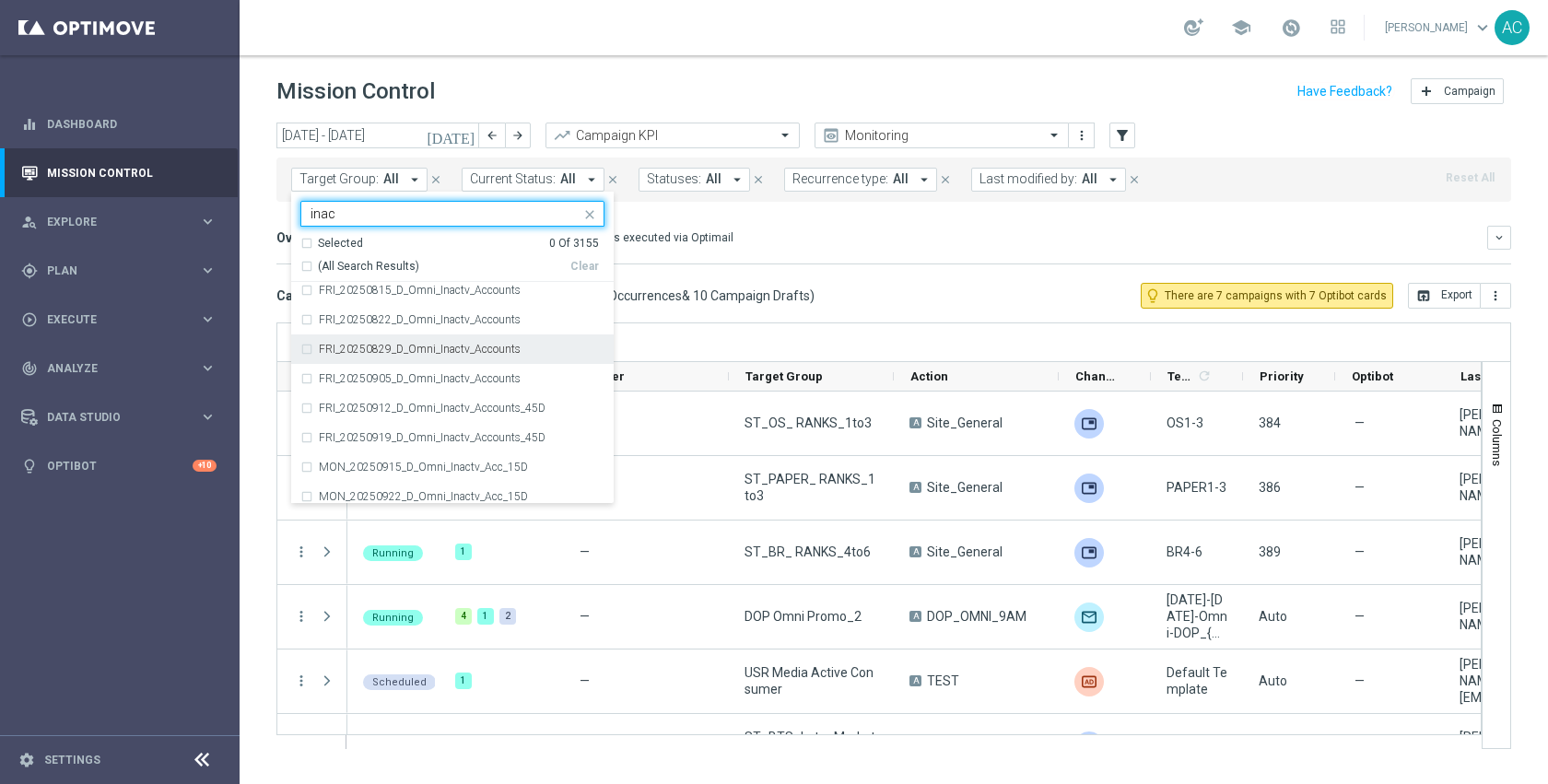
scroll to position [14, 0]
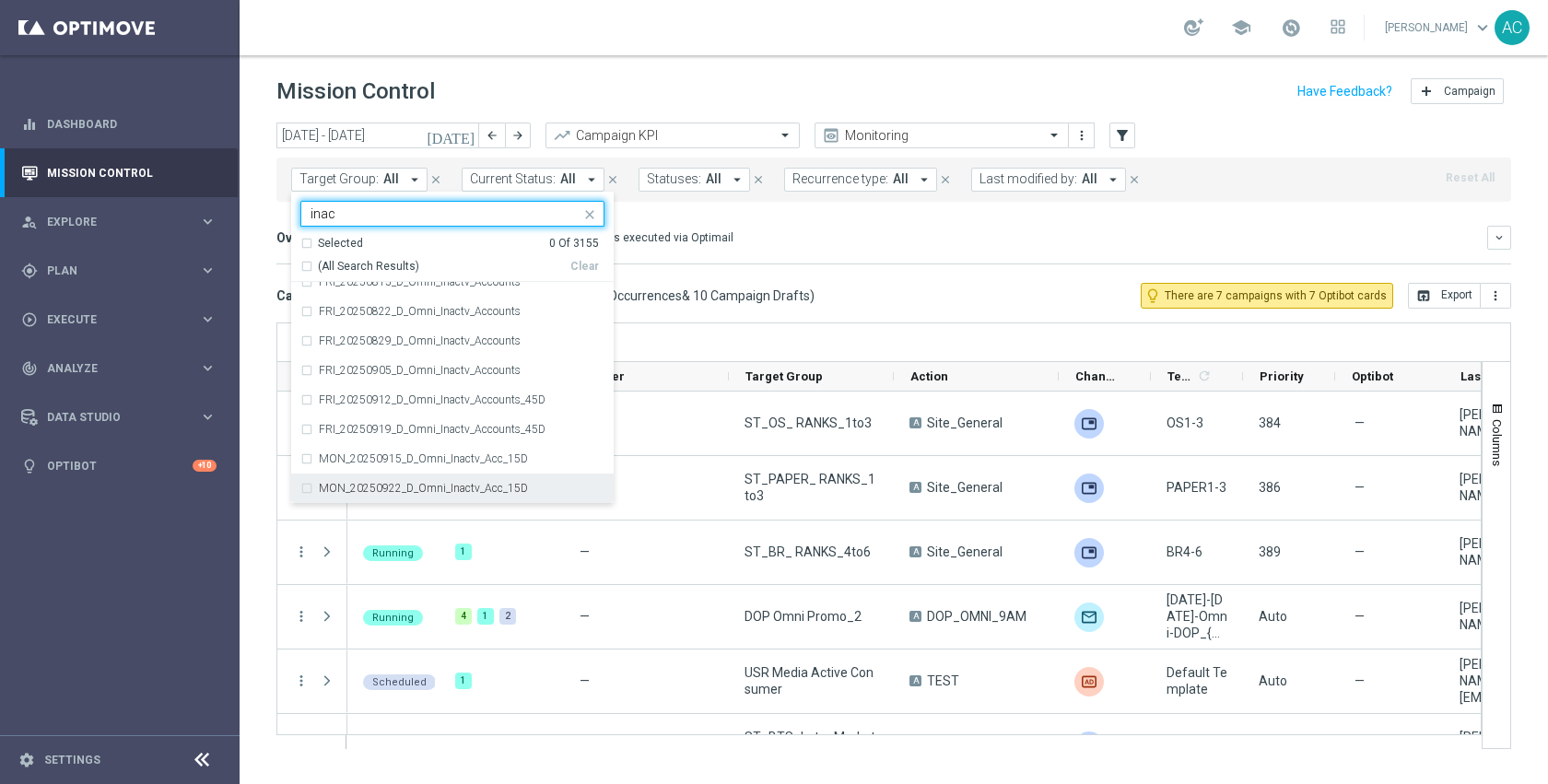
click at [483, 488] on label "MON_20250922_D_Omni_Inactv_Acc_15D" at bounding box center [424, 489] width 209 height 12
type input "inac"
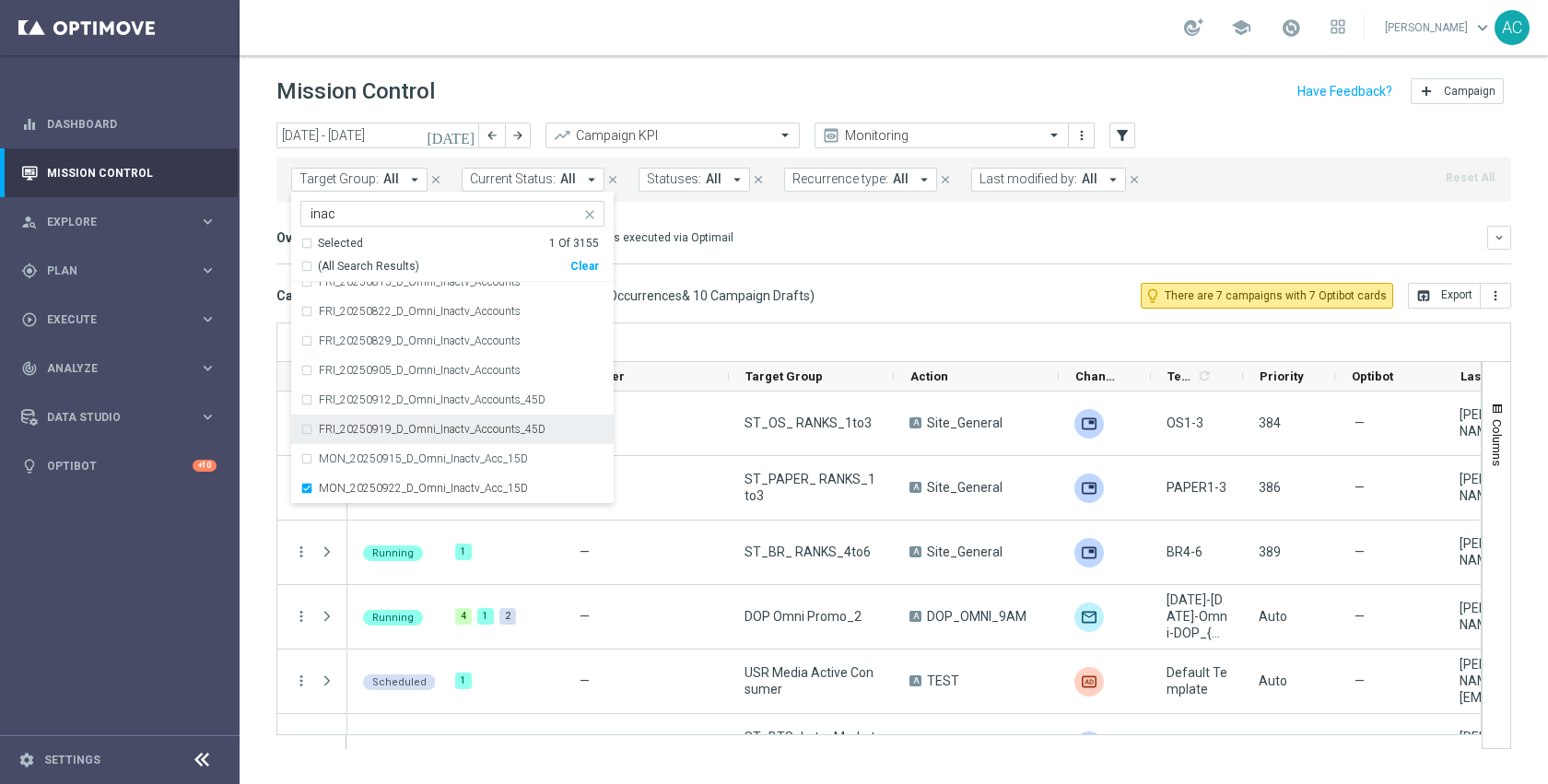
click at [416, 434] on label "FRI_20250919_D_Omni_Inactv_Accounts_45D" at bounding box center [432, 429] width 227 height 12
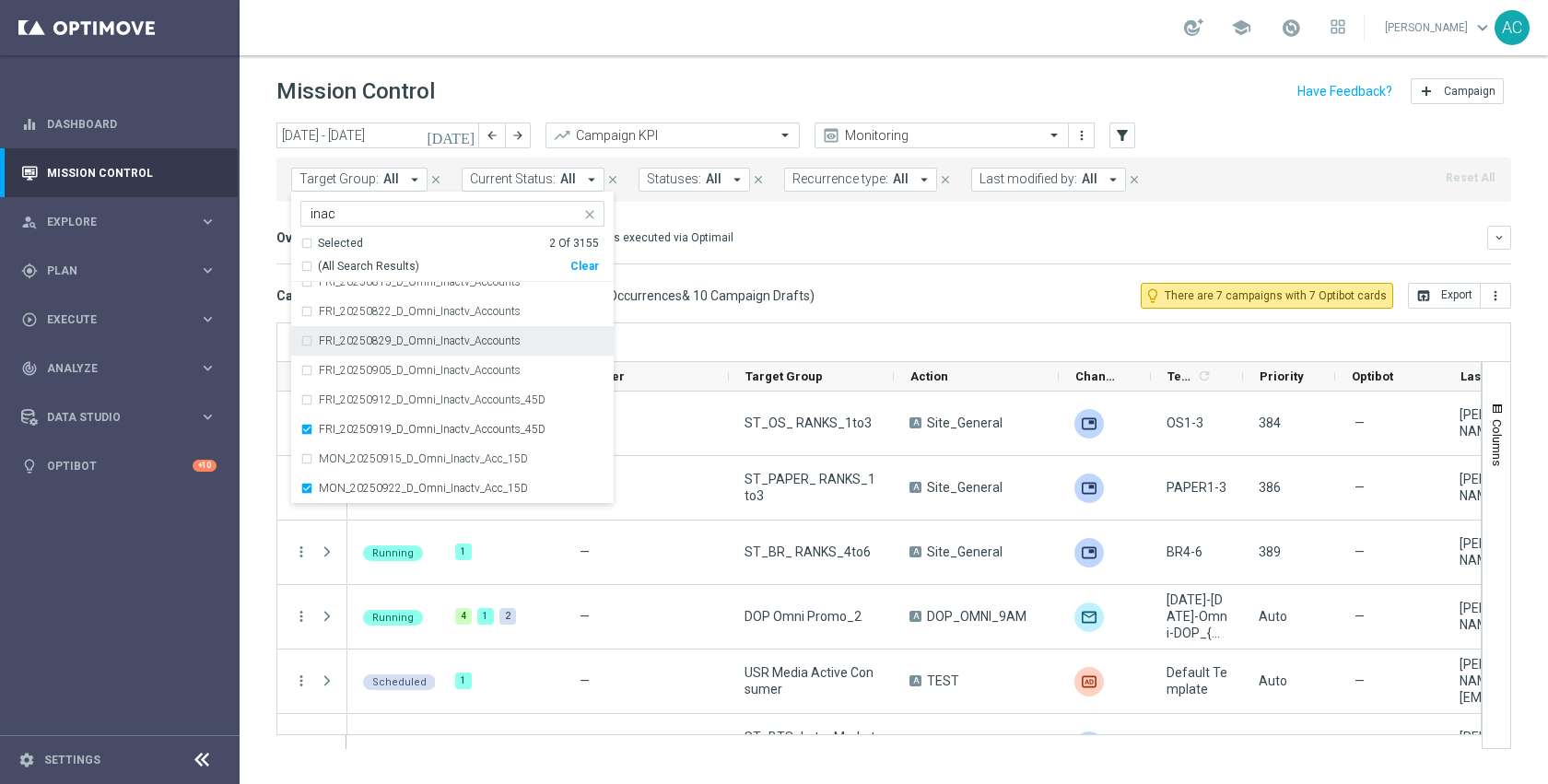
click at [794, 257] on div "Overview: Optimail arrow_drop_down This overview shows data of campaigns execut…" at bounding box center [894, 245] width 1235 height 38
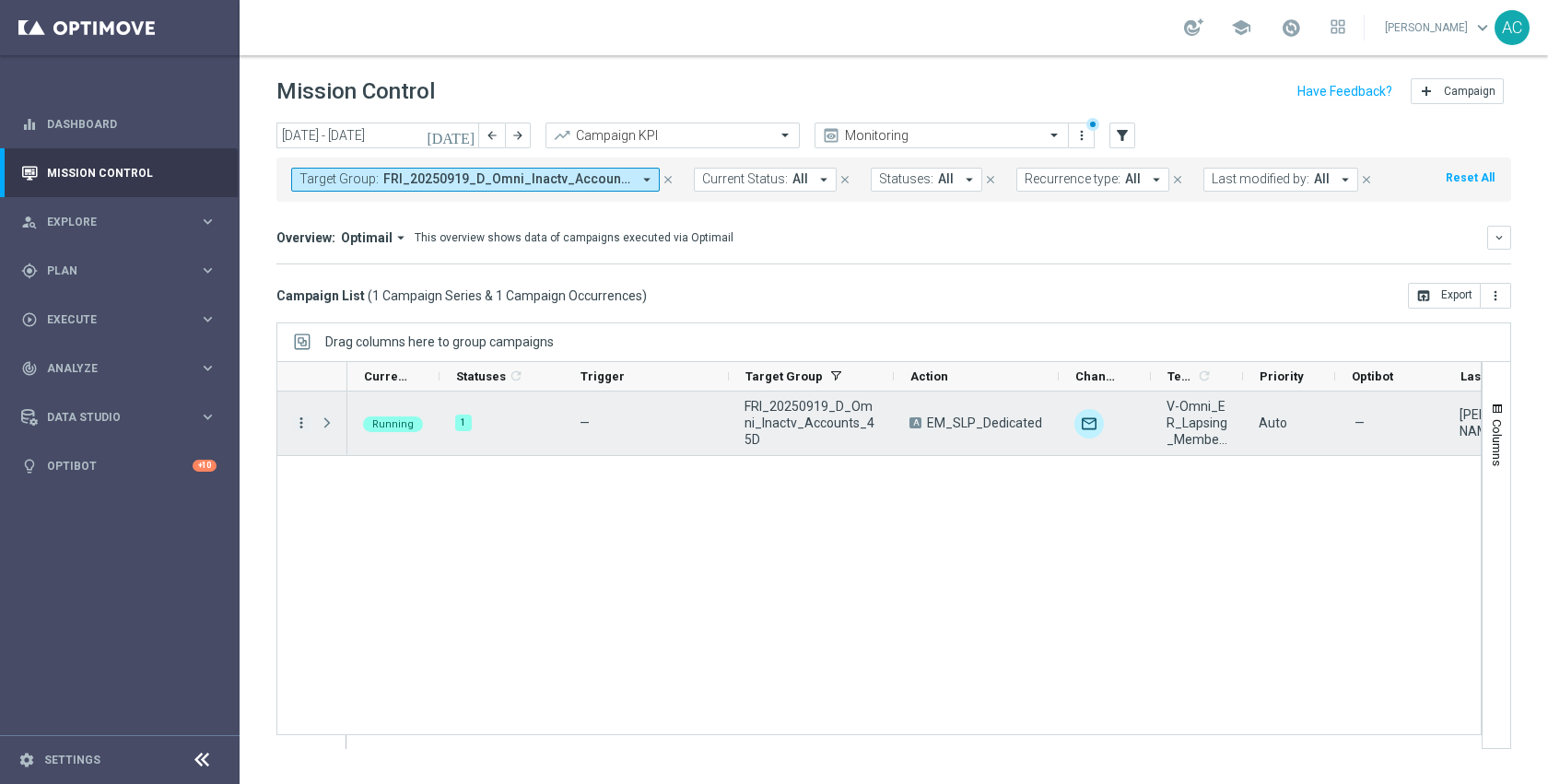
click at [304, 422] on icon "more_vert" at bounding box center [301, 423] width 16 height 16
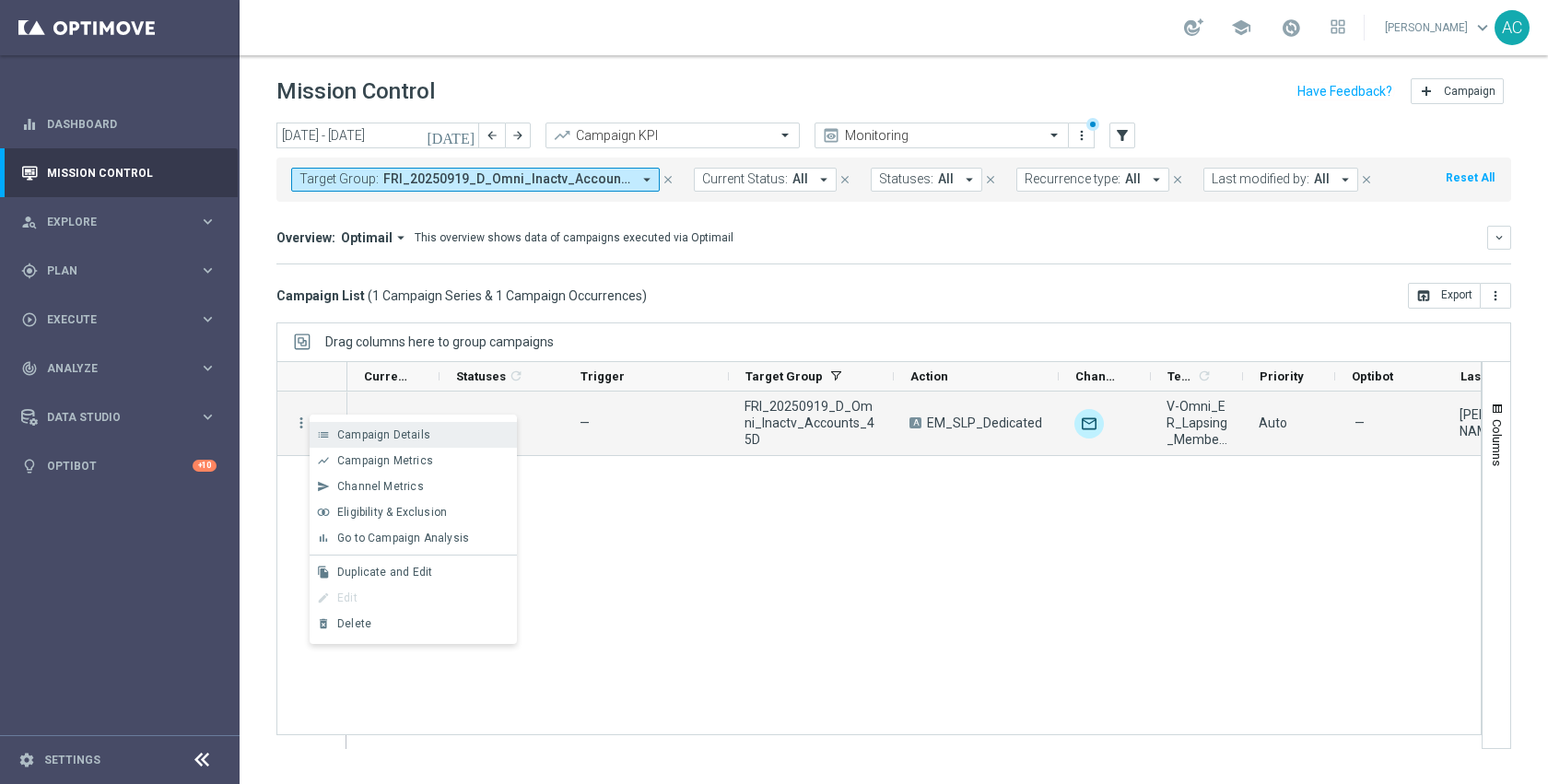
click at [394, 436] on span "Campaign Details" at bounding box center [383, 434] width 93 height 12
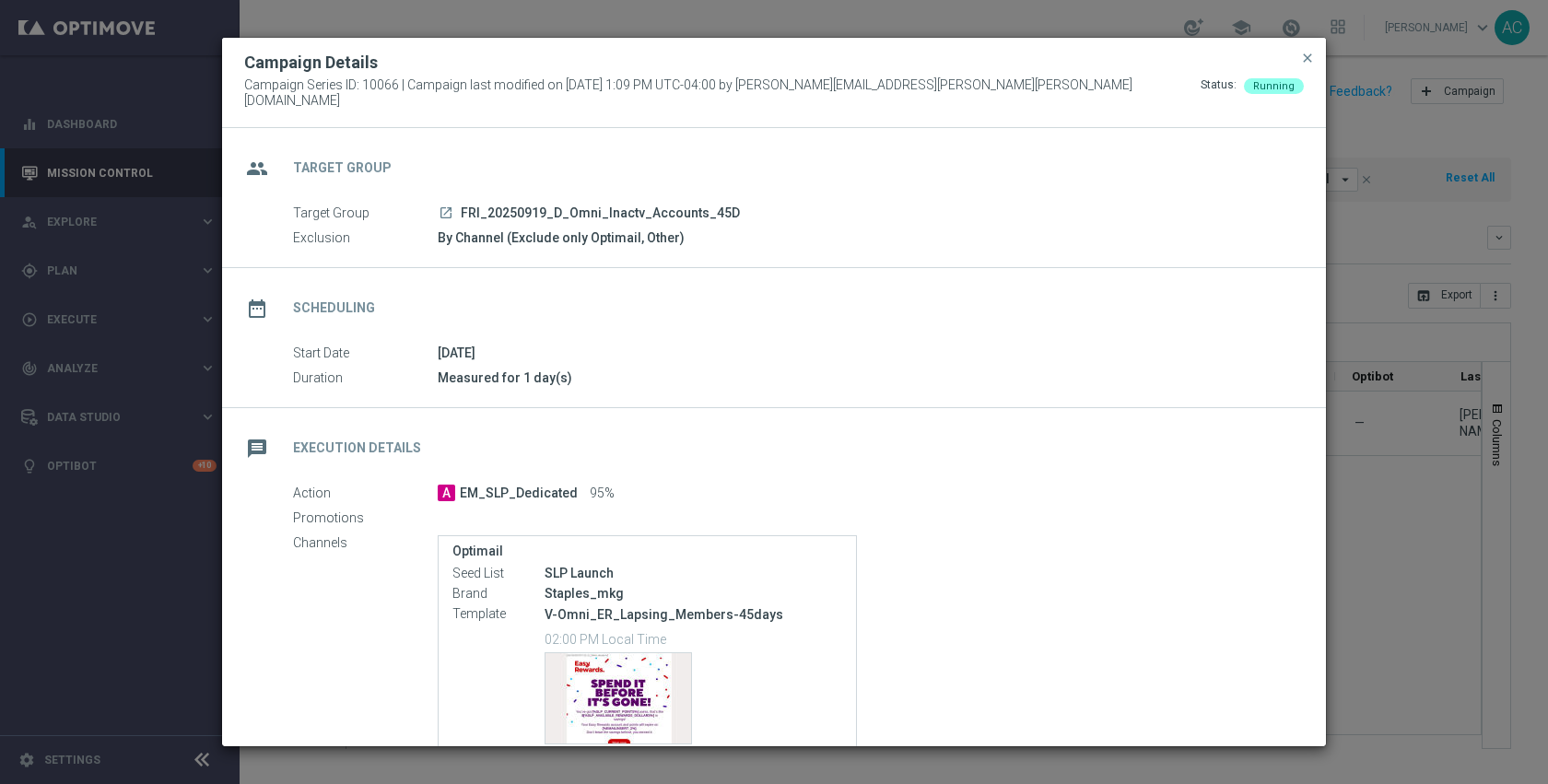
click at [687, 606] on p "V-Omni_ER_Lapsing_Members-45days" at bounding box center [694, 614] width 298 height 16
click at [787, 607] on p "V-Omni_ER_Lapsing_Members-45days" at bounding box center [694, 614] width 298 height 16
drag, startPoint x: 770, startPoint y: 607, endPoint x: 545, endPoint y: 614, distance: 225.1
click at [545, 614] on p "V-Omni_ER_Lapsing_Members-45days" at bounding box center [694, 614] width 298 height 16
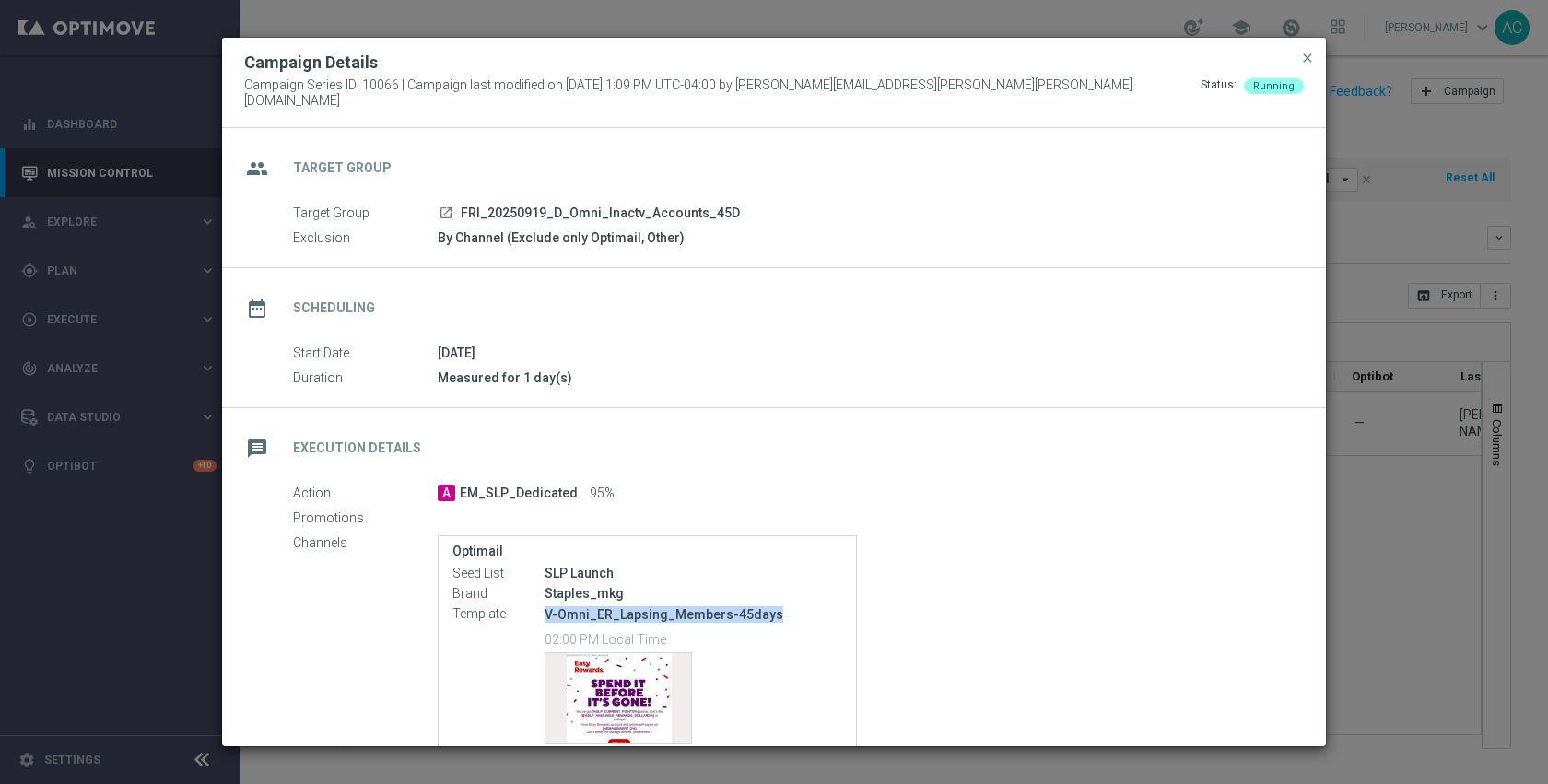
copy p "V-Omni_ER_Lapsing_Members-45days"
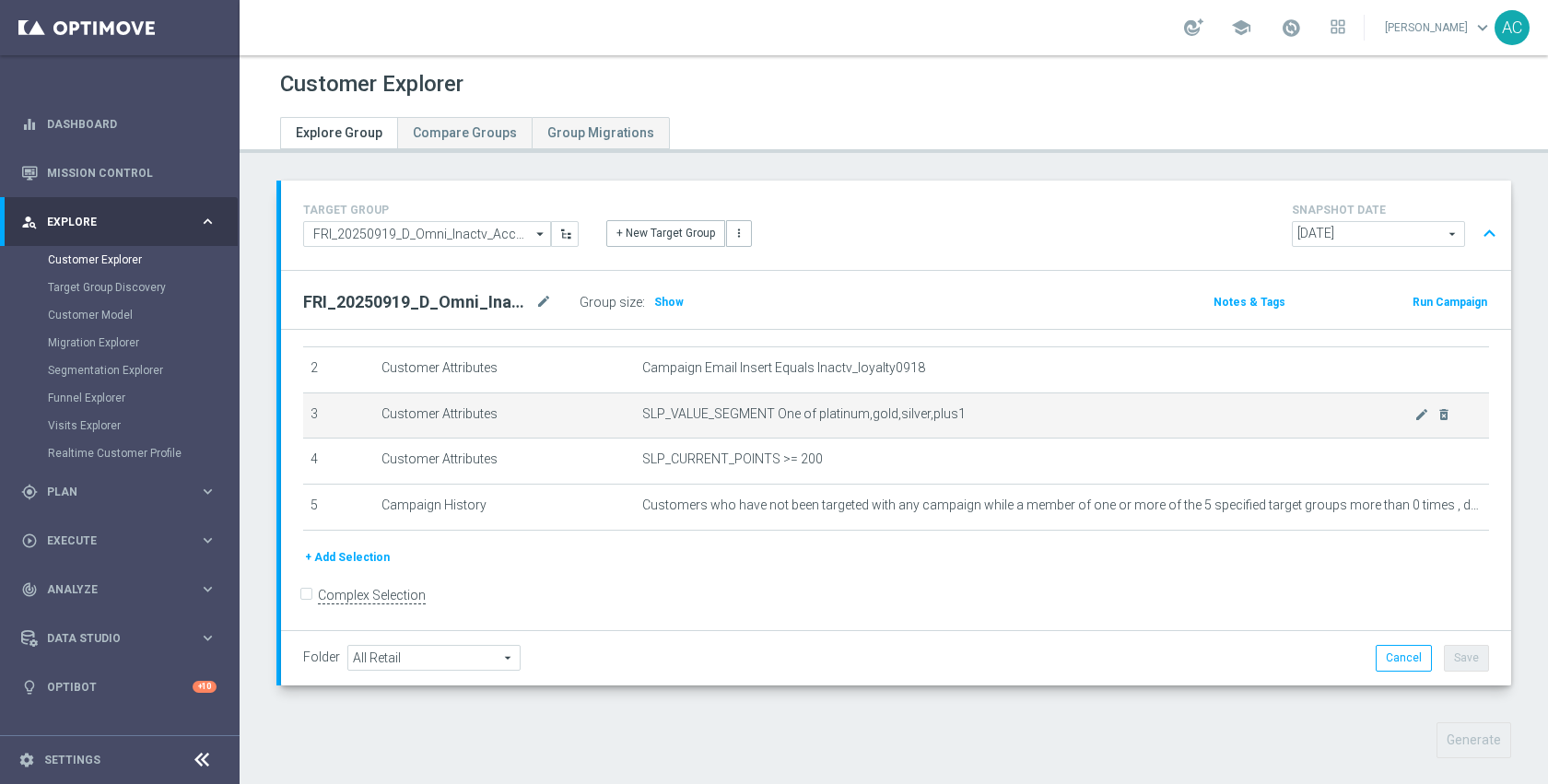
scroll to position [362, 0]
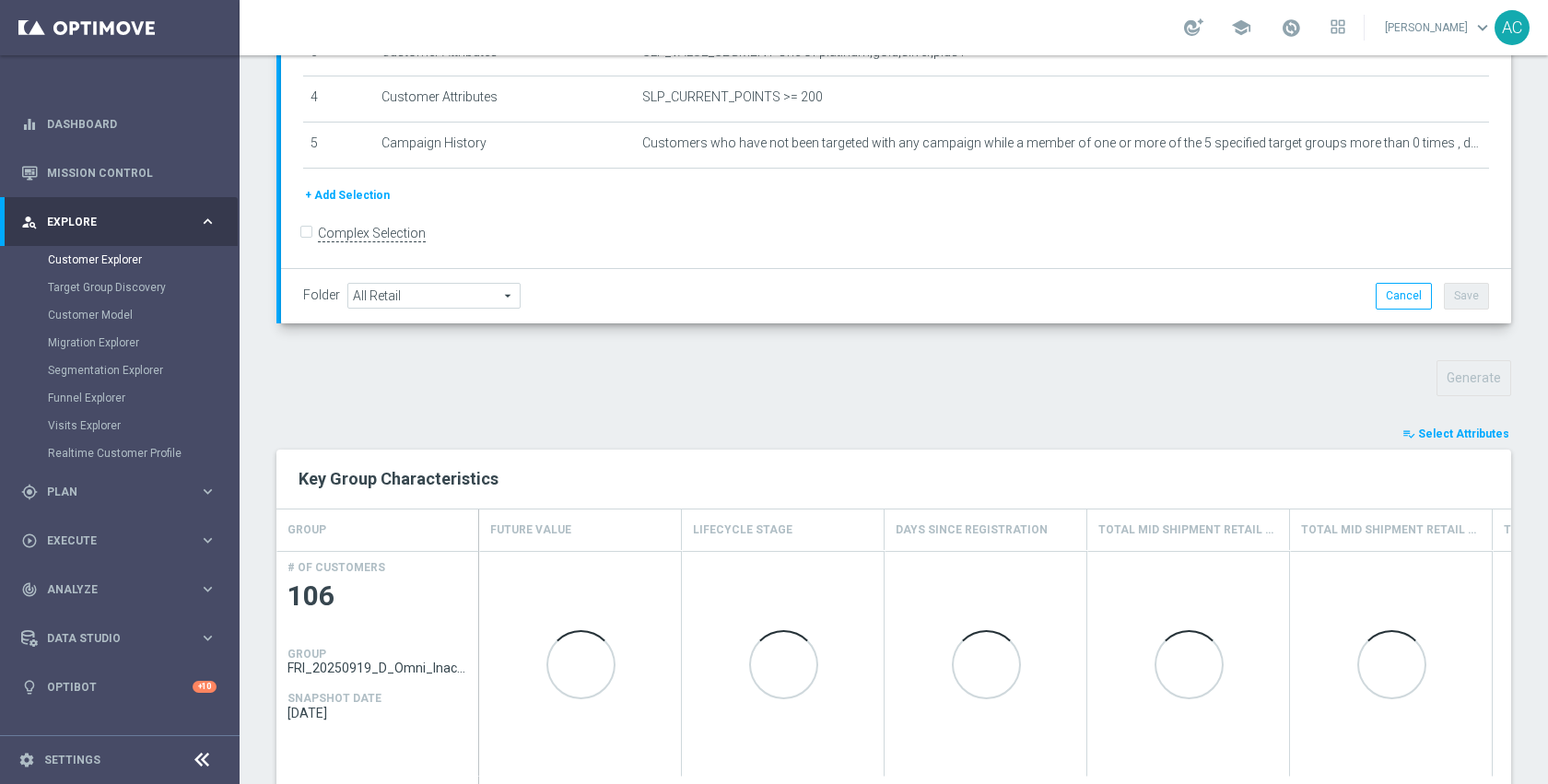
click at [1490, 434] on span "Select Attributes" at bounding box center [1463, 433] width 91 height 12
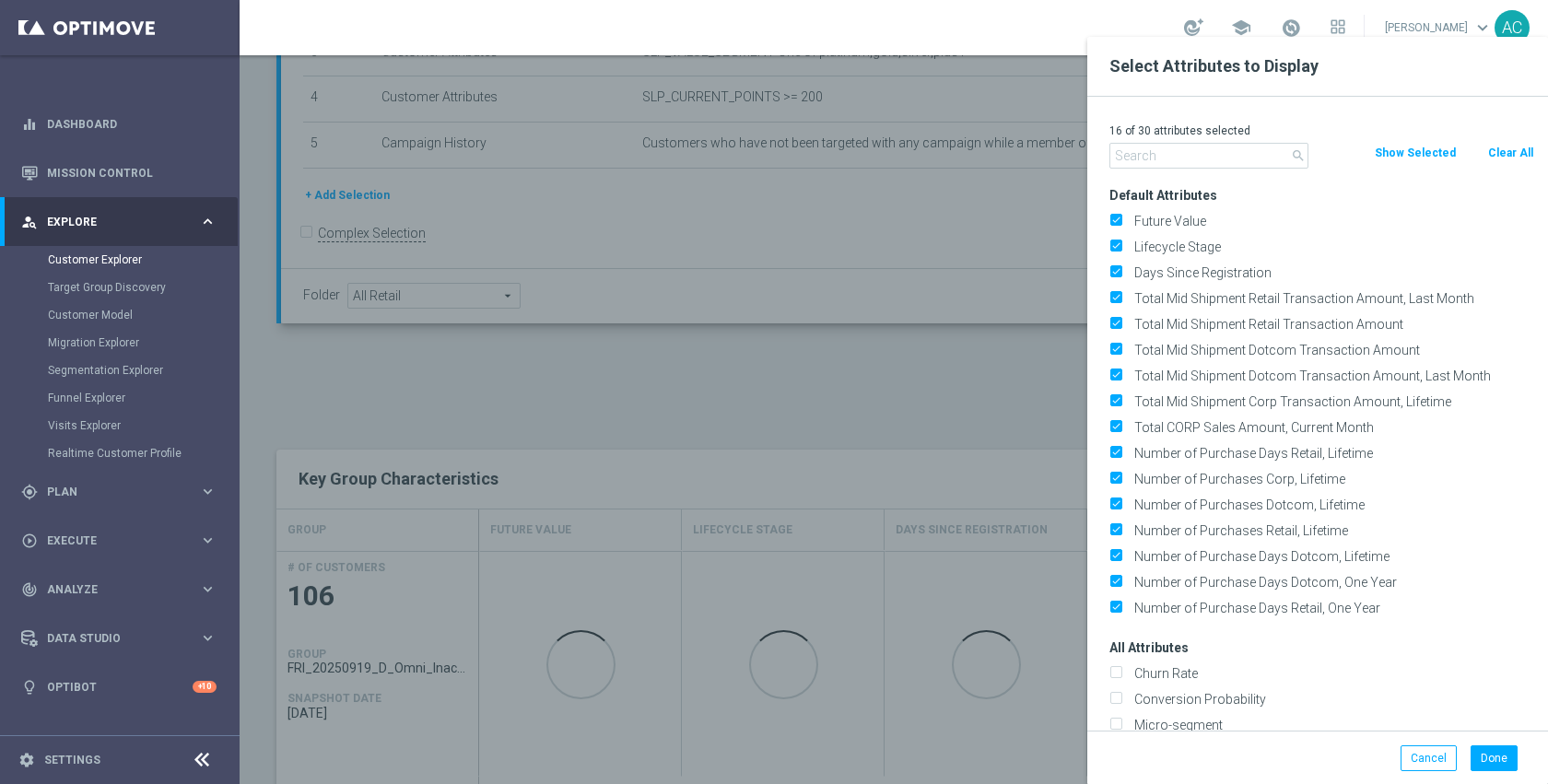
drag, startPoint x: 1505, startPoint y: 154, endPoint x: 1487, endPoint y: 157, distance: 18.2
click at [1505, 154] on button "Clear All" at bounding box center [1511, 153] width 49 height 20
checkbox input "false"
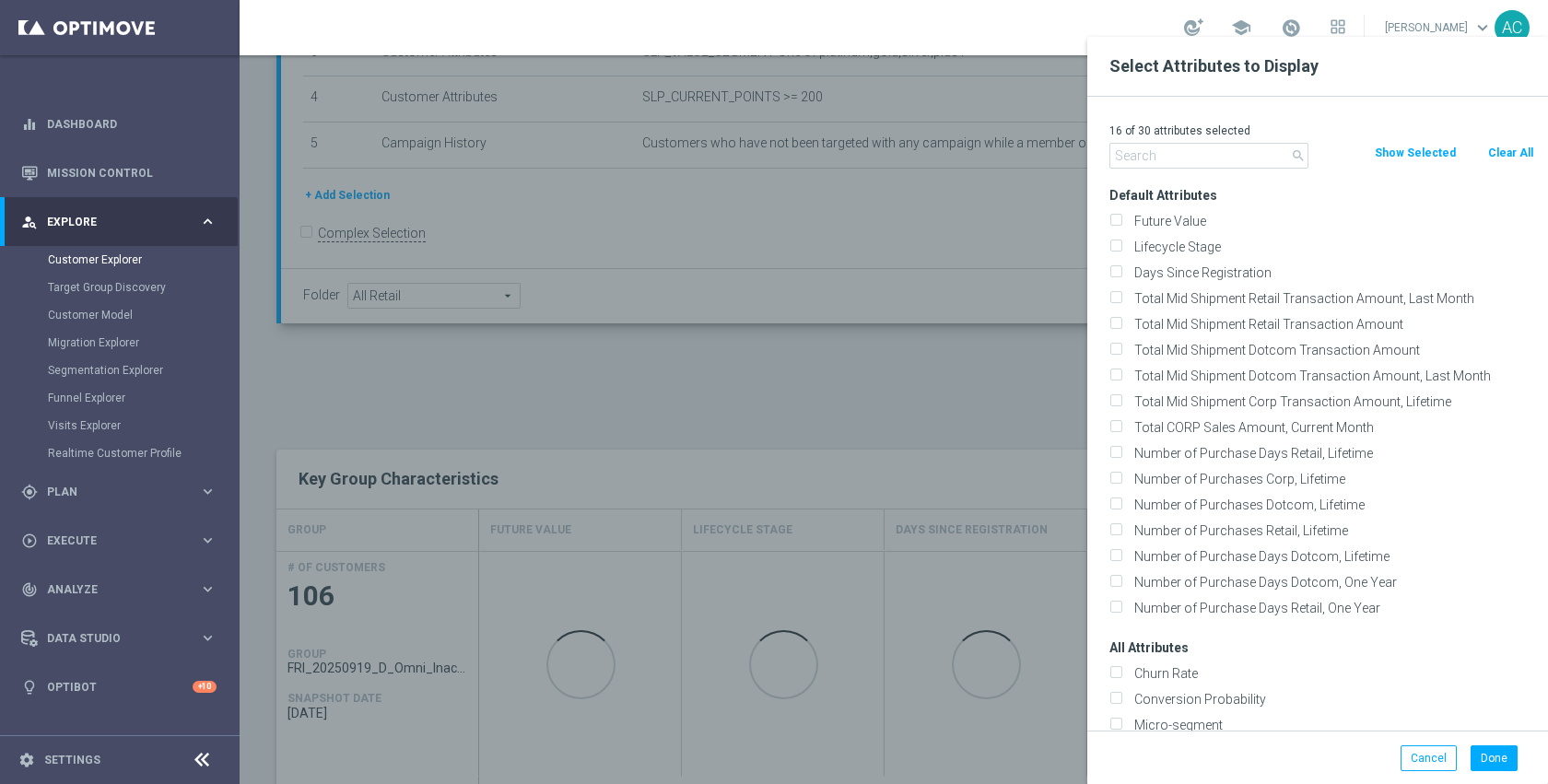
checkbox input "false"
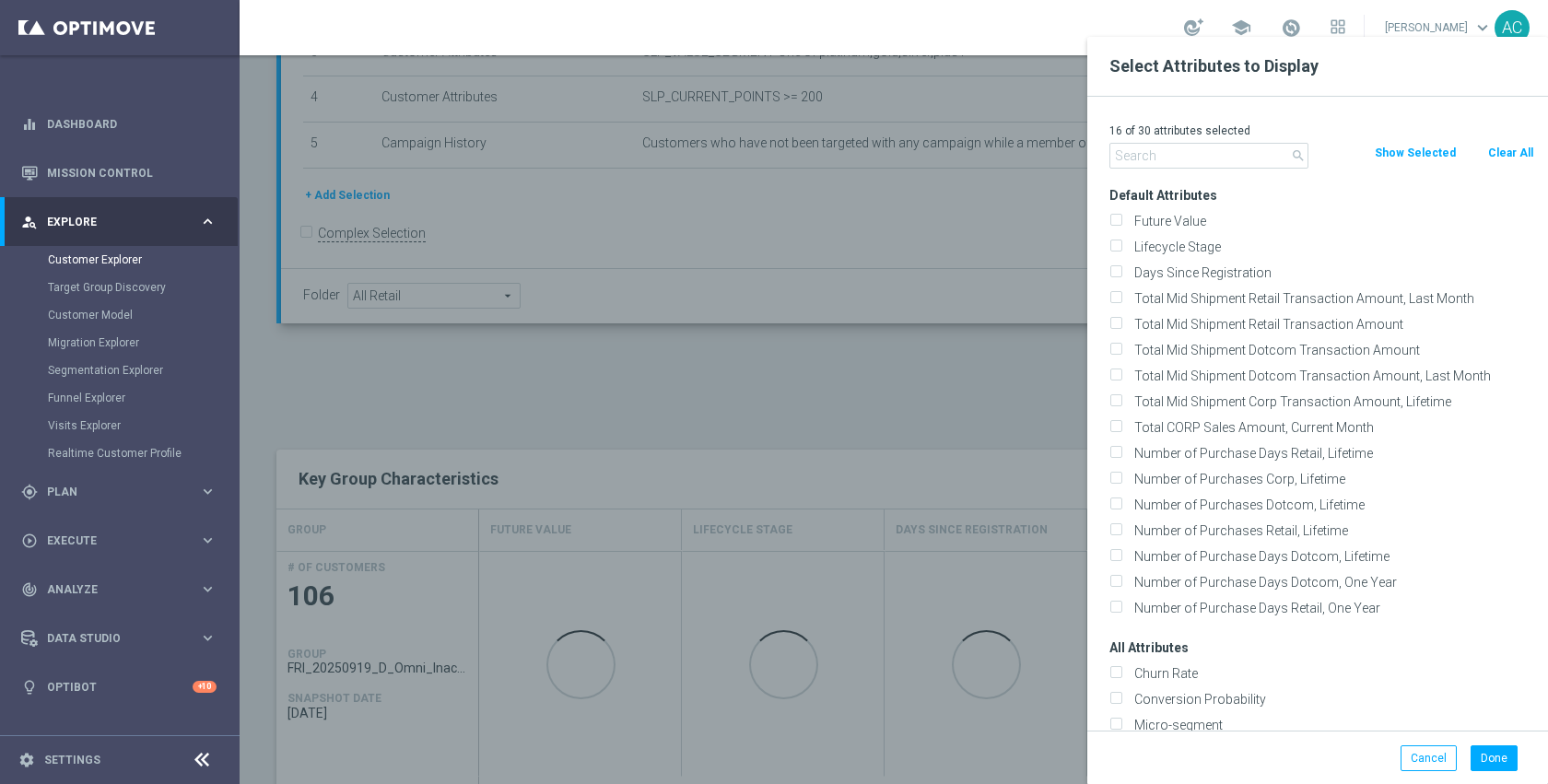
checkbox input "false"
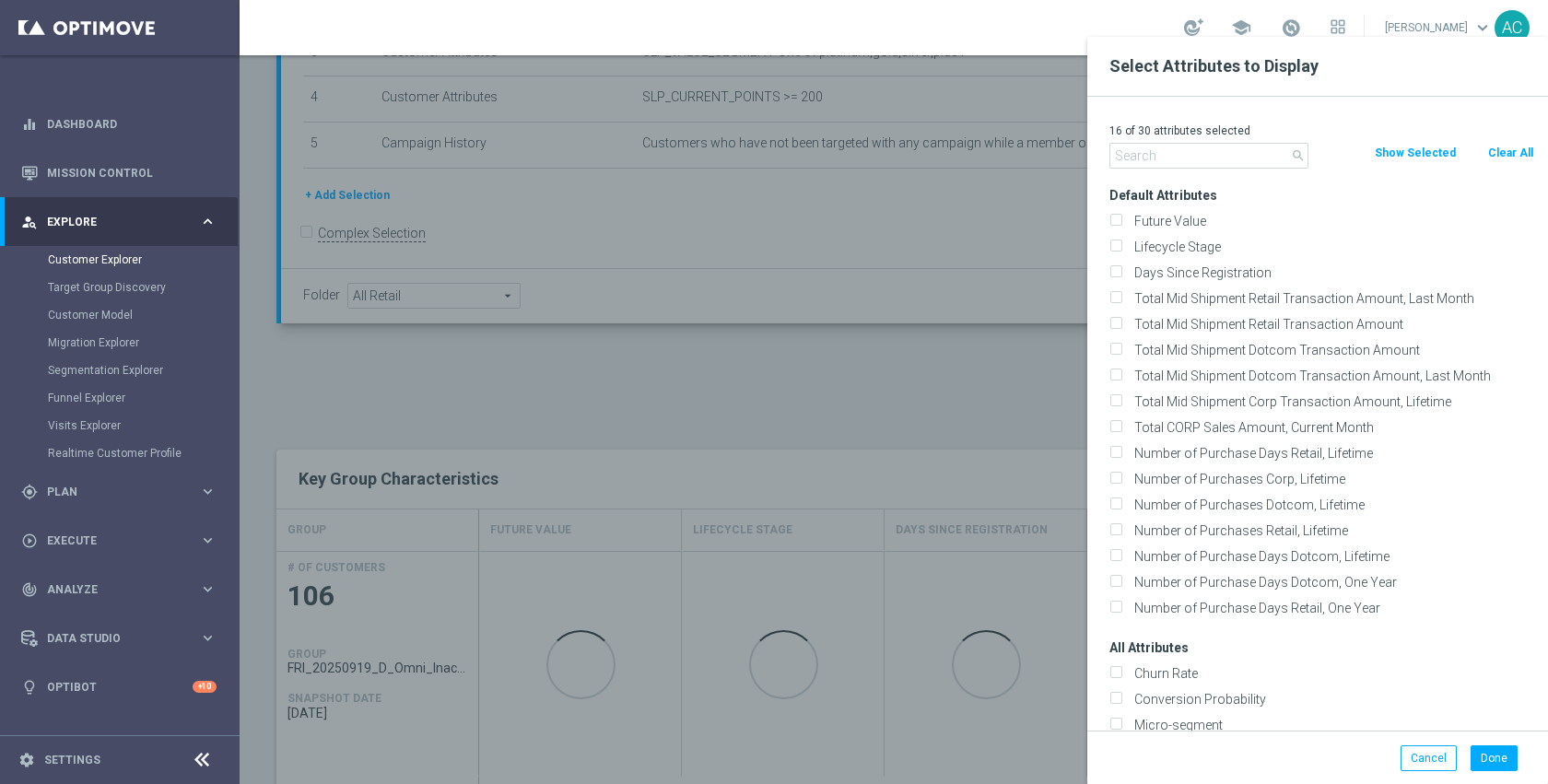
checkbox input "false"
click at [1155, 154] on input "text" at bounding box center [1209, 156] width 199 height 26
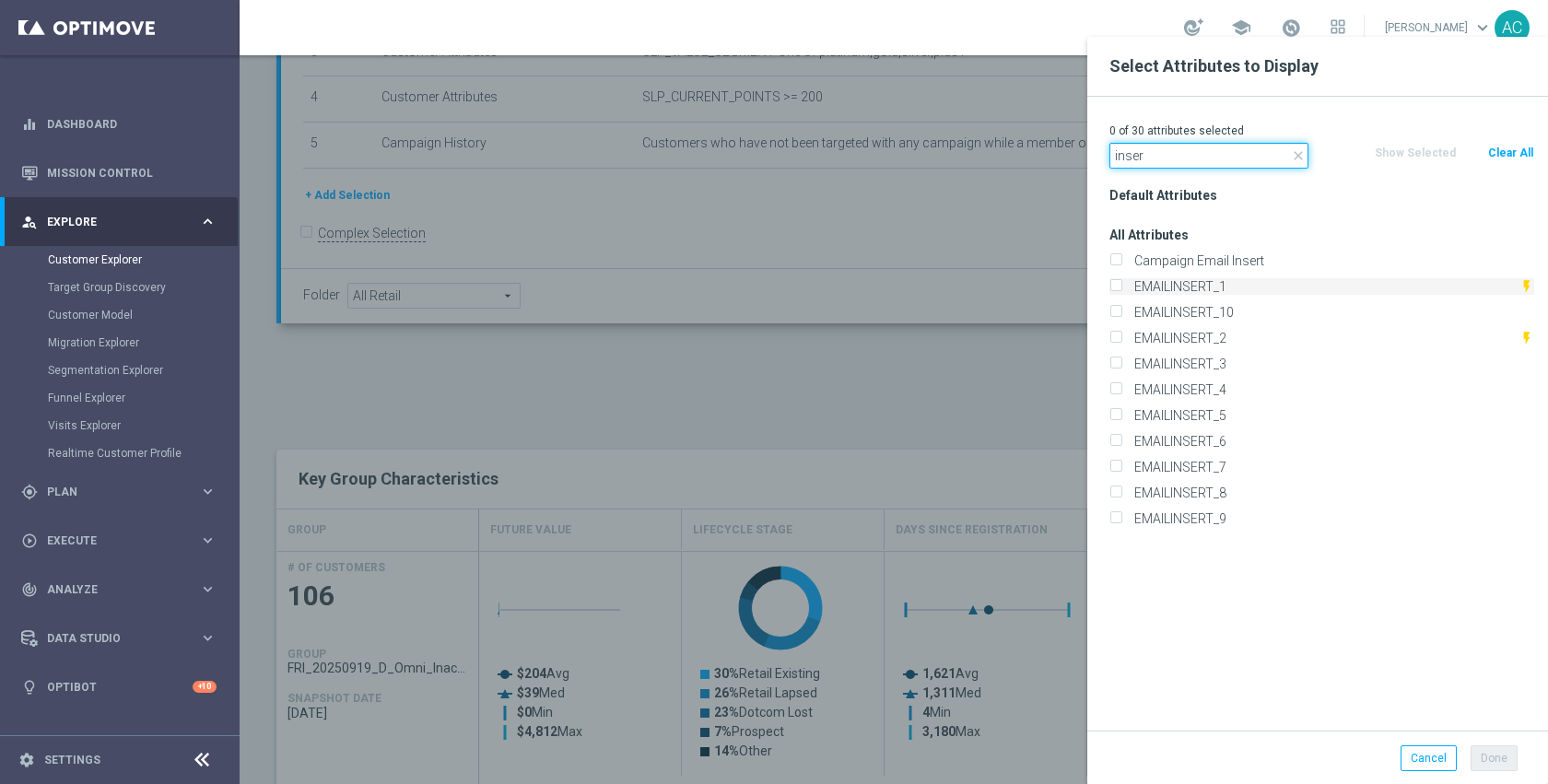
type input "inser"
click at [1205, 281] on label "EMAILINSERT_1" at bounding box center [1324, 286] width 392 height 16
click at [1121, 282] on input "EMAILINSERT_1" at bounding box center [1116, 288] width 12 height 12
checkbox input "true"
click at [1222, 336] on label "EMAILINSERT_2" at bounding box center [1324, 337] width 392 height 16
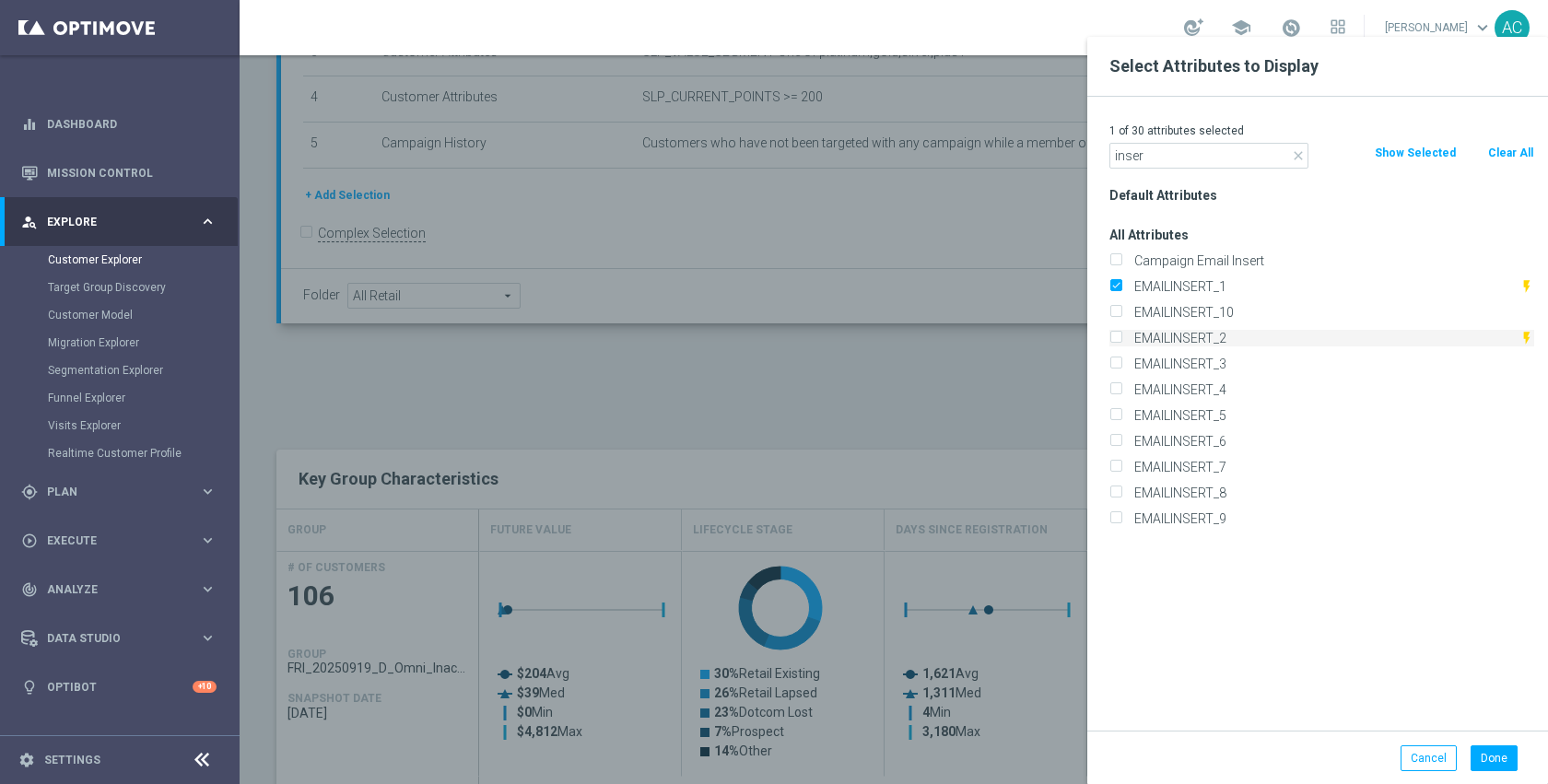
click at [1121, 336] on input "EMAILINSERT_2" at bounding box center [1116, 340] width 12 height 12
checkbox input "true"
click at [1216, 363] on label "EMAILINSERT_3" at bounding box center [1331, 363] width 406 height 16
click at [1121, 363] on input "EMAILINSERT_3" at bounding box center [1116, 366] width 12 height 12
checkbox input "true"
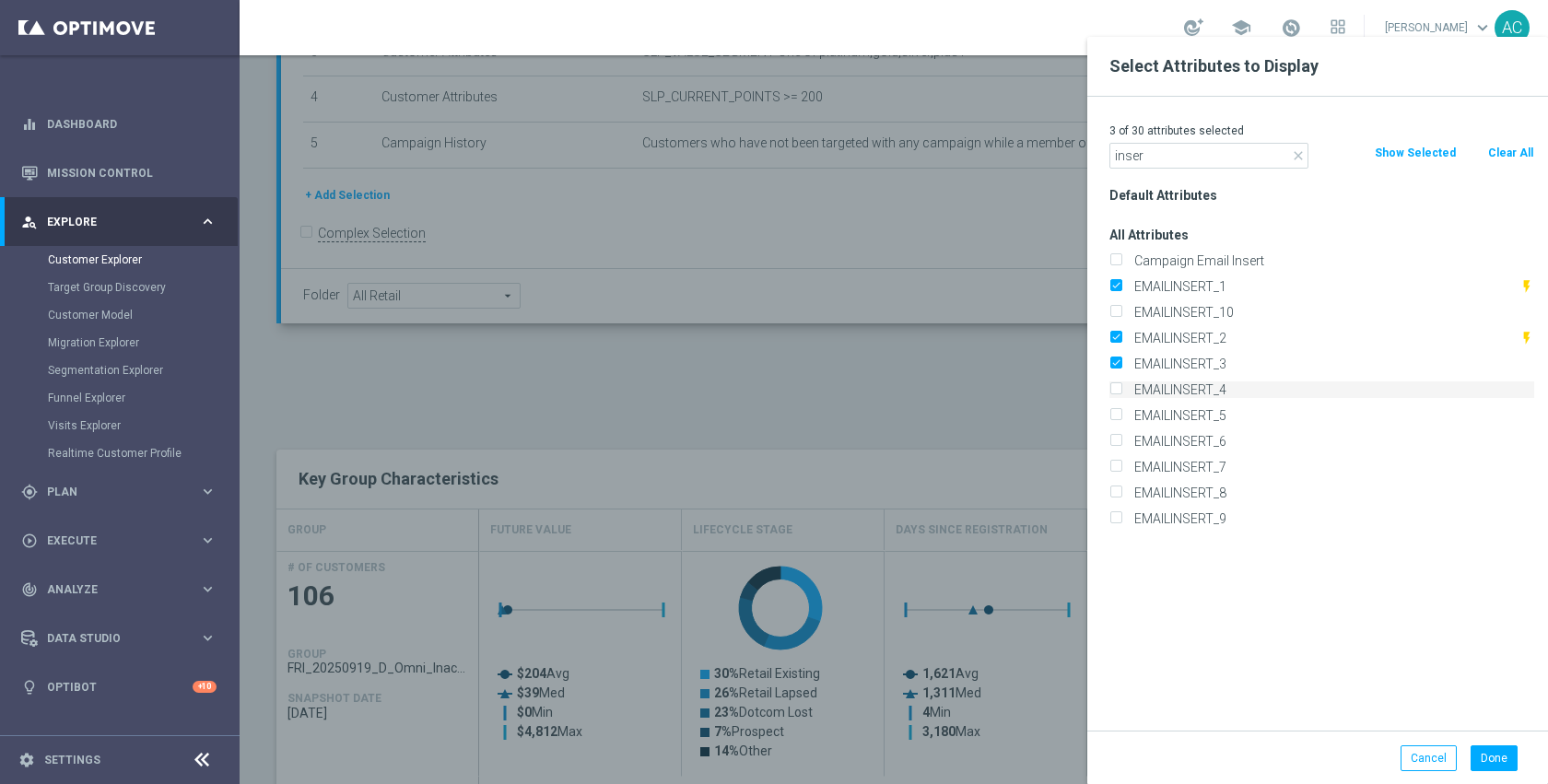
click at [1220, 391] on label "EMAILINSERT_4" at bounding box center [1331, 389] width 406 height 16
click at [1121, 391] on input "EMAILINSERT_4" at bounding box center [1116, 392] width 12 height 12
checkbox input "true"
click at [1494, 767] on button "Done" at bounding box center [1494, 758] width 47 height 26
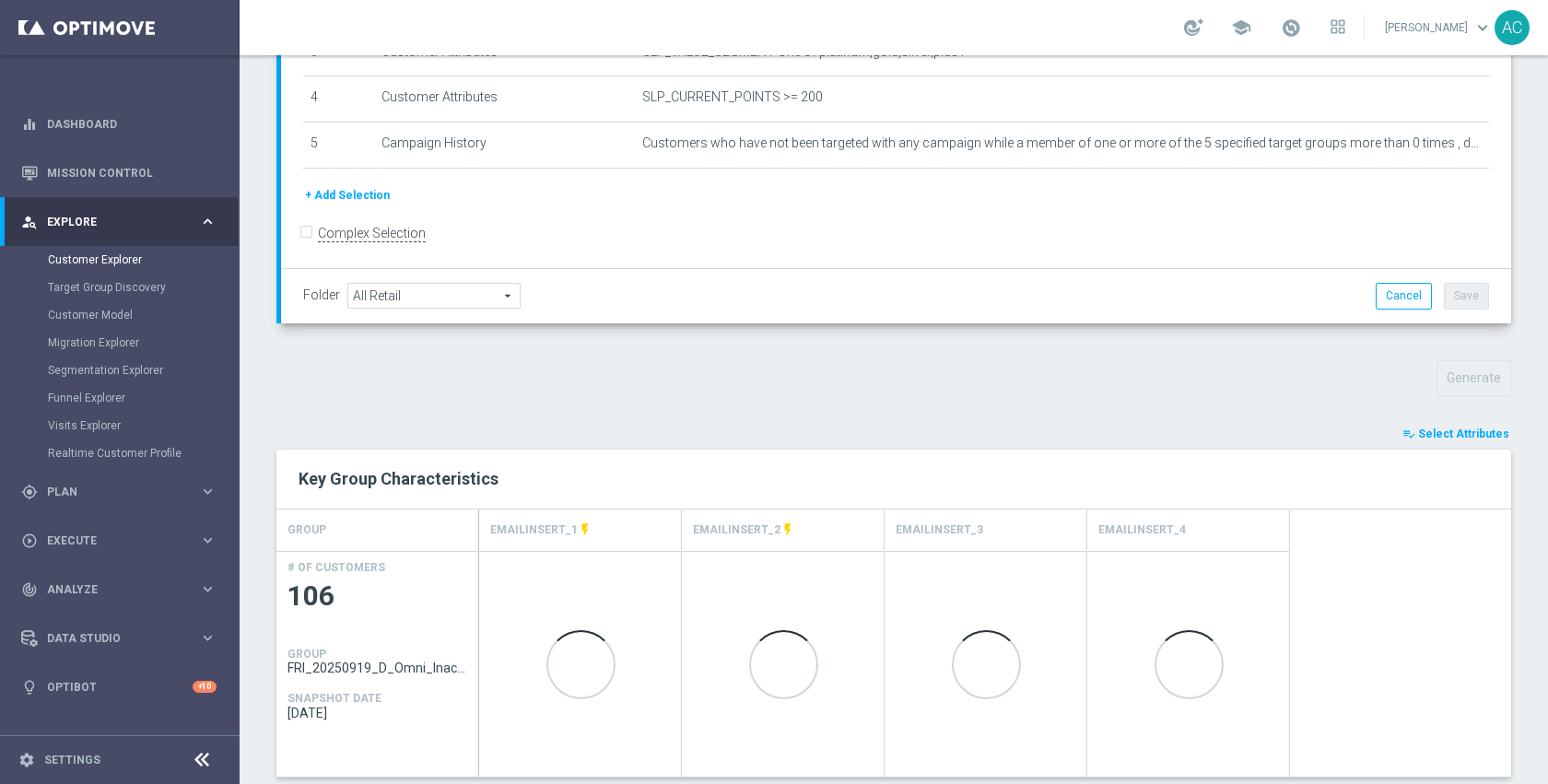
click at [887, 417] on div "TARGET GROUP FRI_20250919_D_Omni_Inactv_Accounts_45D FRI_20250919_D_Omni_Inactv…" at bounding box center [894, 378] width 1309 height 1118
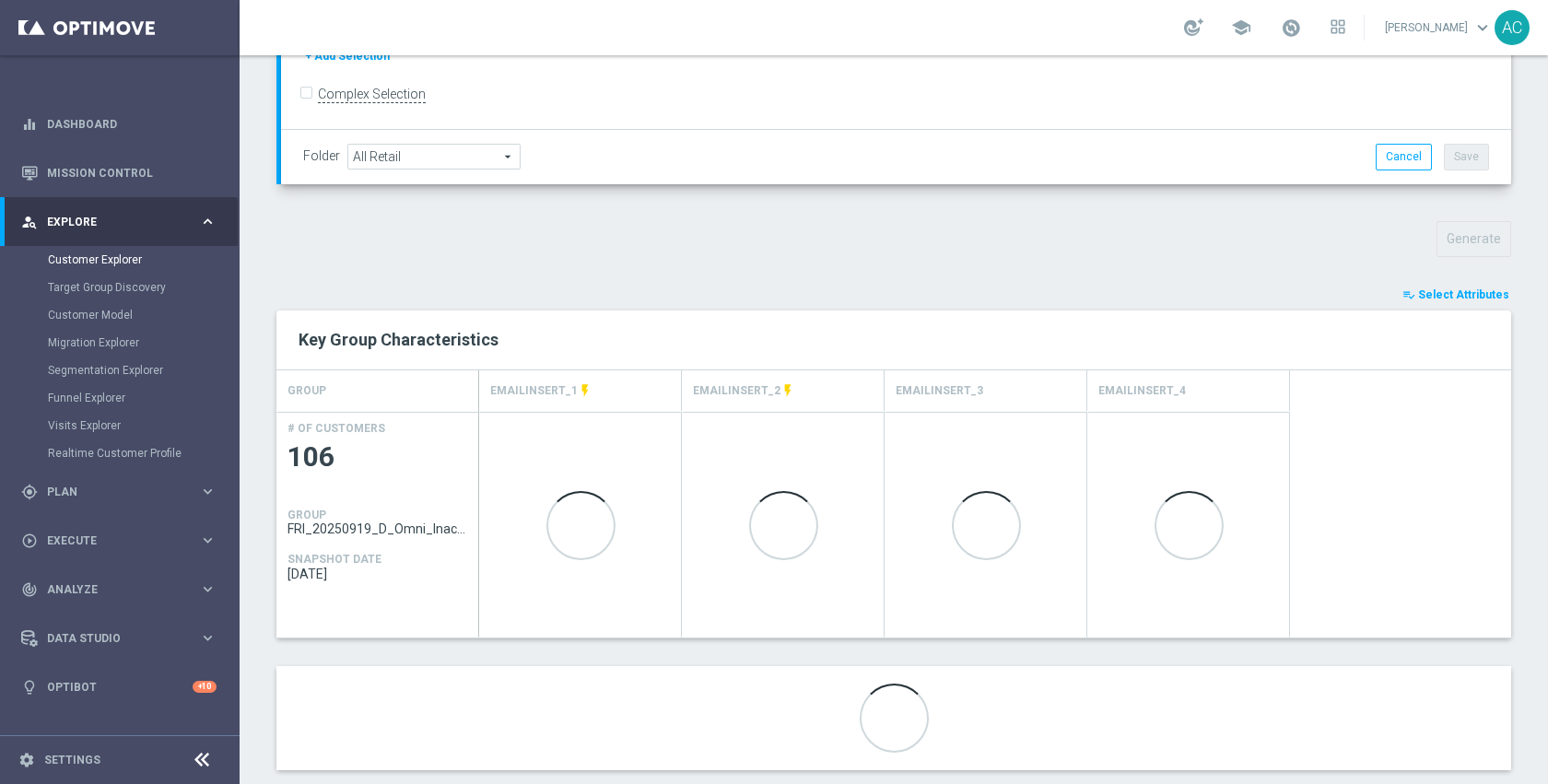
scroll to position [533, 0]
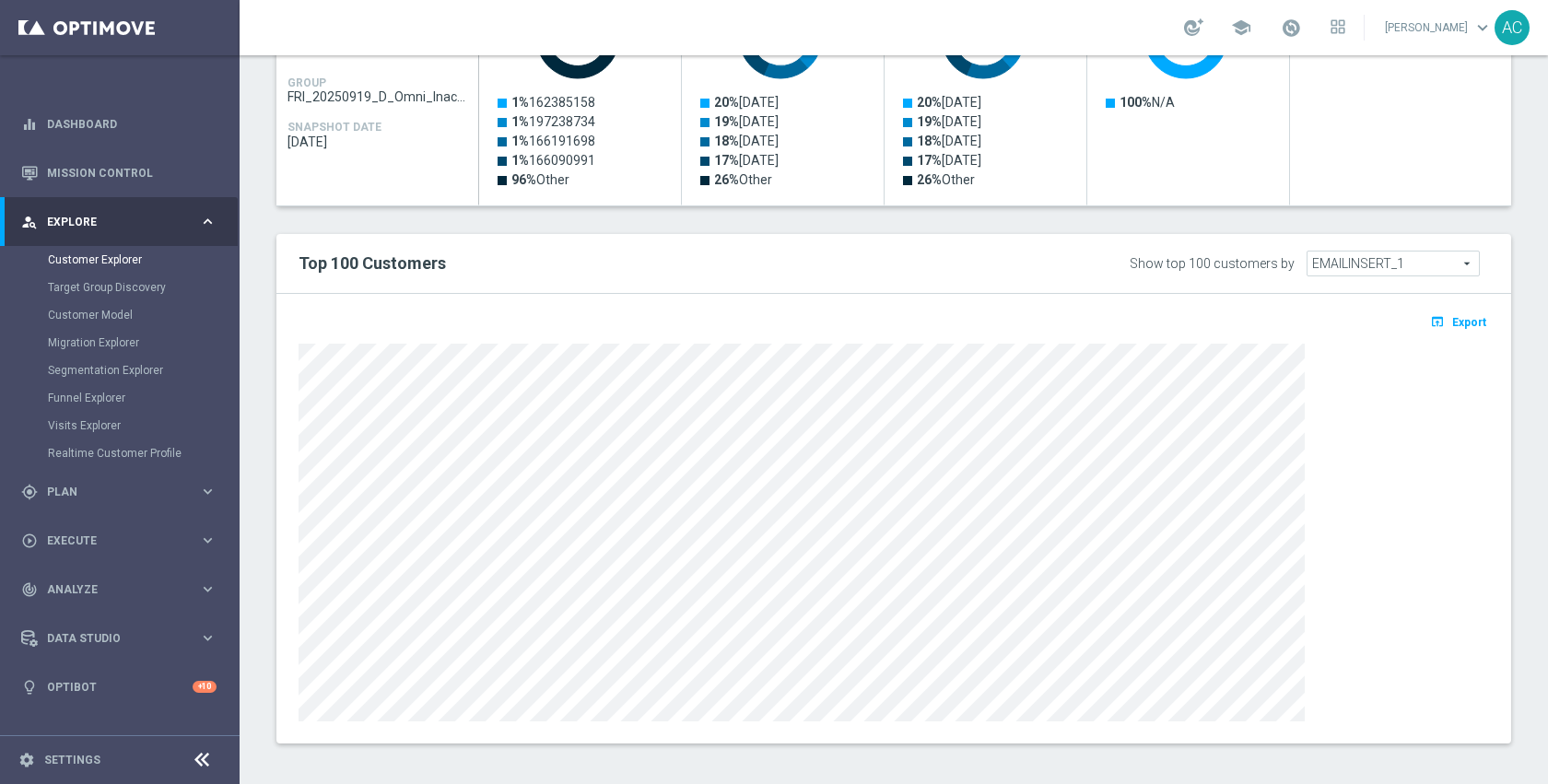
scroll to position [939, 0]
